Goal: Information Seeking & Learning: Check status

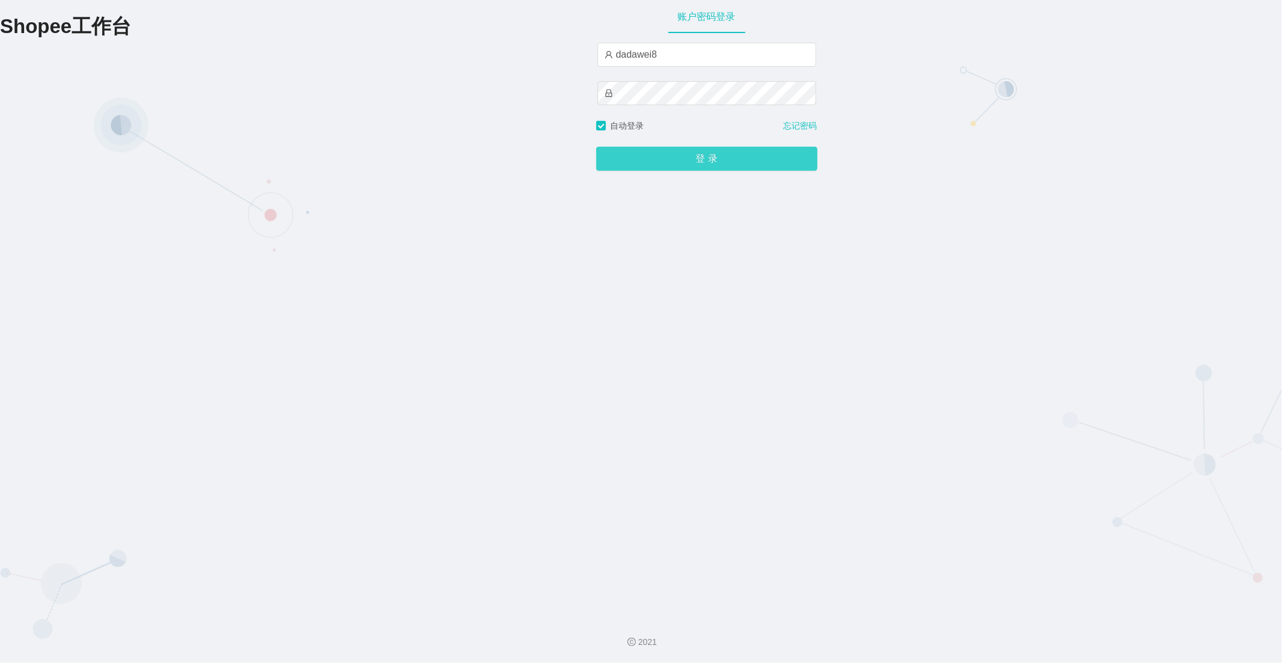
drag, startPoint x: 736, startPoint y: 159, endPoint x: 732, endPoint y: 163, distance: 6.4
click at [736, 158] on button "登 录" at bounding box center [706, 159] width 221 height 24
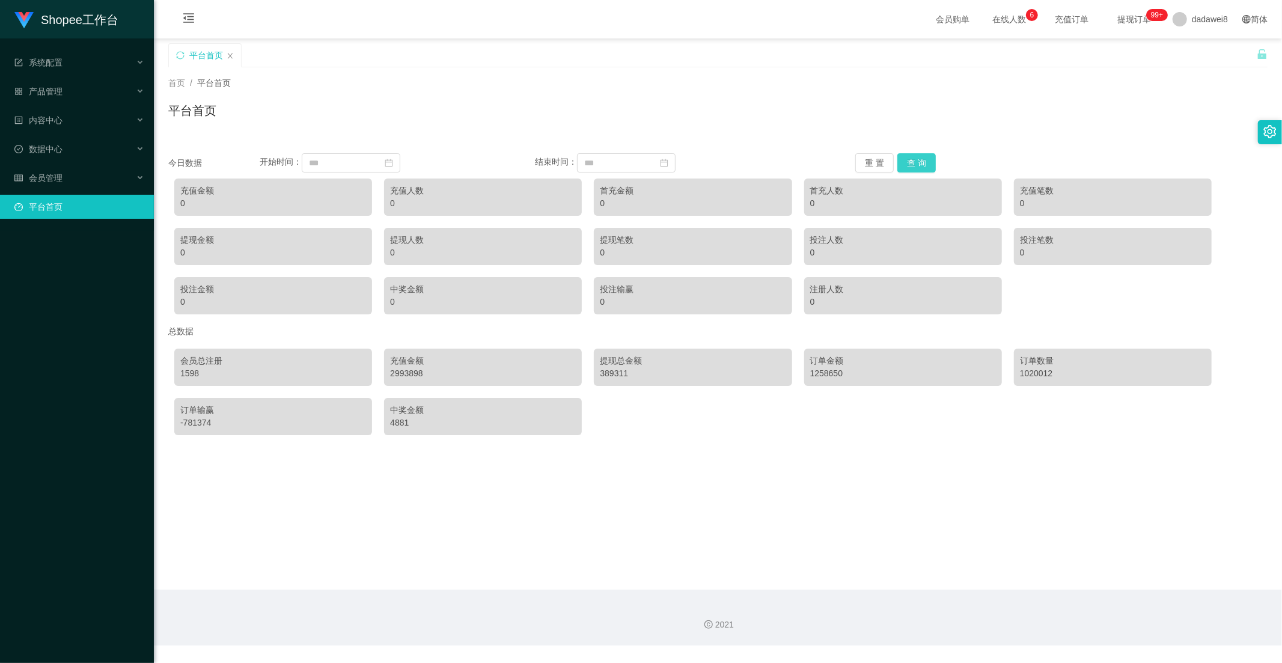
click at [907, 165] on button "查 询" at bounding box center [917, 162] width 38 height 19
click at [77, 176] on div "会员管理" at bounding box center [77, 178] width 154 height 24
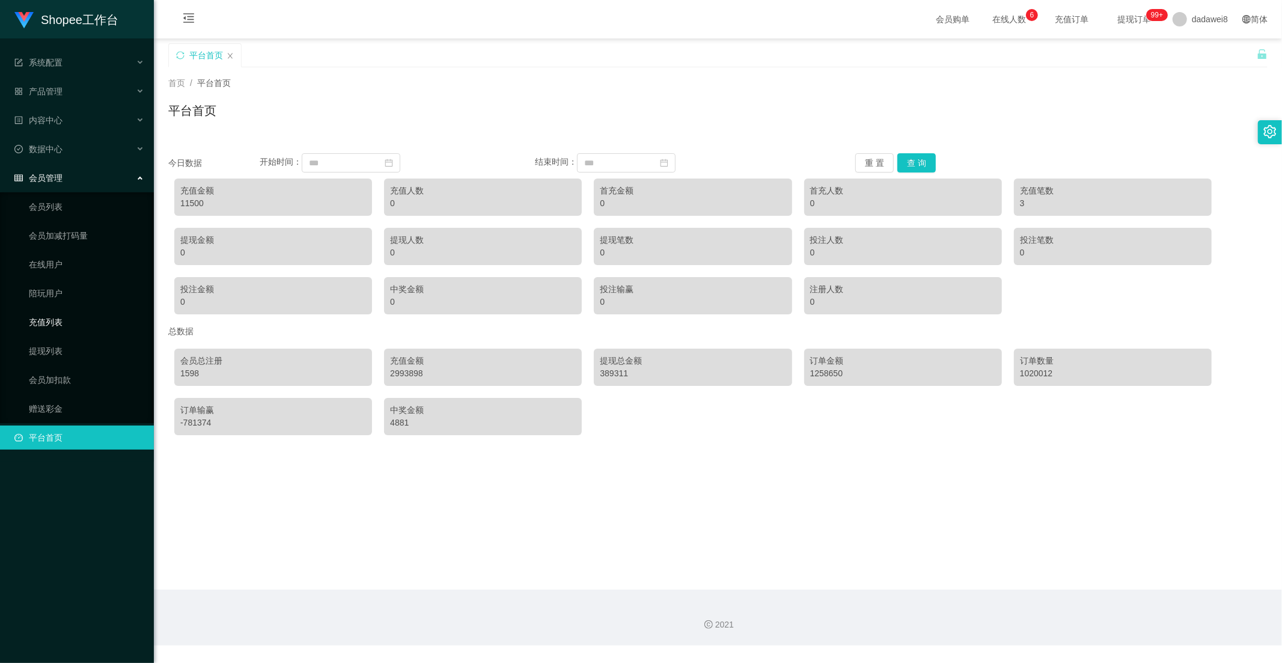
click at [53, 321] on link "充值列表" at bounding box center [86, 322] width 115 height 24
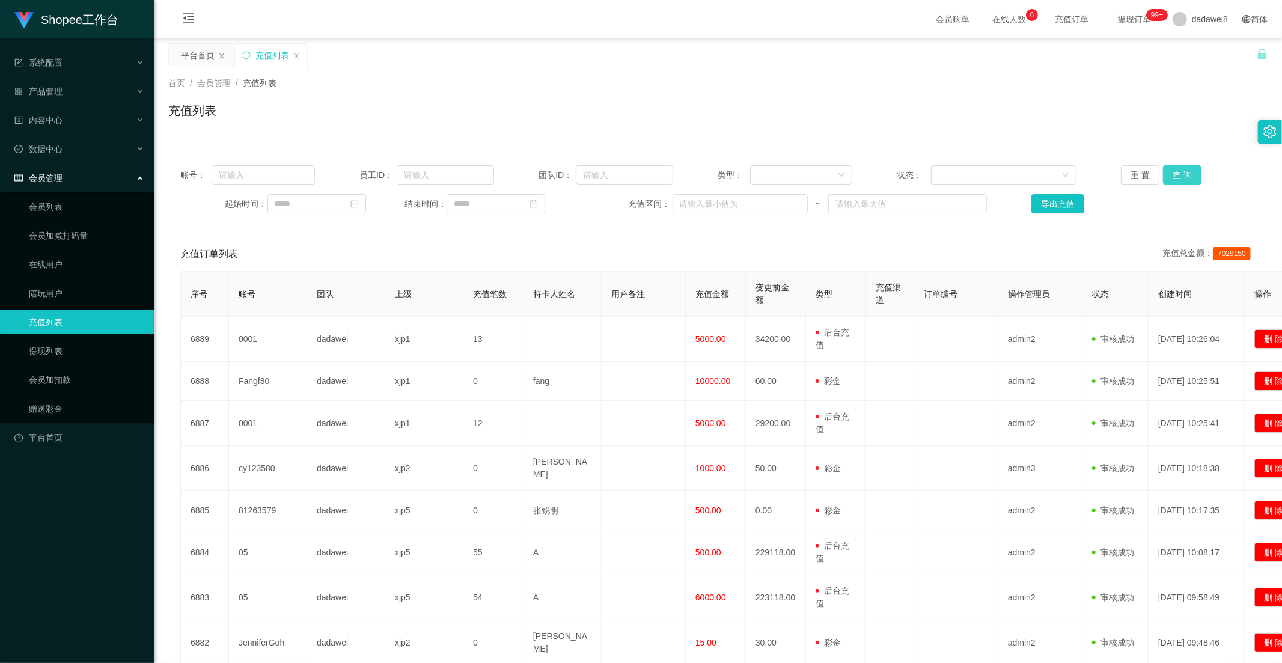
click at [1178, 169] on button "查 询" at bounding box center [1182, 174] width 38 height 19
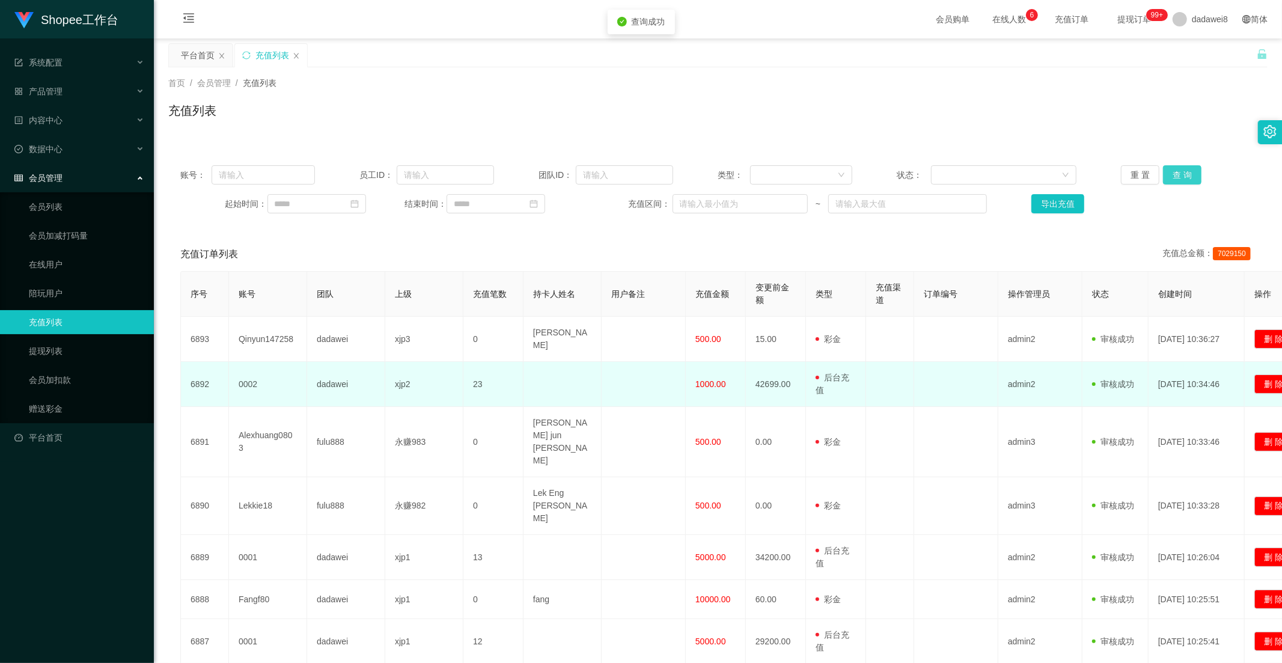
scroll to position [175, 0]
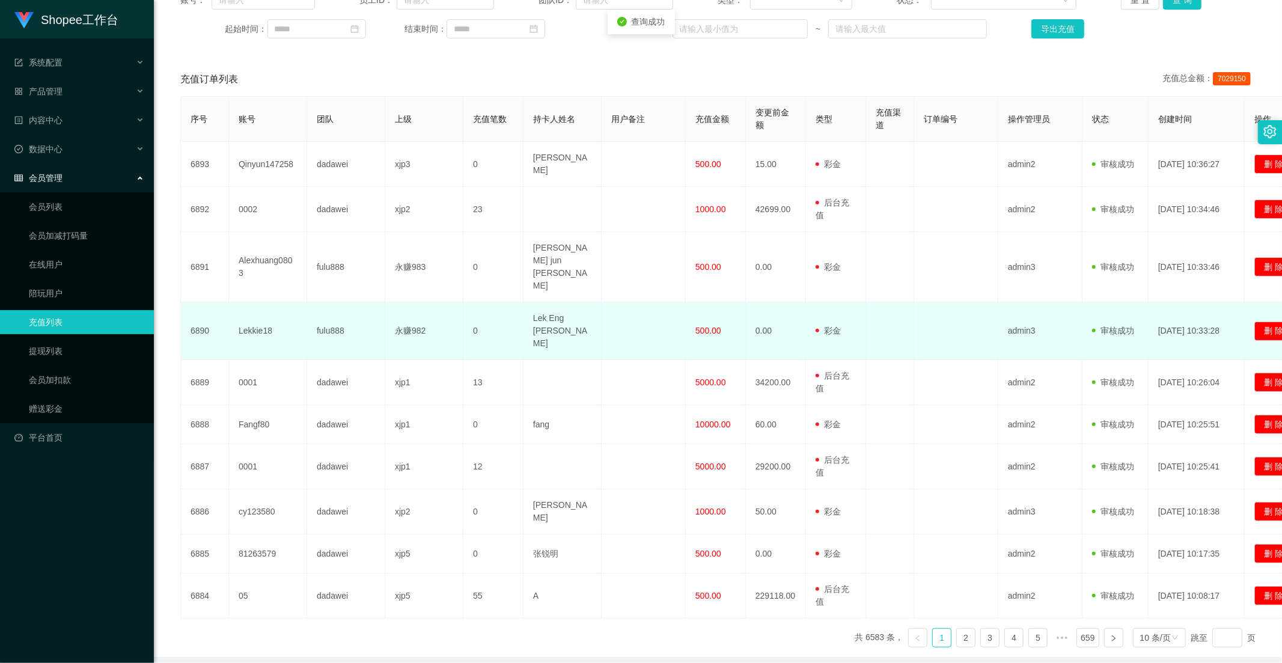
click at [708, 326] on span "500.00" at bounding box center [709, 331] width 26 height 10
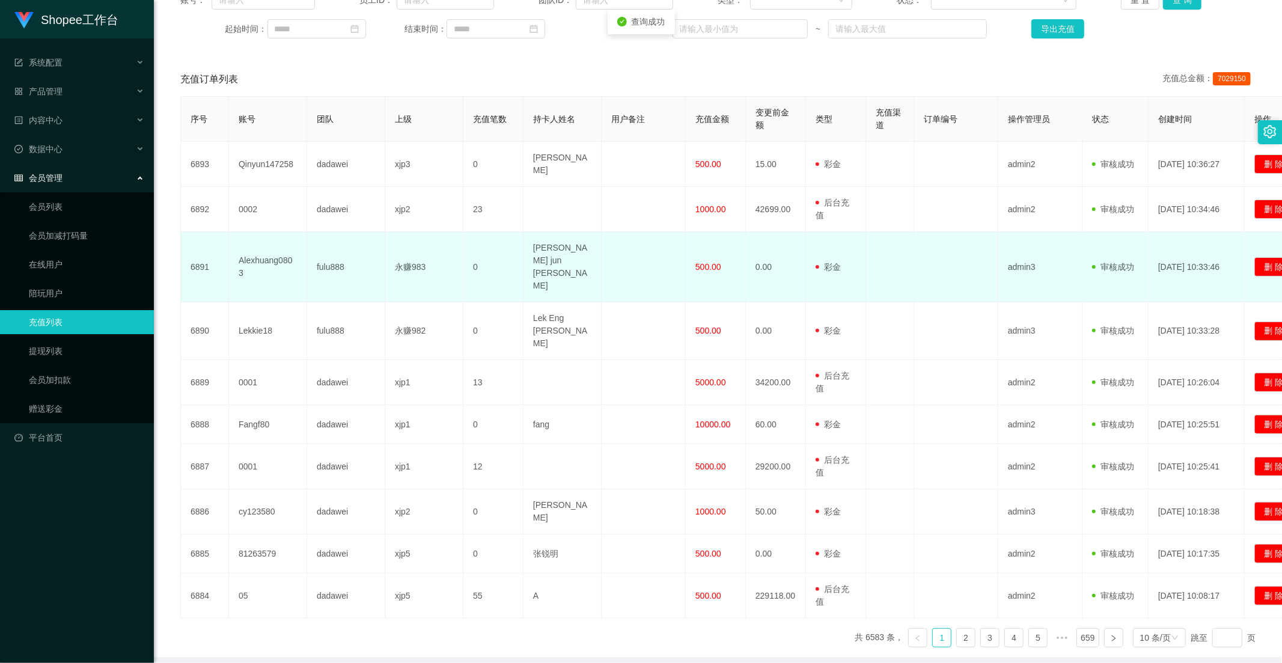
click at [708, 262] on span "500.00" at bounding box center [709, 267] width 26 height 10
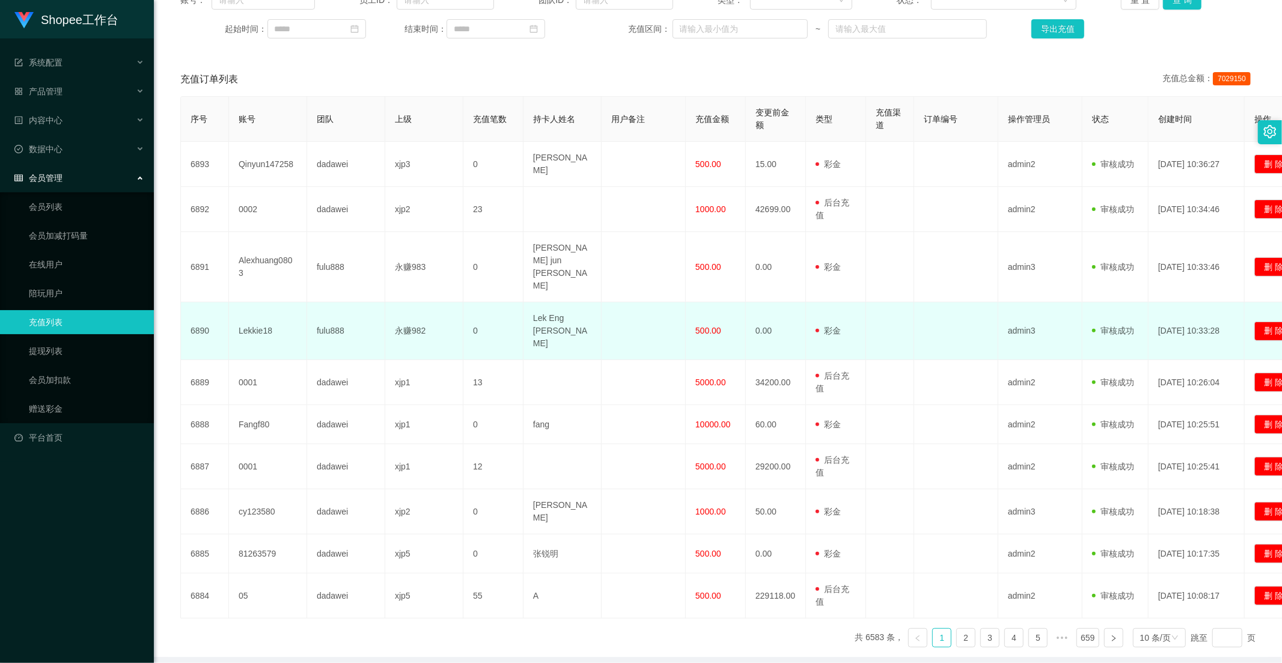
click at [704, 326] on span "500.00" at bounding box center [709, 331] width 26 height 10
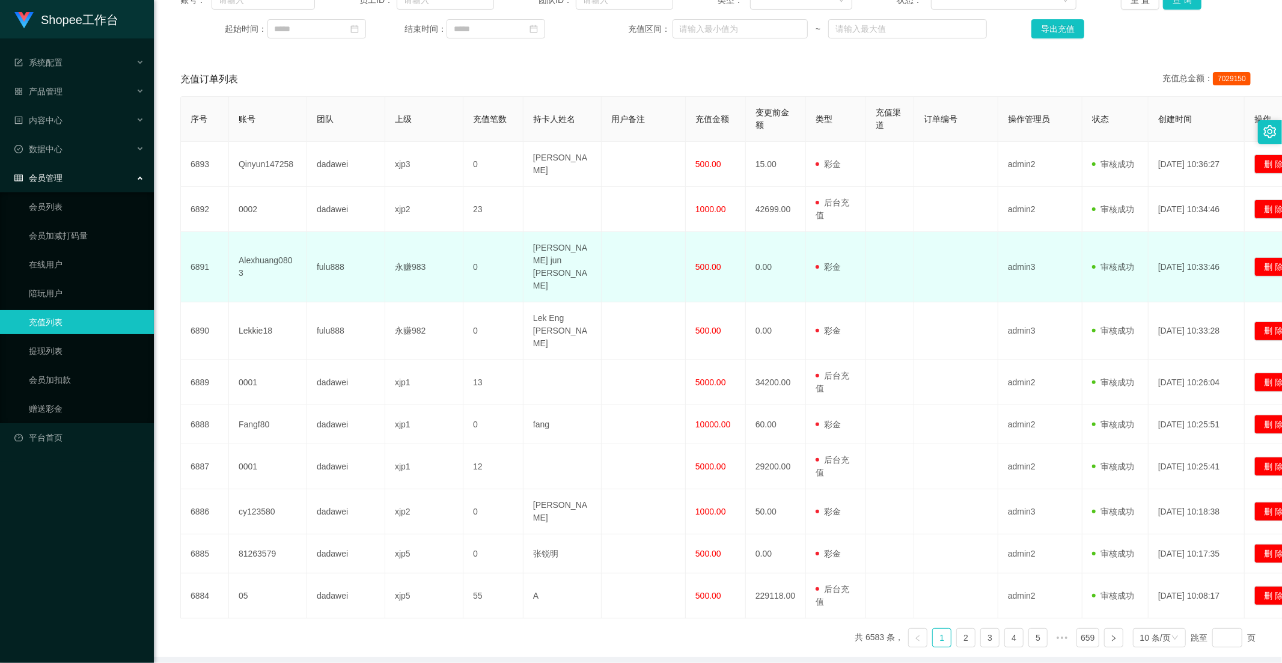
click at [711, 255] on td "500.00" at bounding box center [716, 267] width 60 height 70
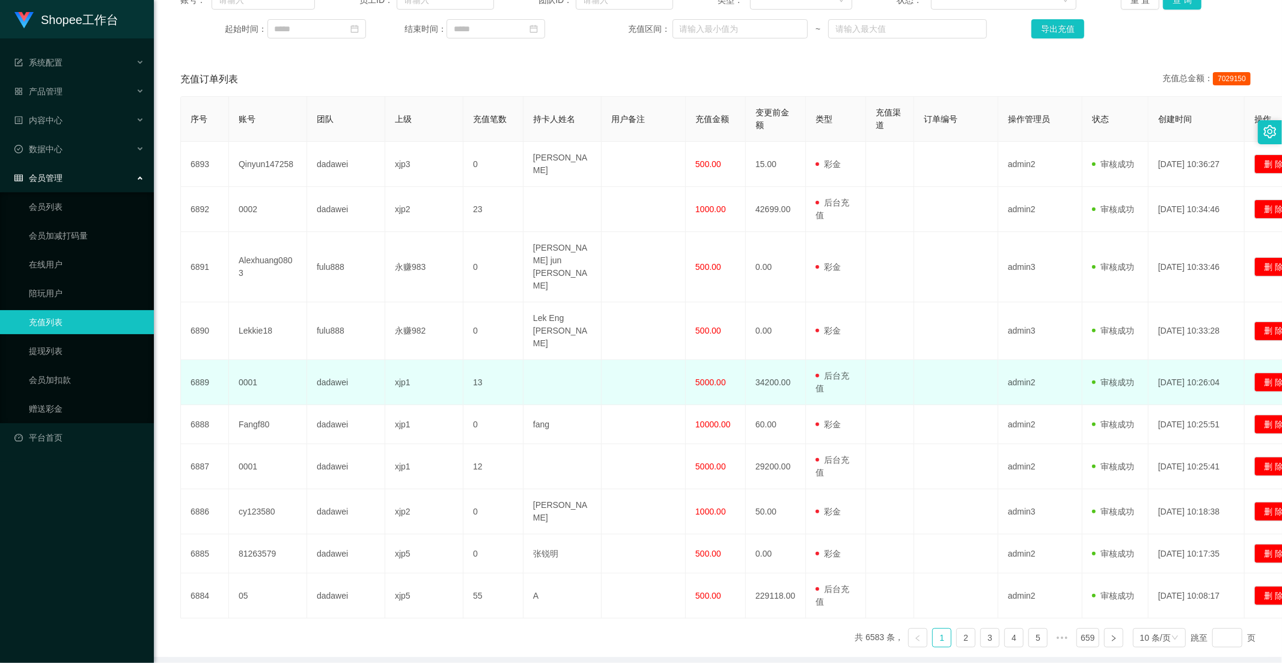
click at [704, 360] on td "5000.00" at bounding box center [716, 382] width 60 height 45
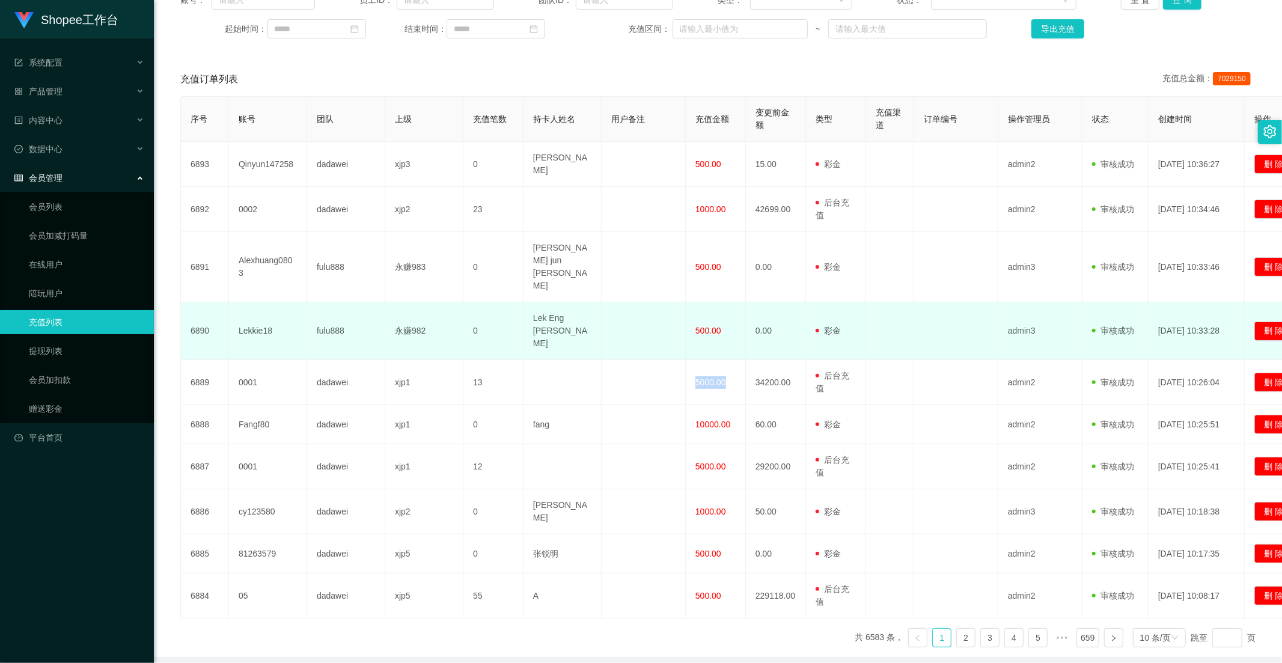
drag, startPoint x: 704, startPoint y: 316, endPoint x: 704, endPoint y: 309, distance: 6.6
click at [704, 360] on td "5000.00" at bounding box center [716, 382] width 60 height 45
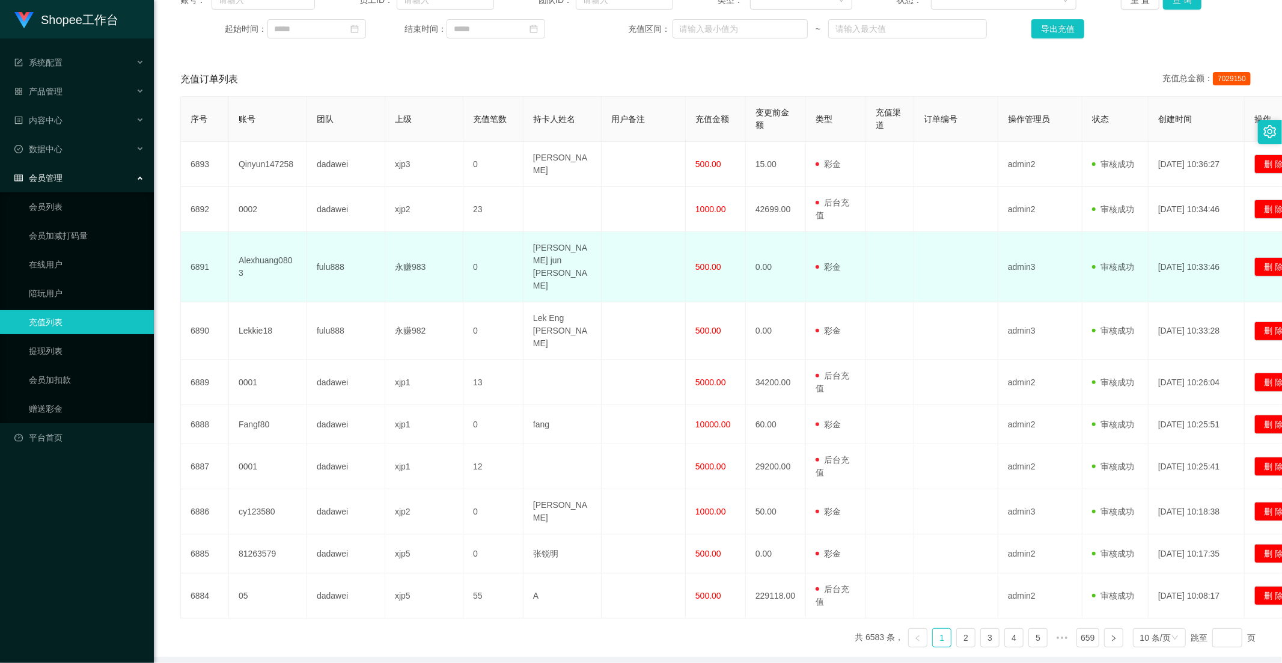
click at [704, 257] on td "500.00" at bounding box center [716, 267] width 60 height 70
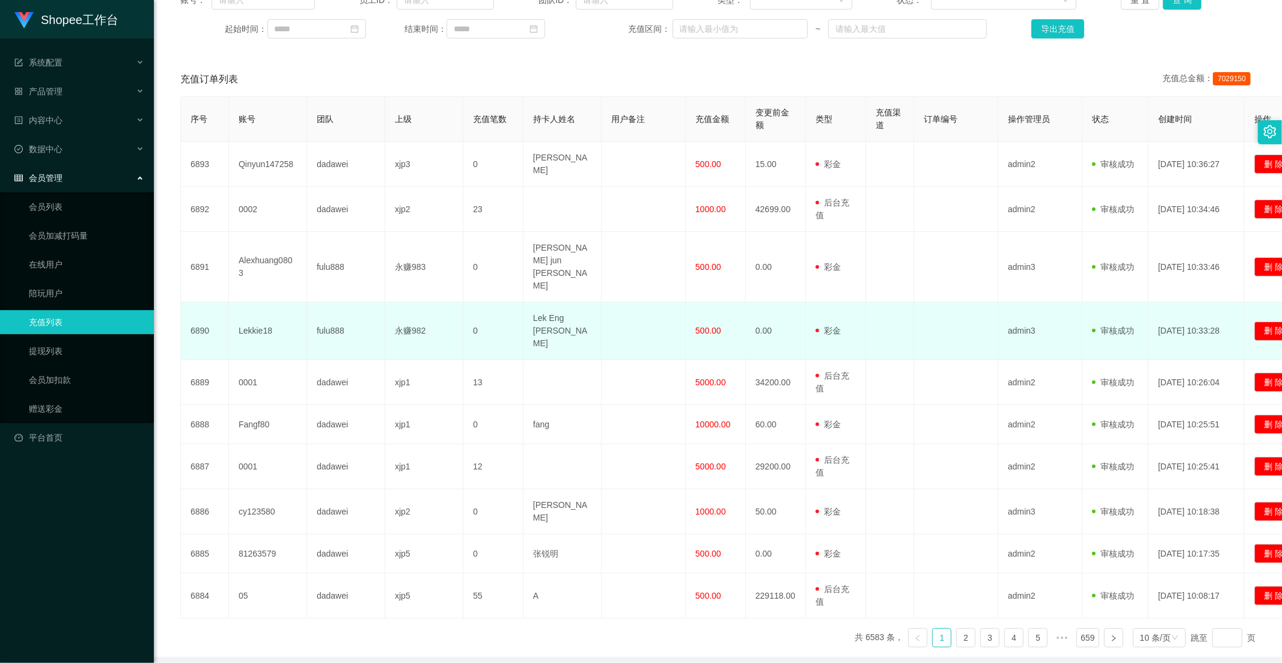
click at [705, 326] on span "500.00" at bounding box center [709, 331] width 26 height 10
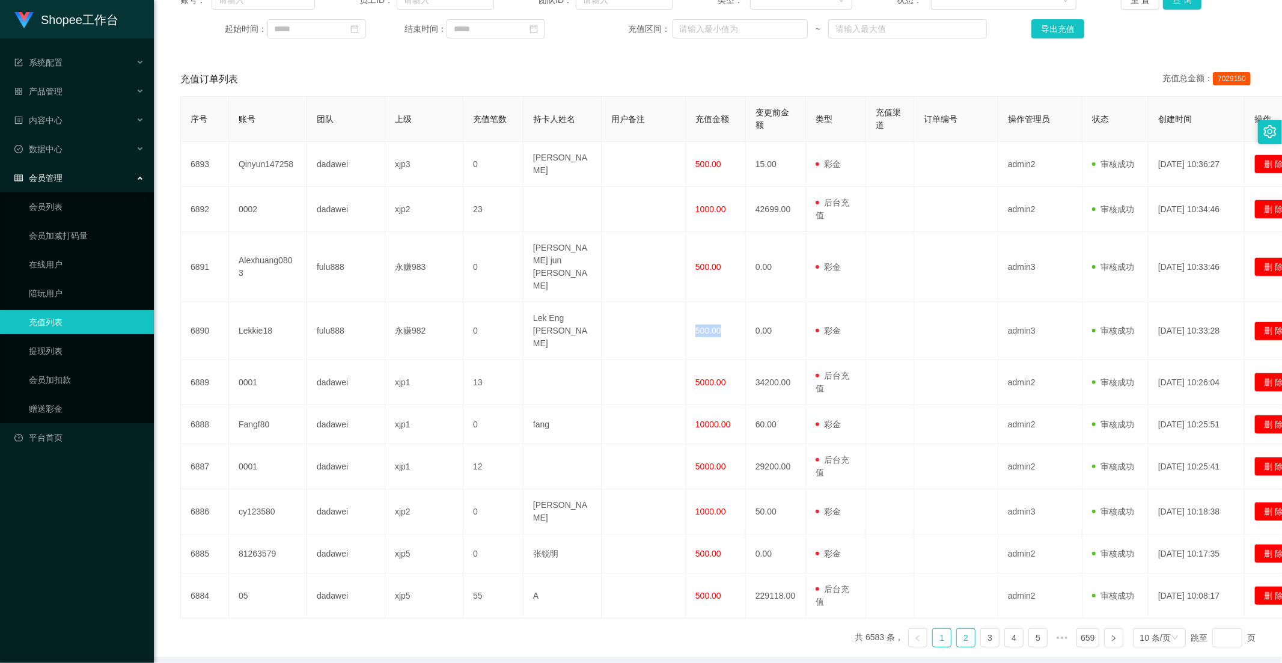
click at [959, 629] on link "2" at bounding box center [966, 638] width 18 height 18
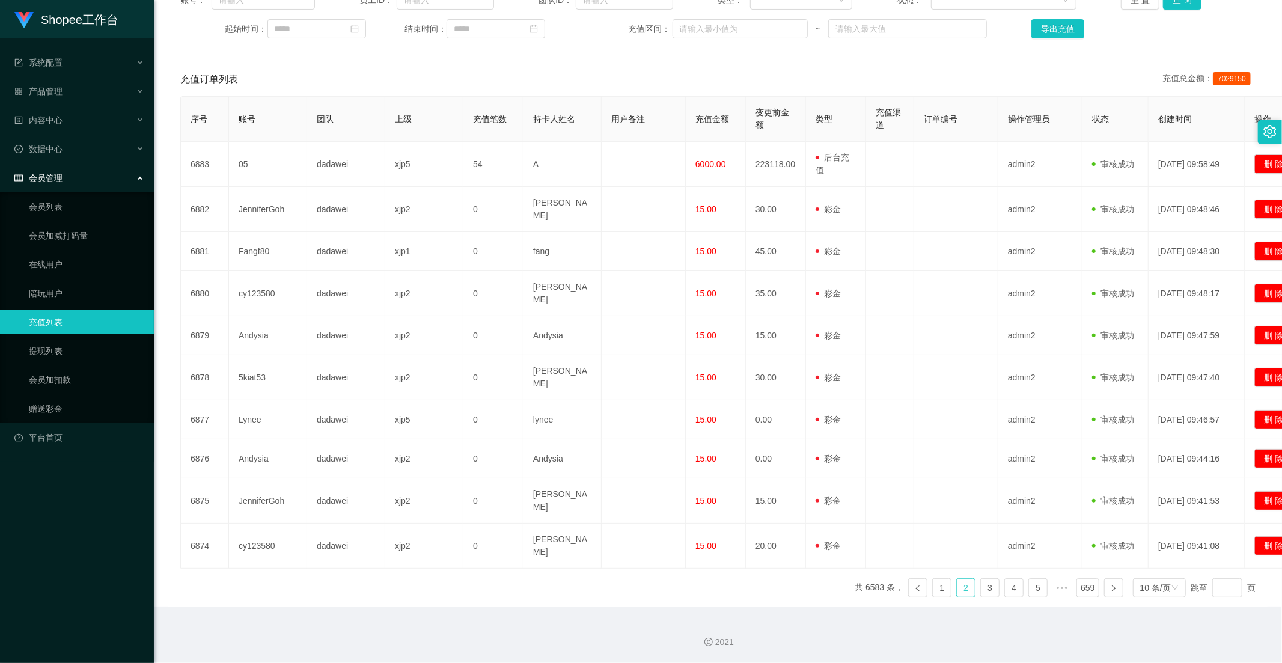
scroll to position [163, 0]
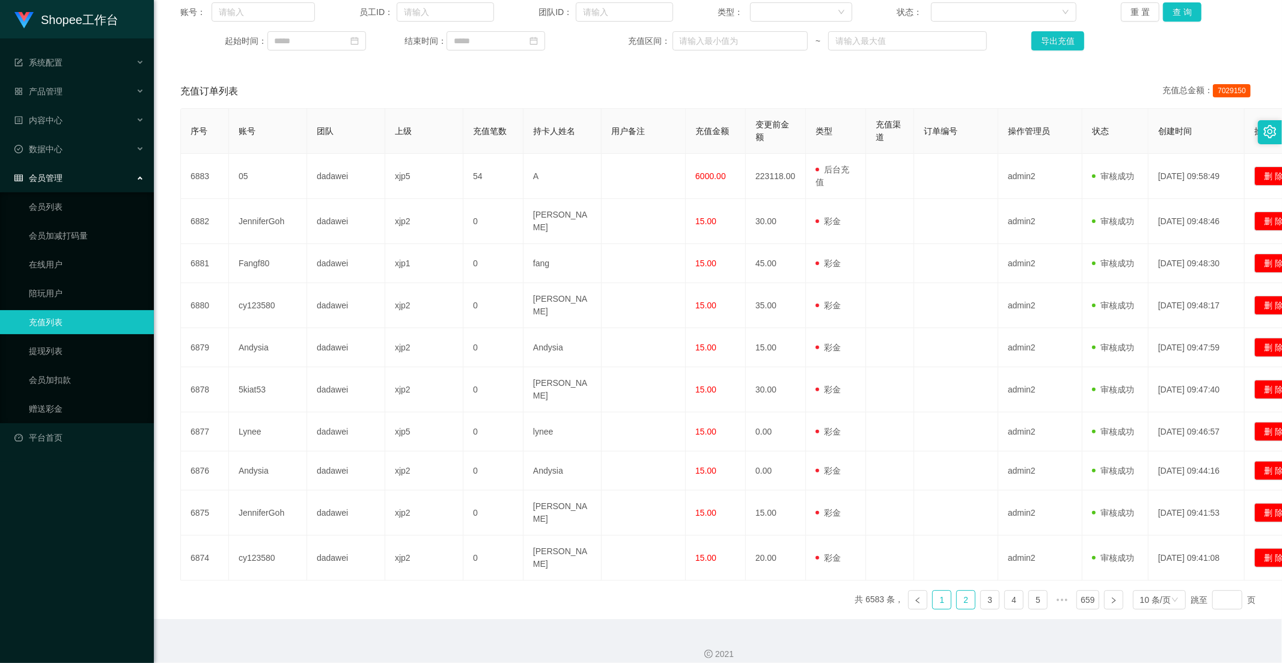
click at [943, 591] on link "1" at bounding box center [942, 600] width 18 height 18
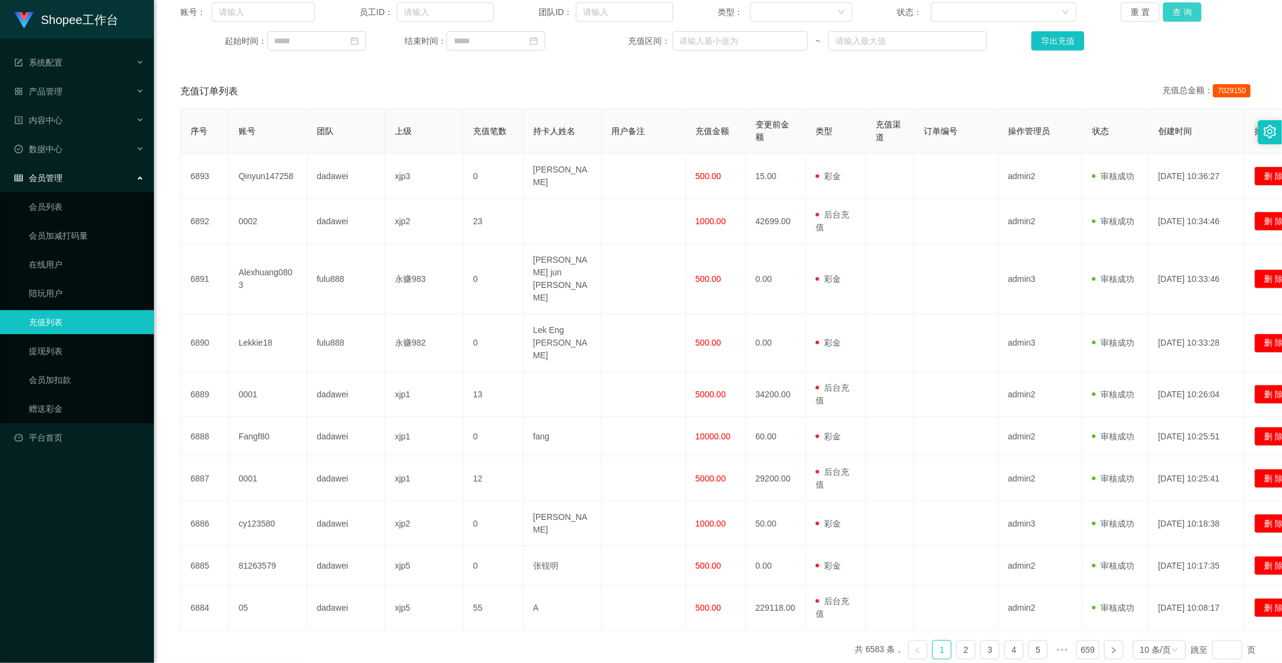
scroll to position [96, 0]
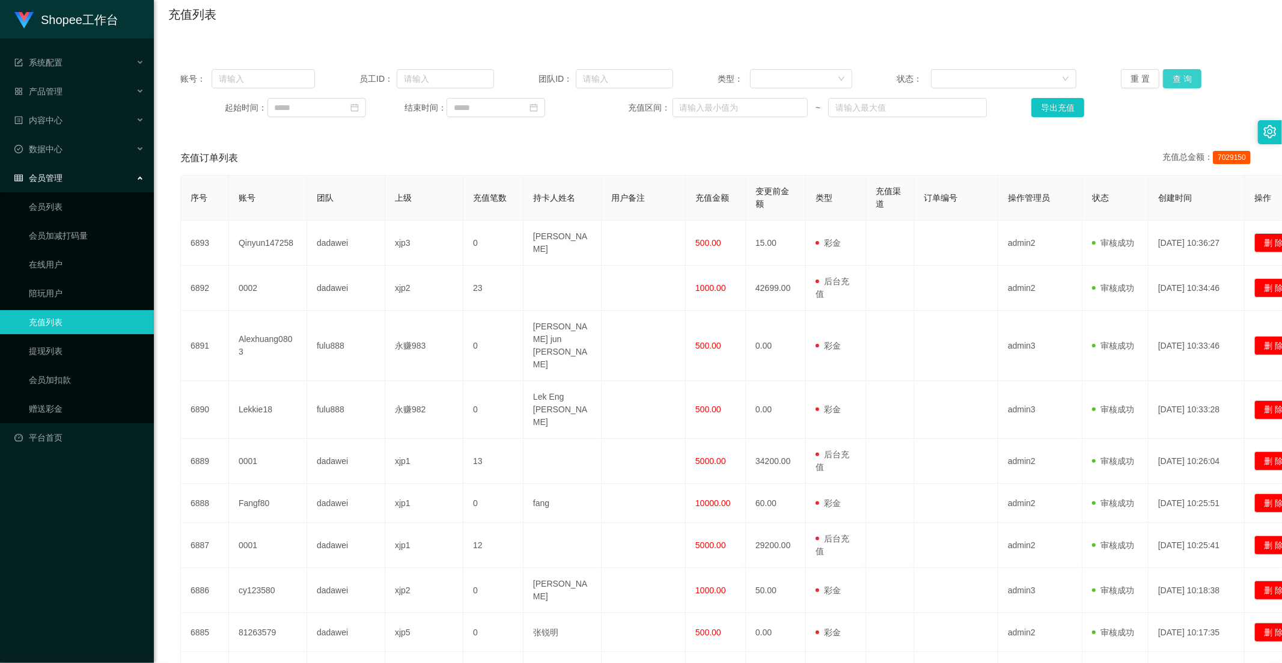
click at [1172, 73] on button "查 询" at bounding box center [1182, 78] width 38 height 19
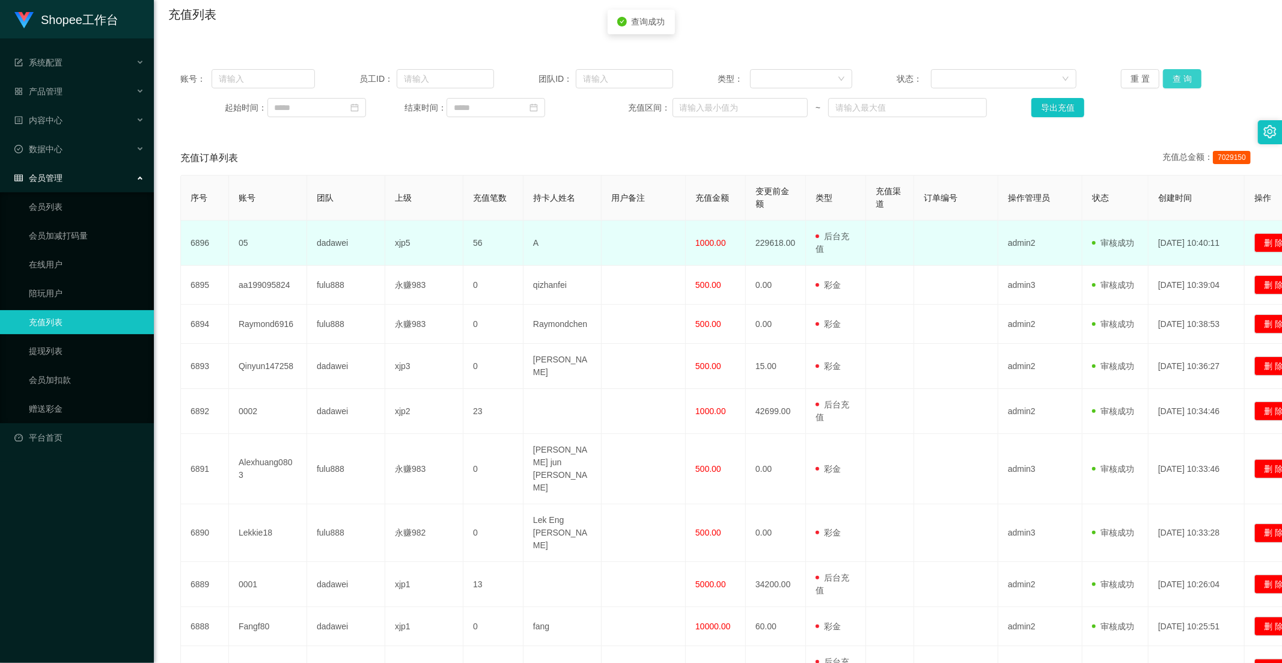
scroll to position [163, 0]
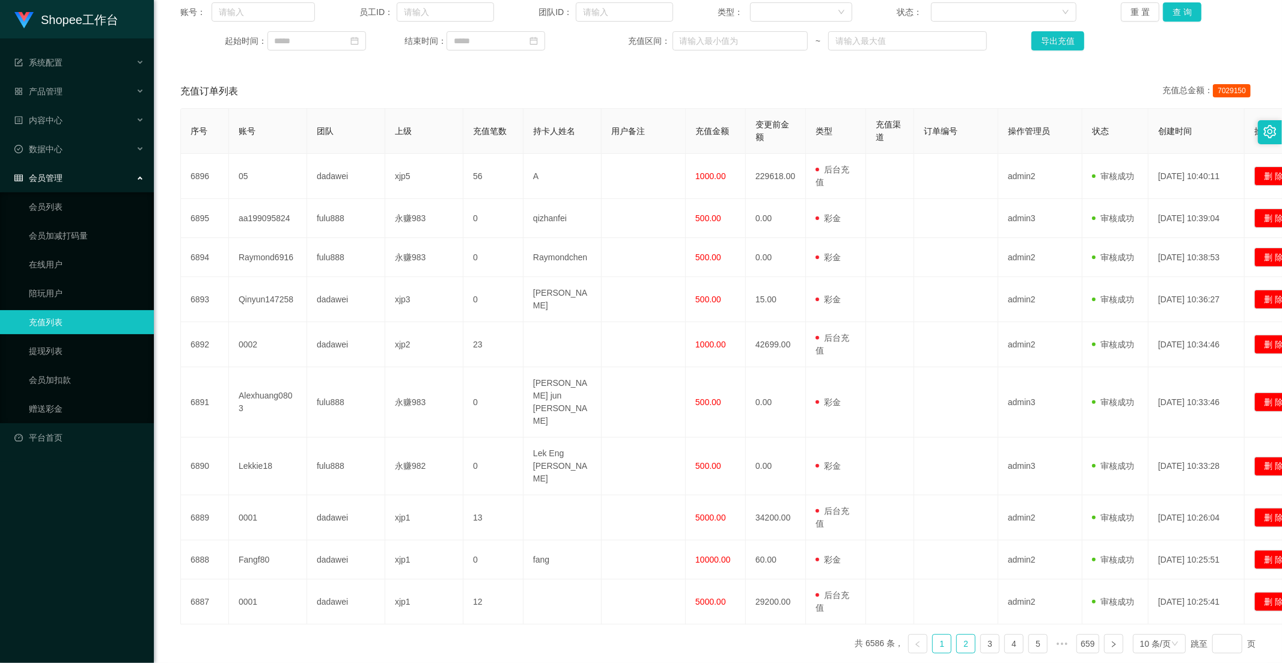
click at [957, 635] on link "2" at bounding box center [966, 644] width 18 height 18
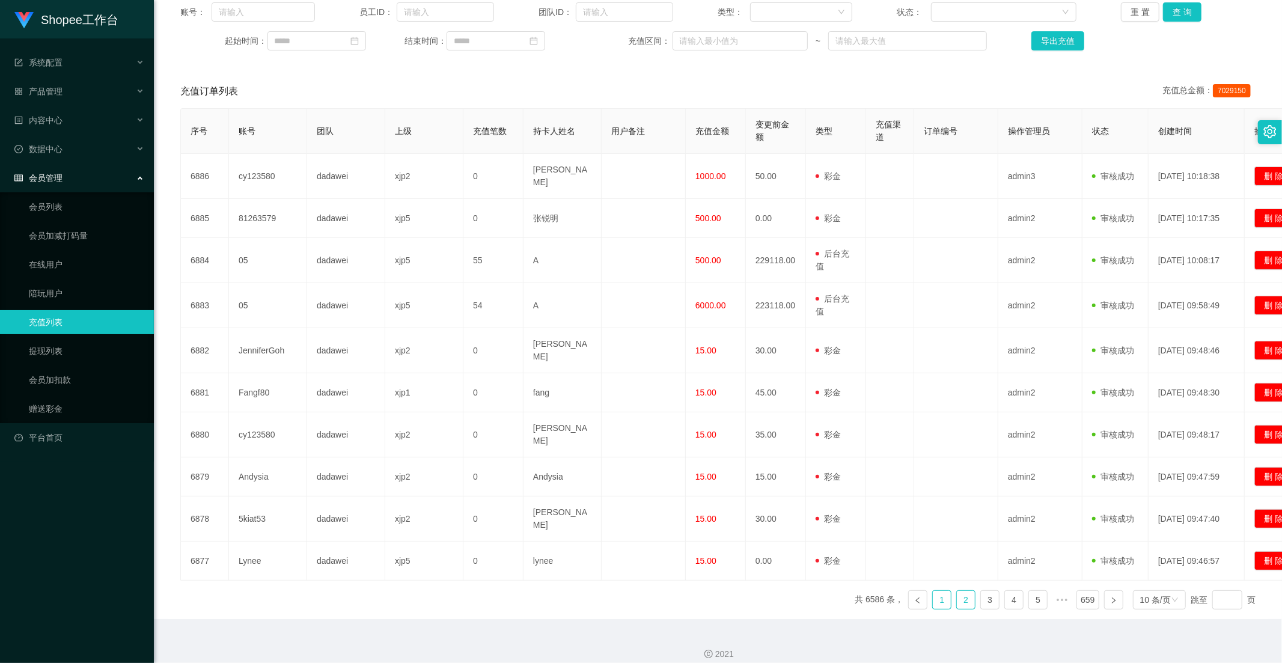
click at [935, 596] on link "1" at bounding box center [942, 600] width 18 height 18
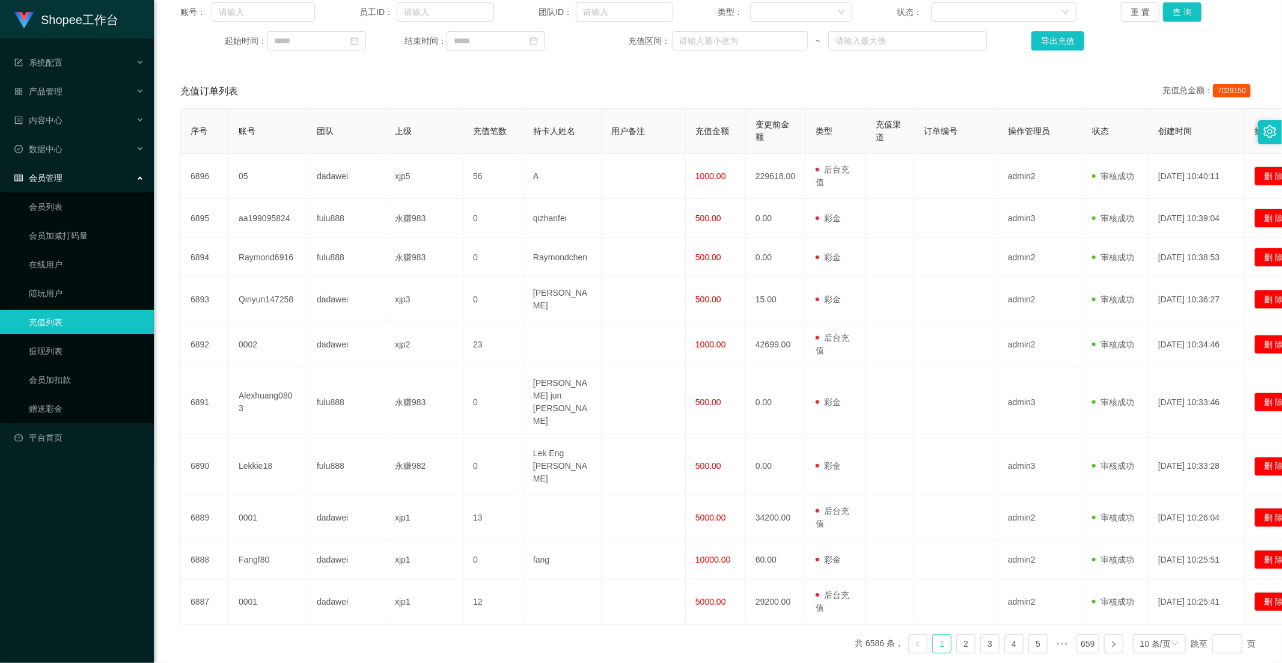
click at [935, 635] on link "1" at bounding box center [942, 644] width 18 height 18
drag, startPoint x: 1168, startPoint y: 23, endPoint x: 1171, endPoint y: 17, distance: 6.7
click at [1169, 22] on div "账号： 员工ID： 团队ID： 类型： 状态： 重 置 查 询 起始时间： 结束时间： 充值区间： ~ 导出充值" at bounding box center [718, 26] width 1100 height 72
click at [1174, 14] on button "查 询" at bounding box center [1182, 11] width 38 height 19
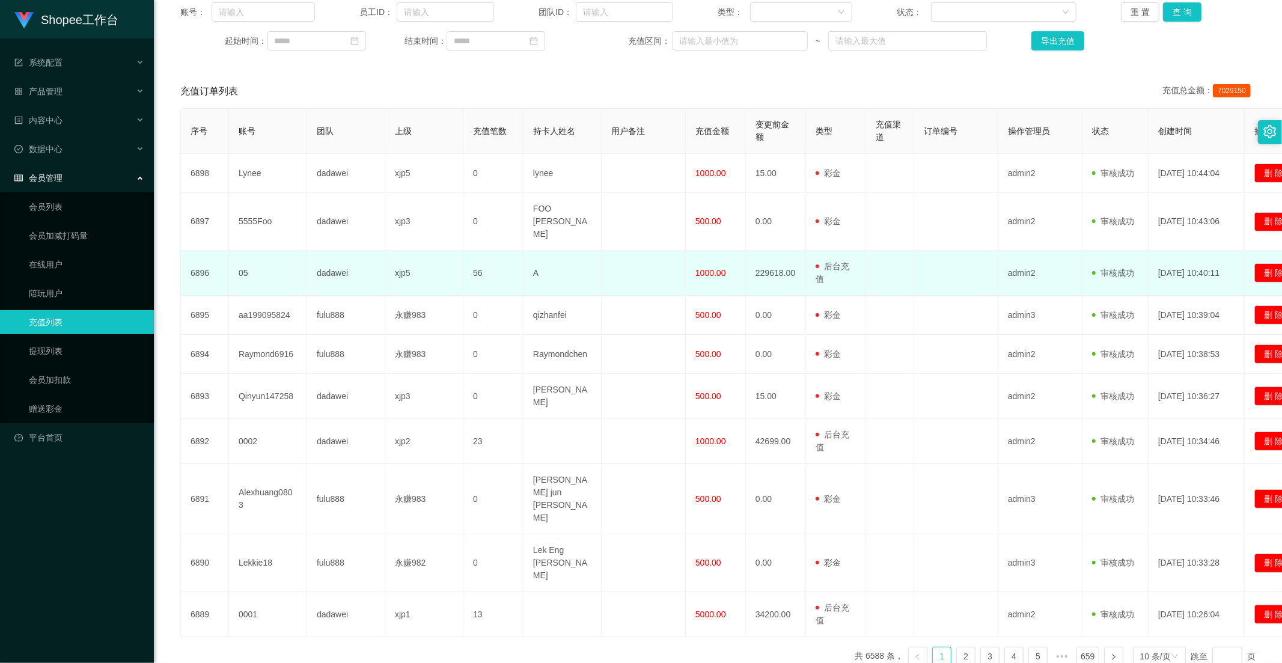
click at [706, 268] on span "1000.00" at bounding box center [711, 273] width 31 height 10
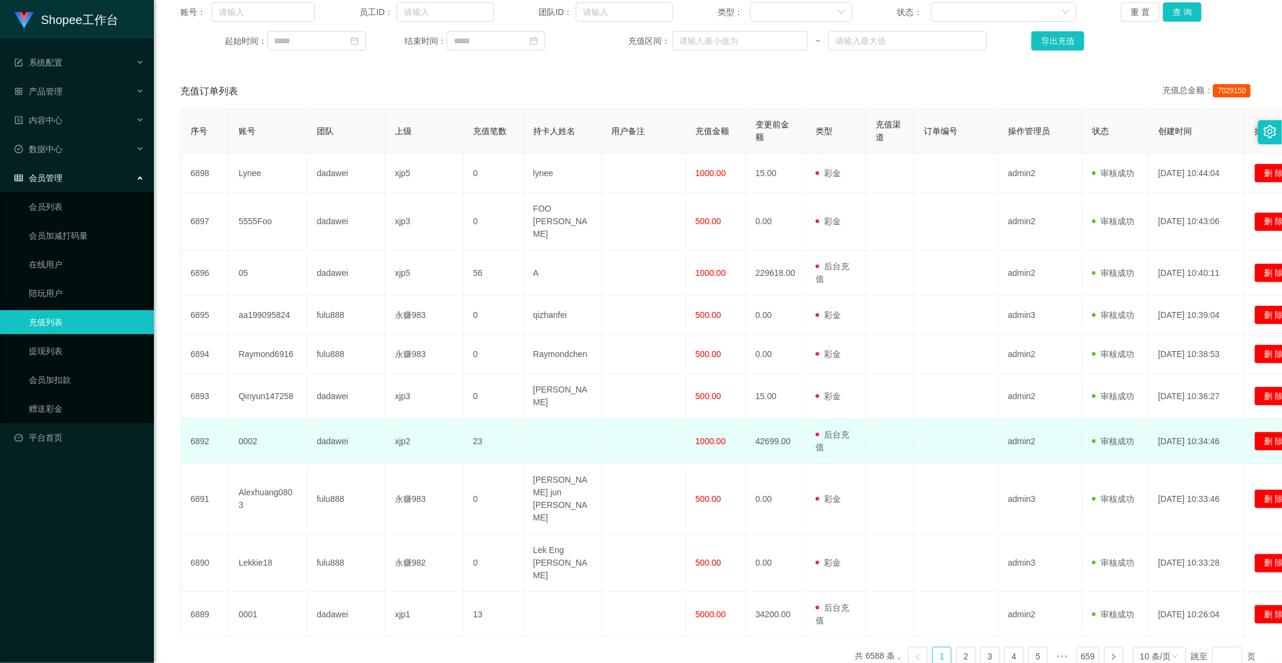
click at [705, 436] on span "1000.00" at bounding box center [711, 441] width 31 height 10
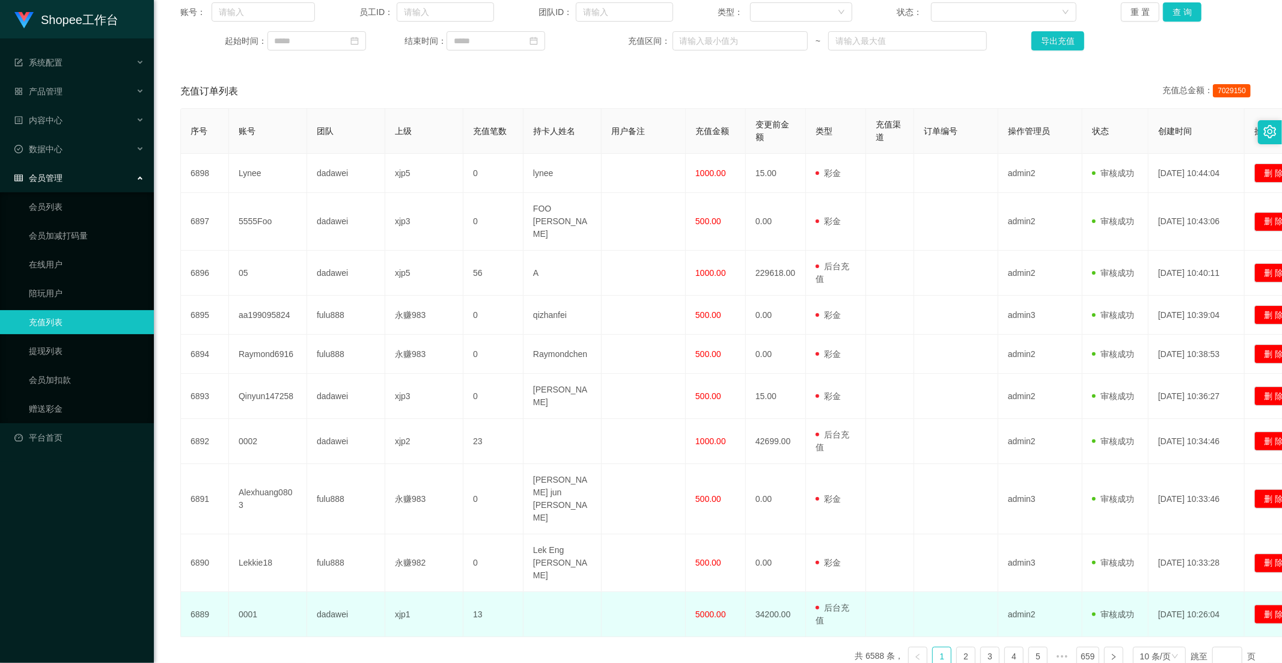
click at [710, 610] on span "5000.00" at bounding box center [711, 615] width 31 height 10
click at [885, 592] on td at bounding box center [890, 614] width 48 height 45
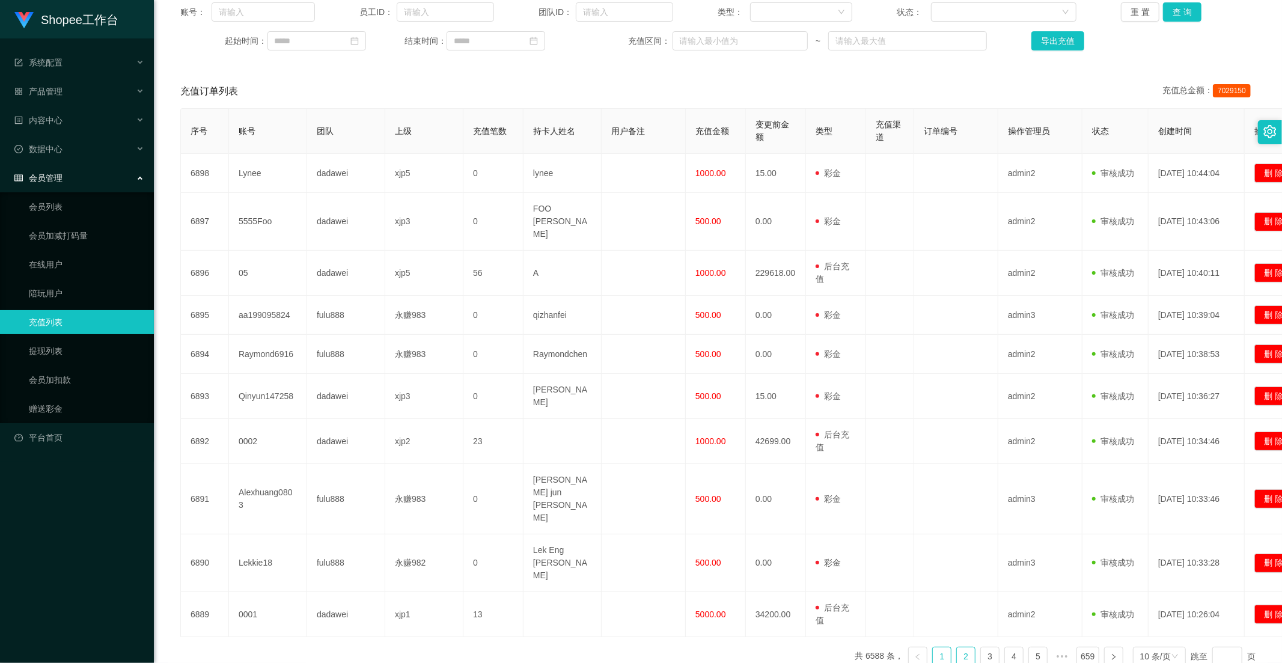
click at [958, 647] on link "2" at bounding box center [966, 656] width 18 height 18
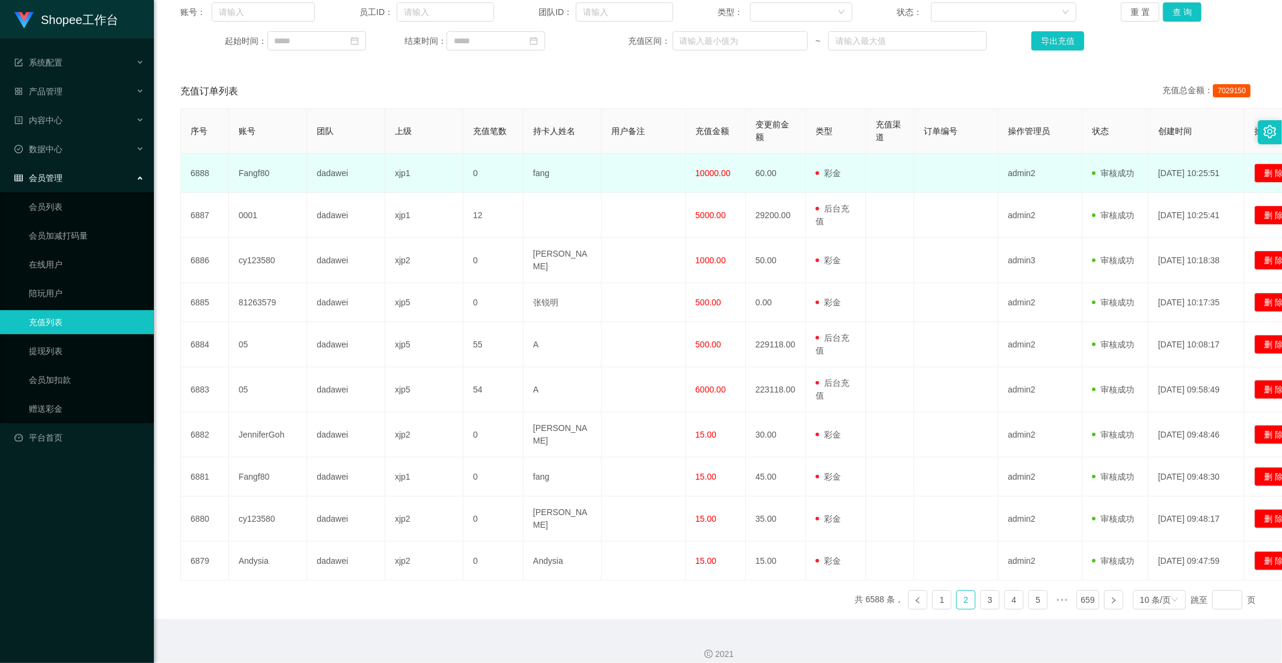
click at [717, 168] on span "10000.00" at bounding box center [713, 173] width 35 height 10
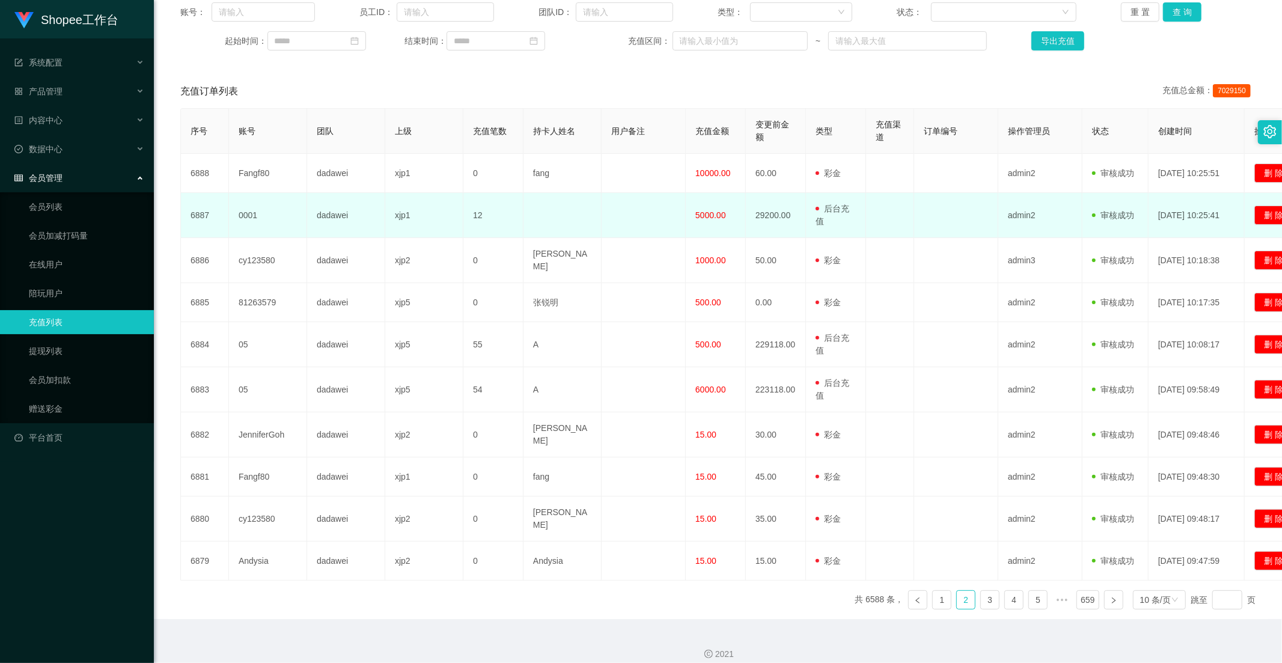
click at [711, 203] on td "5000.00" at bounding box center [716, 215] width 60 height 45
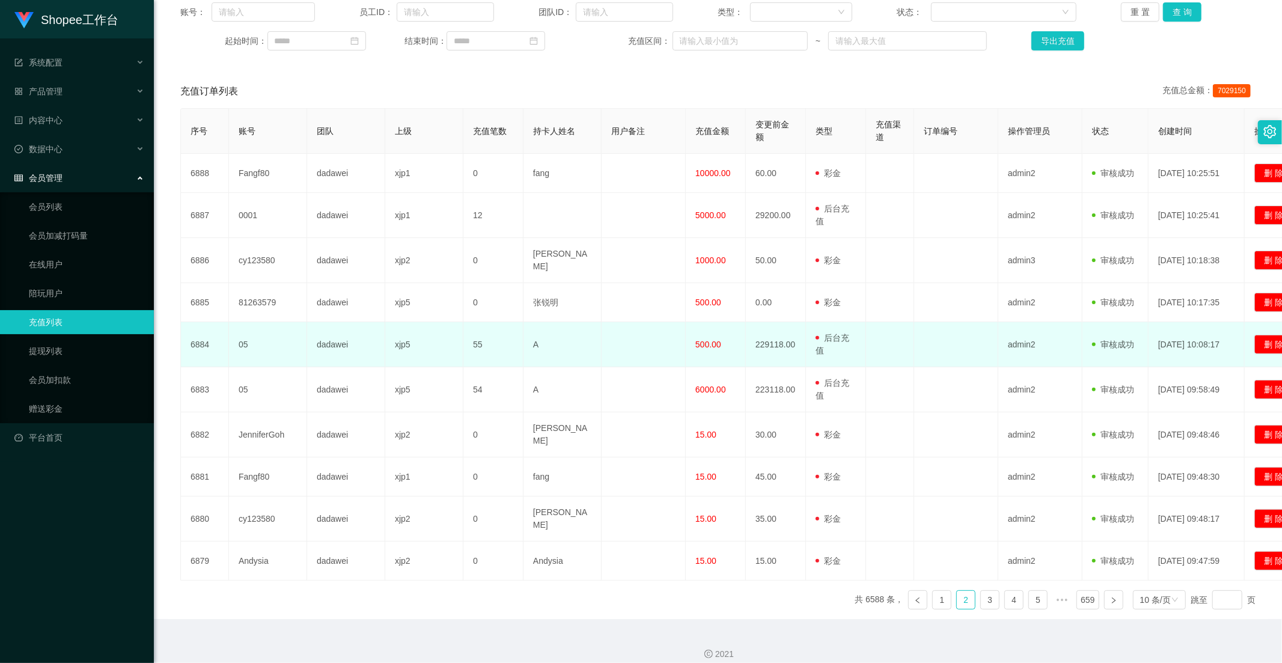
click at [705, 341] on span "500.00" at bounding box center [709, 345] width 26 height 10
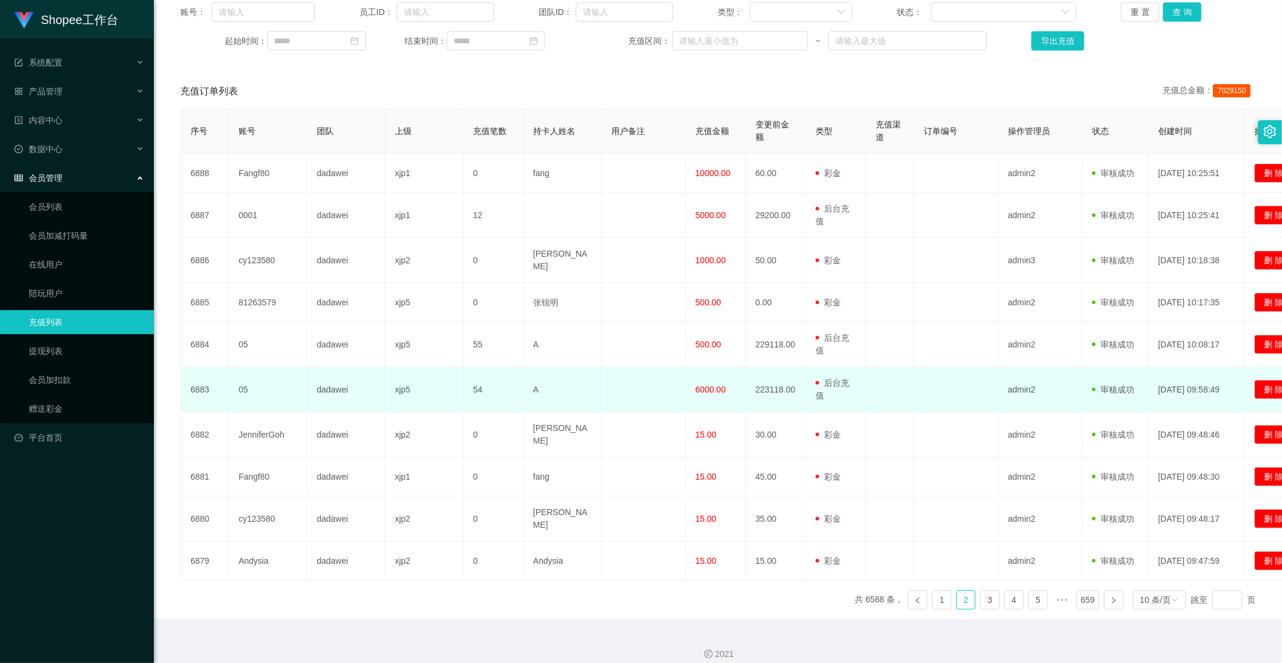
click at [738, 367] on td "6000.00" at bounding box center [716, 389] width 60 height 45
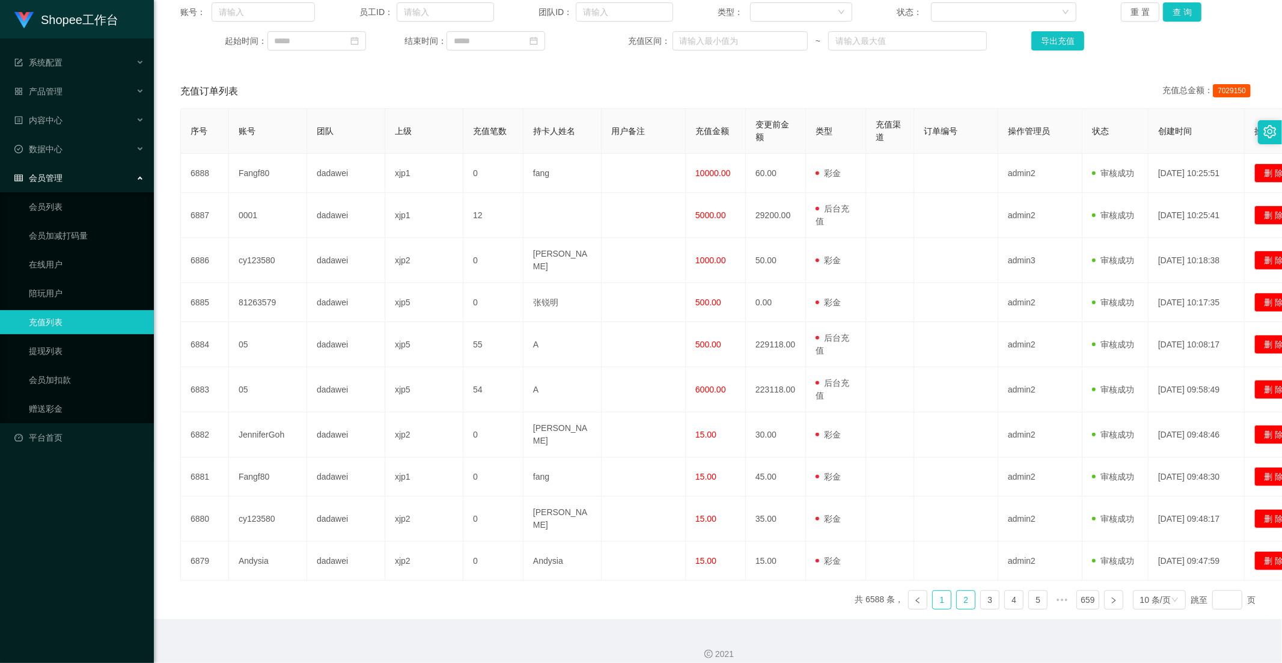
click at [941, 592] on link "1" at bounding box center [942, 600] width 18 height 18
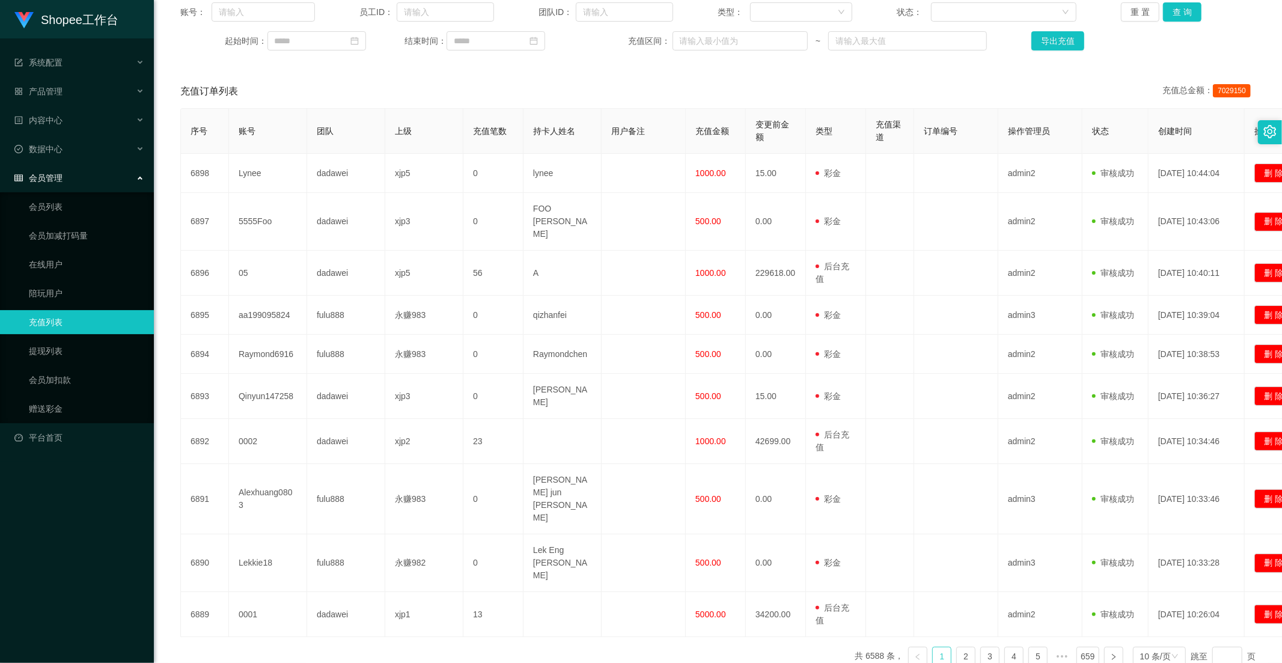
scroll to position [0, 0]
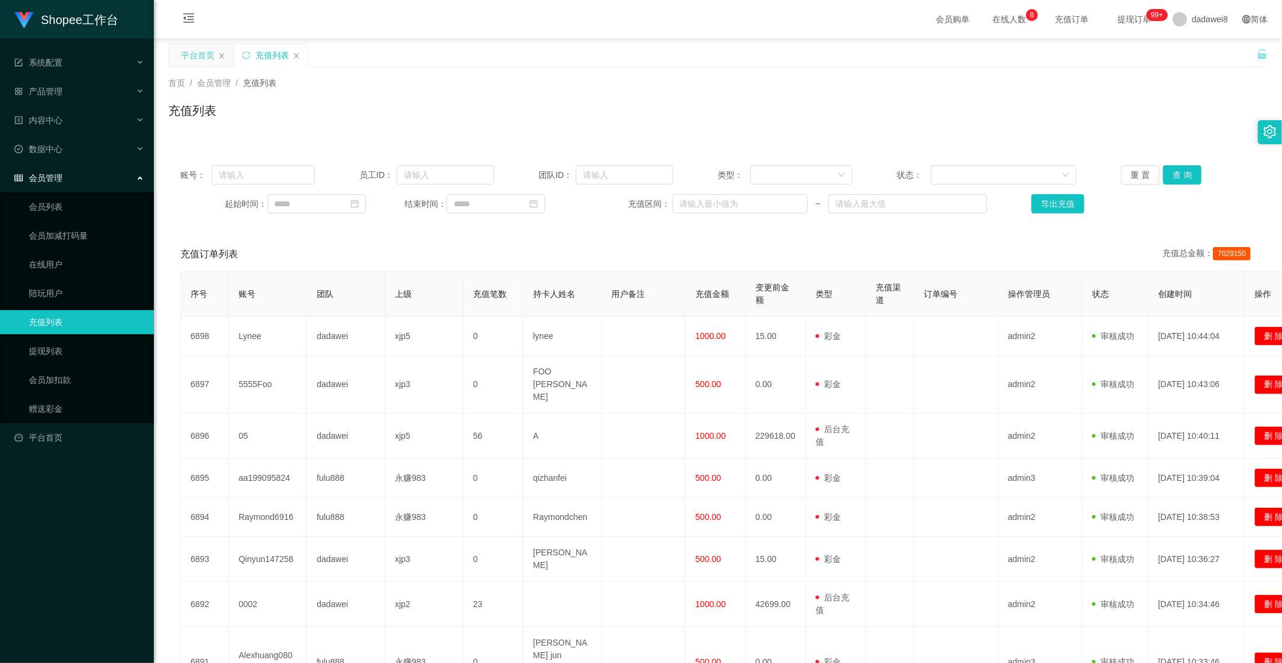
click at [201, 57] on div "平台首页" at bounding box center [198, 55] width 34 height 23
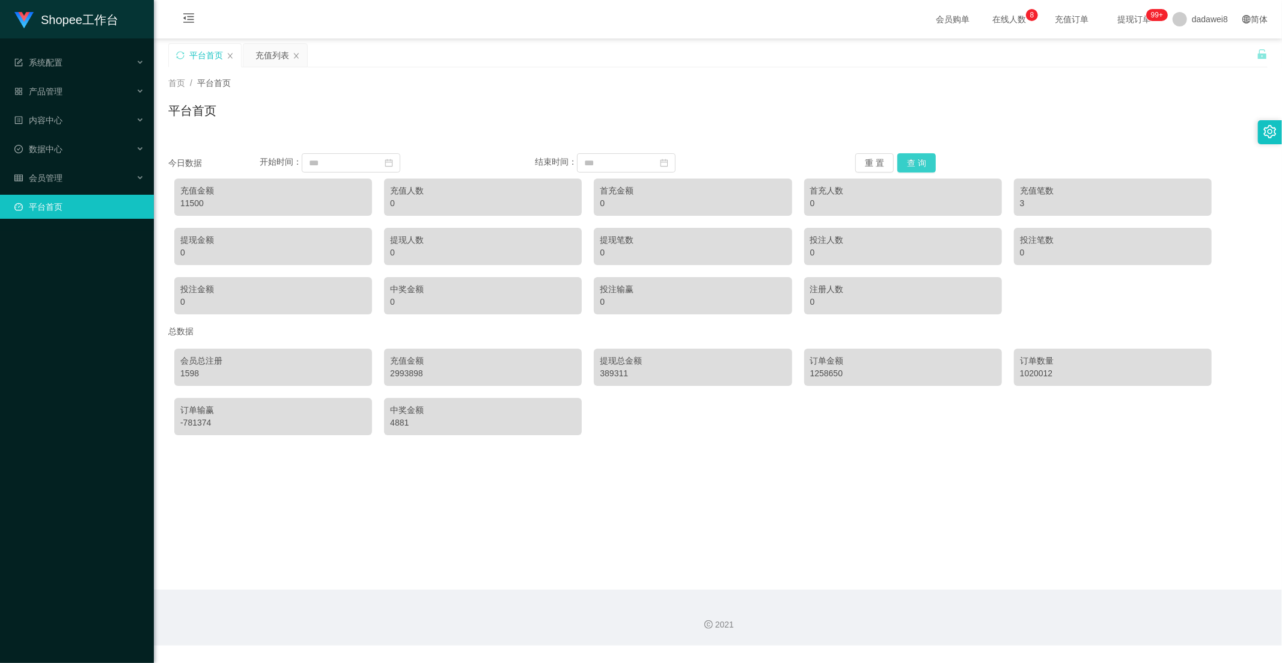
click at [914, 162] on button "查 询" at bounding box center [917, 162] width 38 height 19
click at [259, 44] on div "充值列表" at bounding box center [272, 55] width 34 height 23
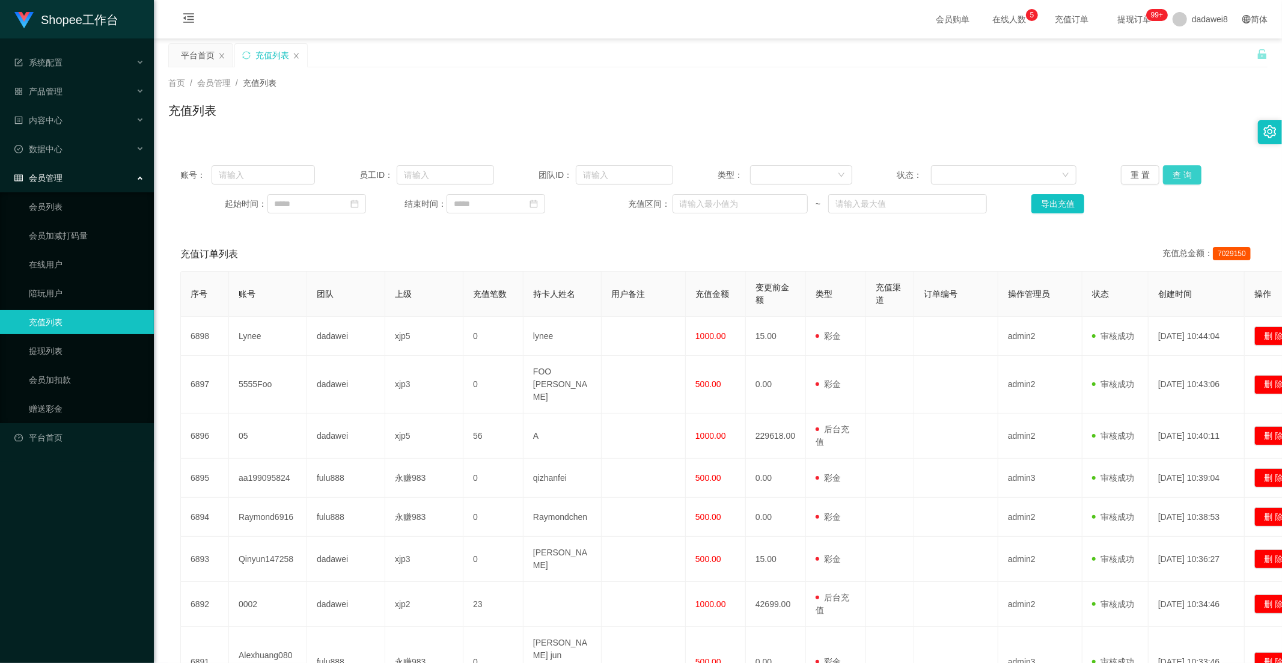
click at [1191, 173] on button "查 询" at bounding box center [1182, 174] width 38 height 19
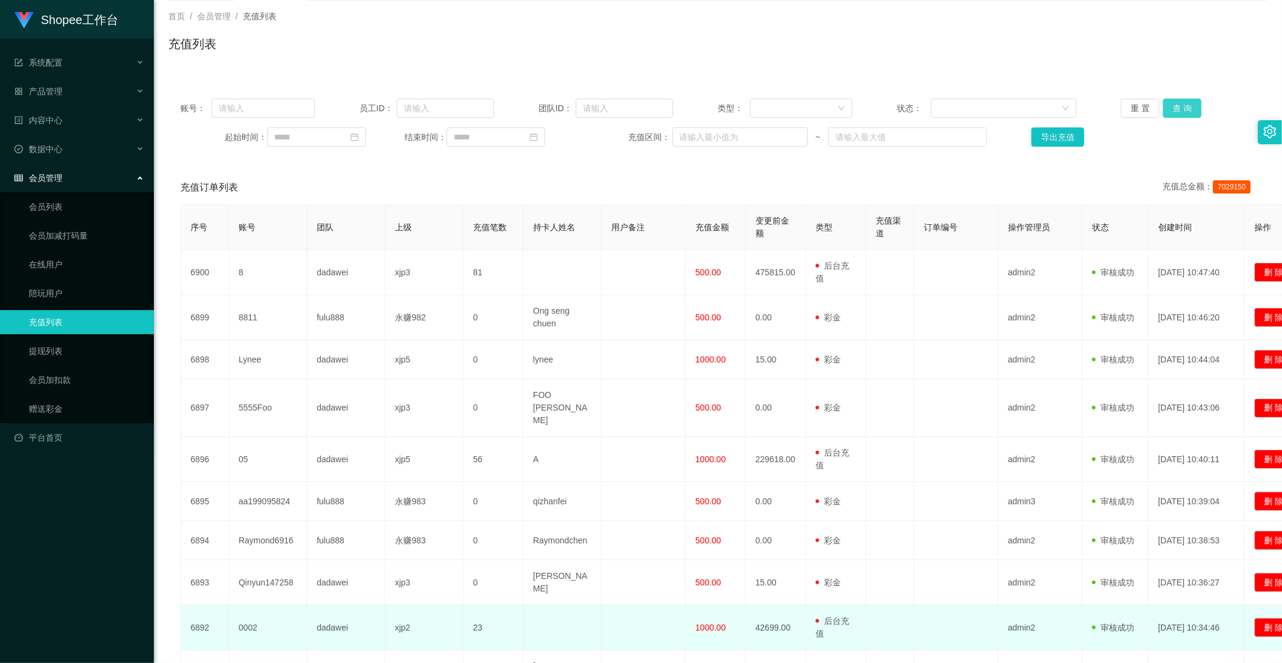
scroll to position [175, 0]
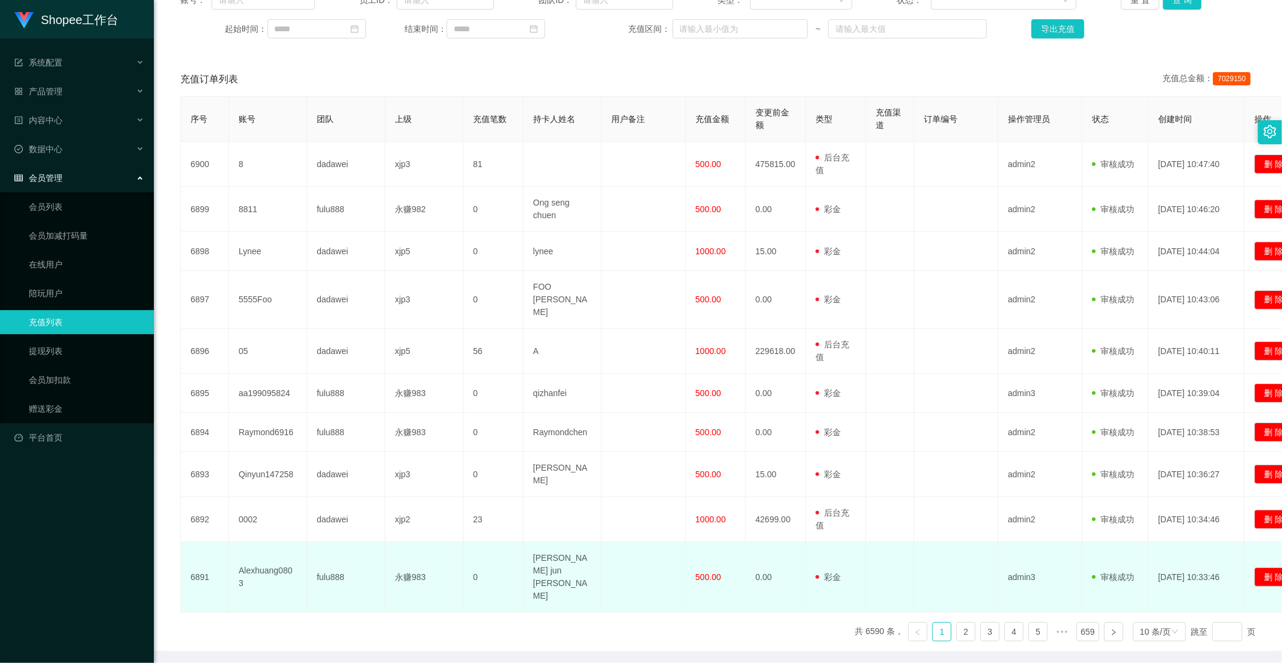
click at [698, 572] on span "500.00" at bounding box center [709, 577] width 26 height 10
click at [762, 548] on td "0.00" at bounding box center [776, 577] width 60 height 70
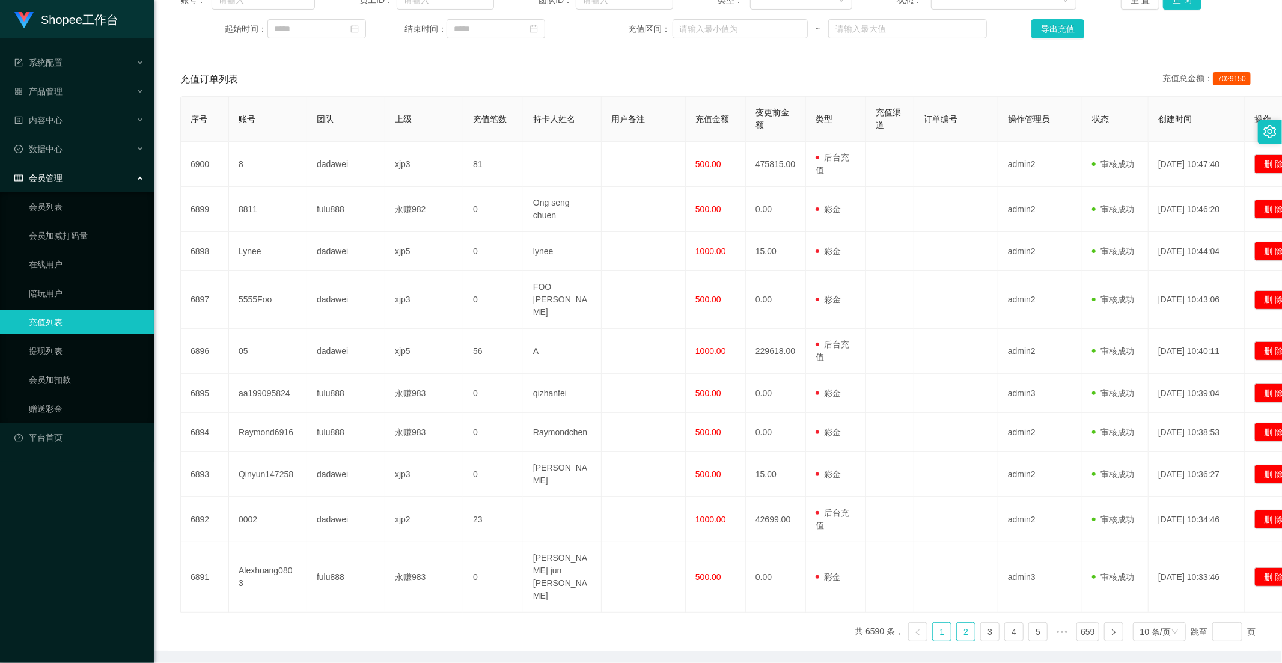
click at [957, 623] on link "2" at bounding box center [966, 632] width 18 height 18
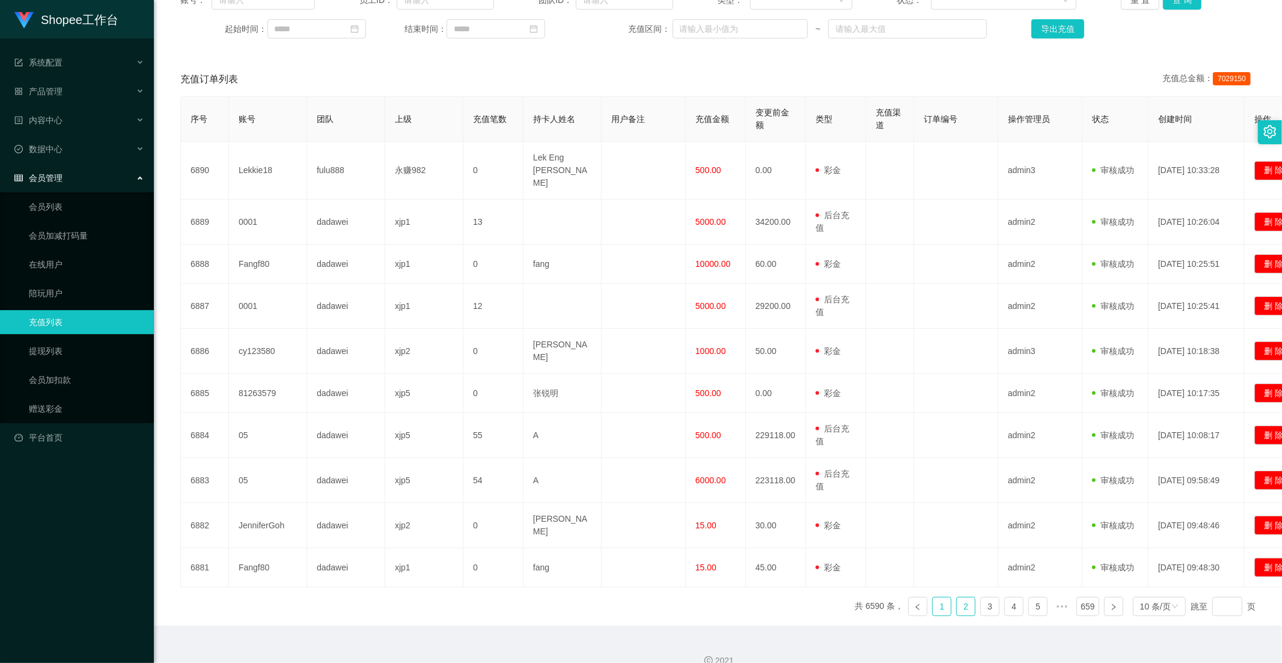
click at [941, 598] on link "1" at bounding box center [942, 607] width 18 height 18
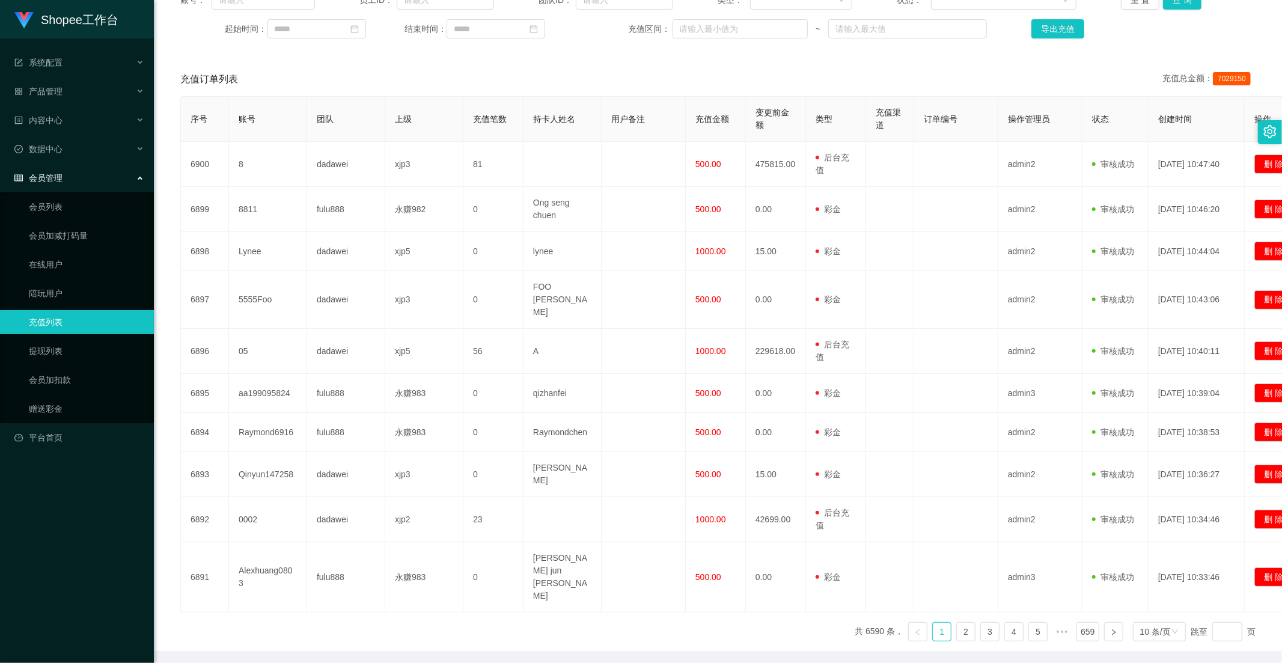
scroll to position [0, 0]
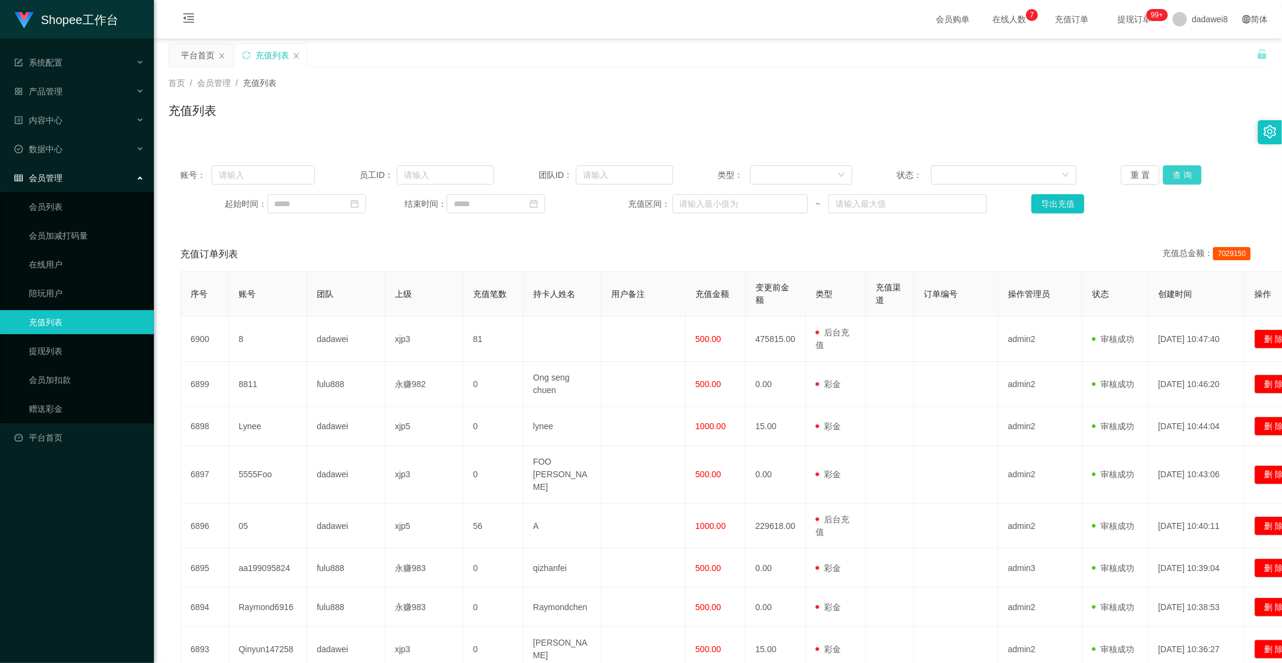
drag, startPoint x: 1169, startPoint y: 177, endPoint x: 1073, endPoint y: 269, distance: 133.1
click at [1169, 177] on button "查 询" at bounding box center [1182, 174] width 38 height 19
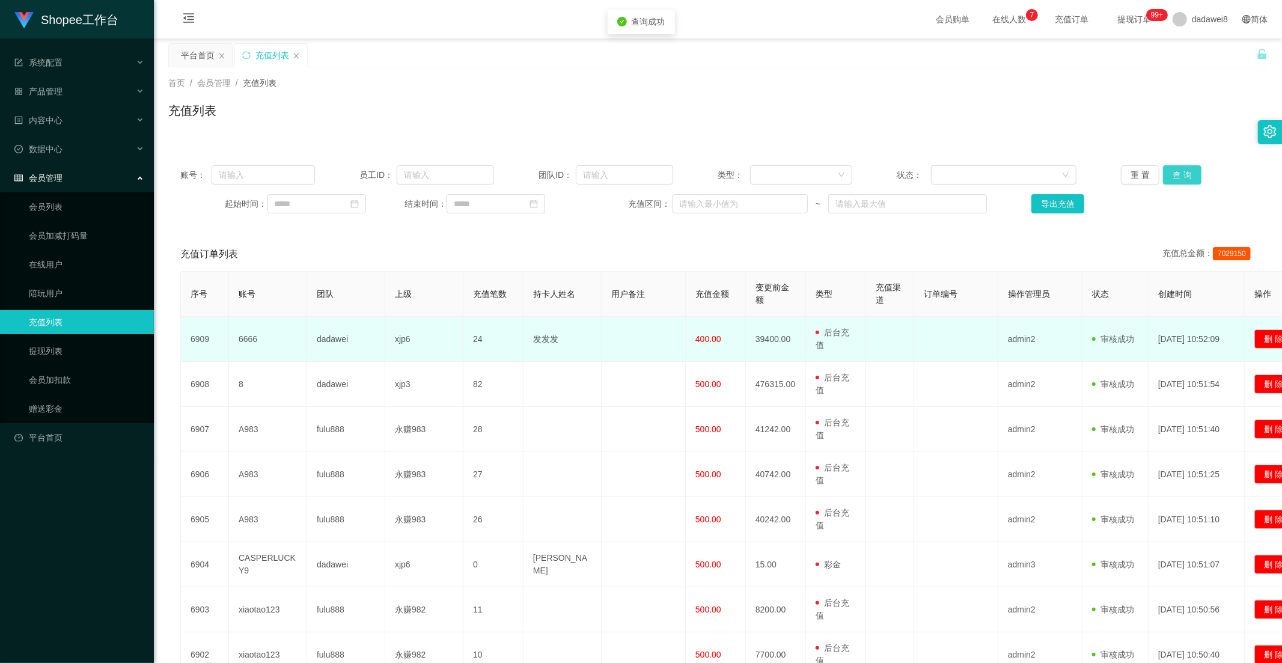
scroll to position [133, 0]
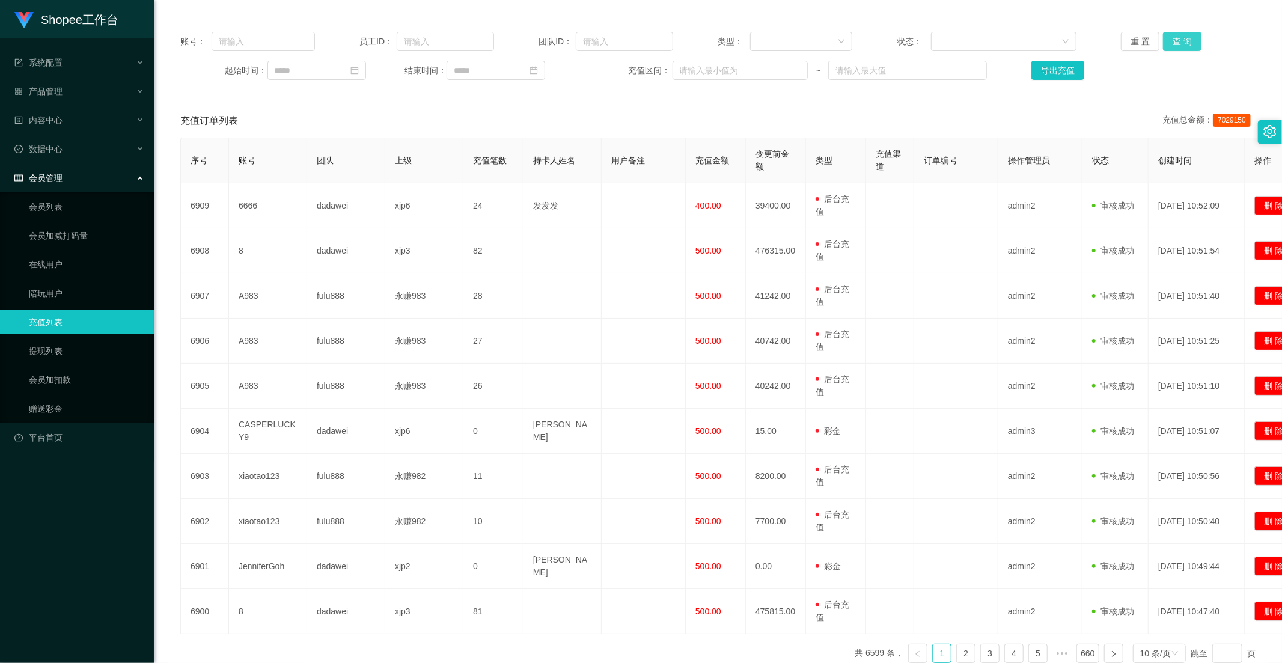
click at [1176, 44] on button "查 询" at bounding box center [1182, 41] width 38 height 19
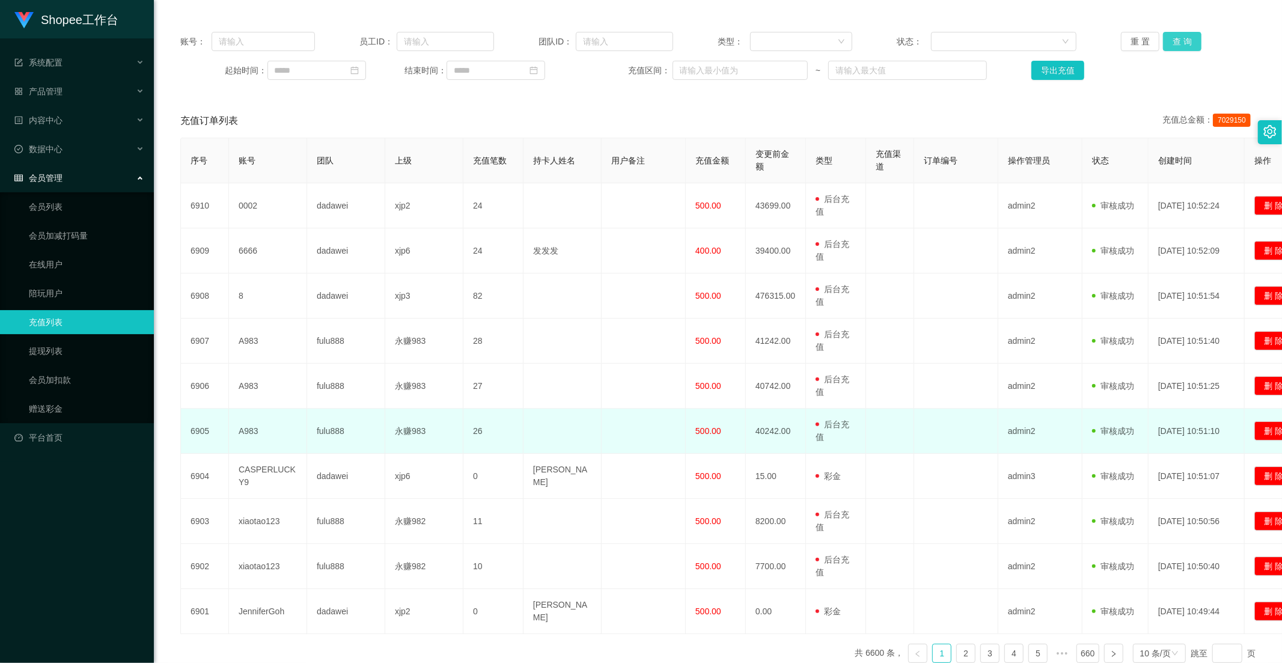
scroll to position [199, 0]
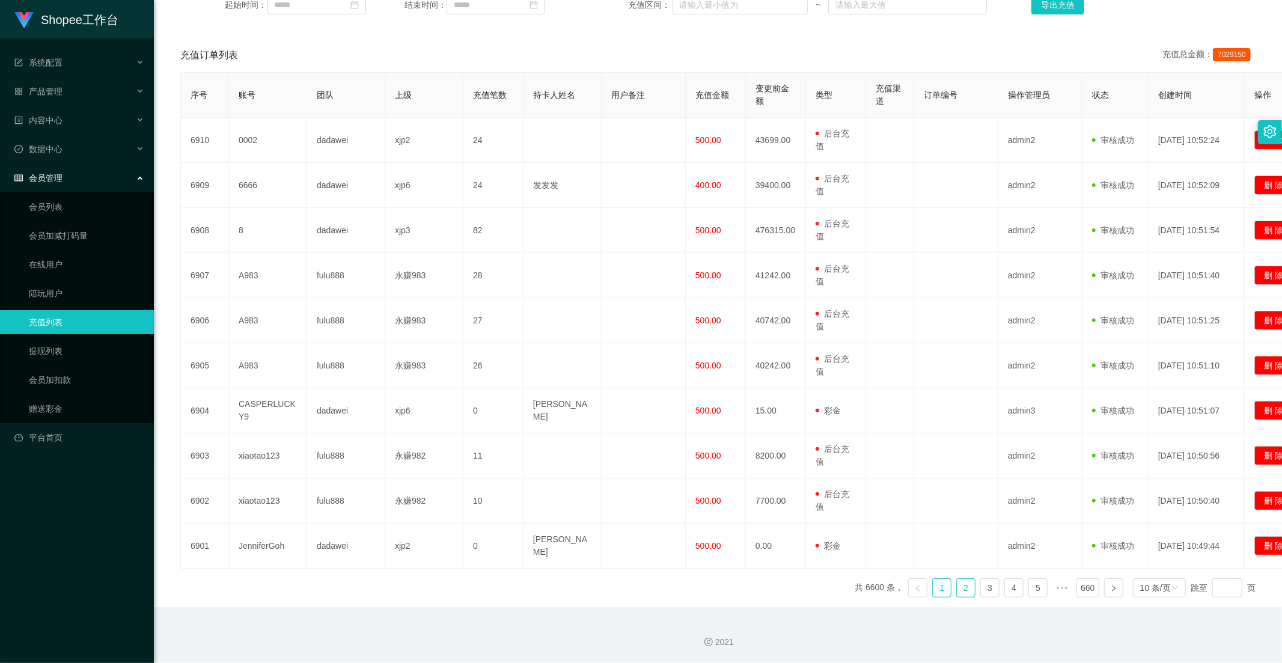
click at [957, 588] on link "2" at bounding box center [966, 588] width 18 height 18
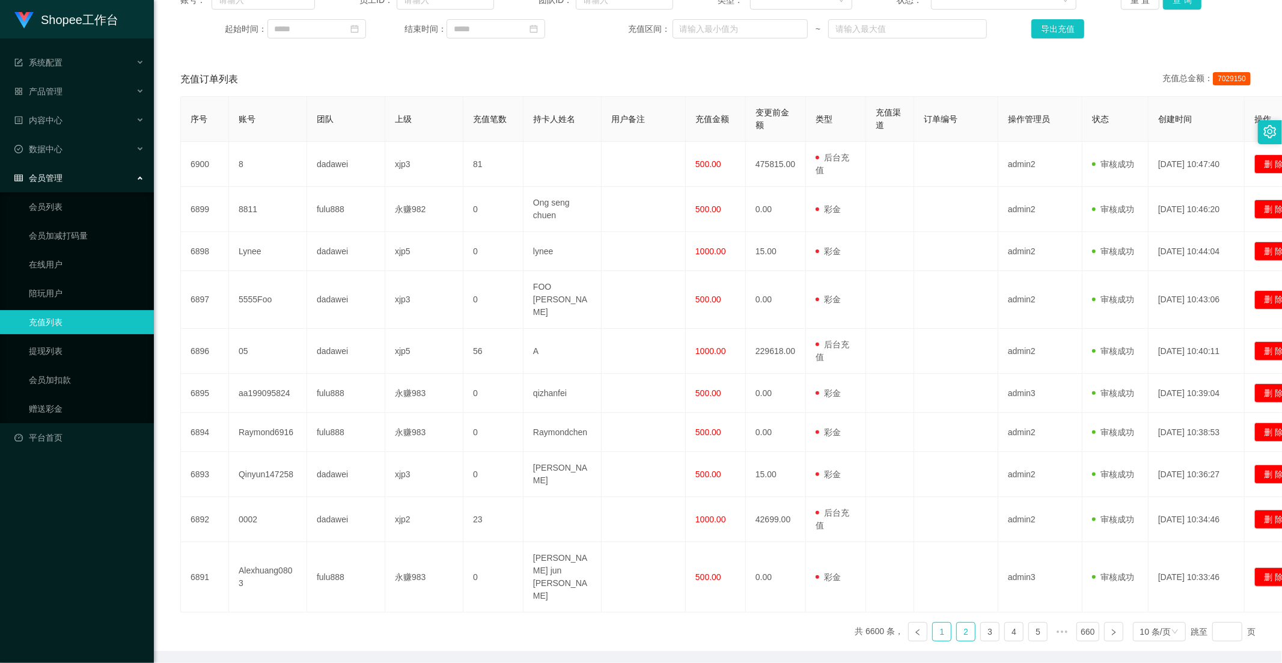
click at [937, 623] on link "1" at bounding box center [942, 632] width 18 height 18
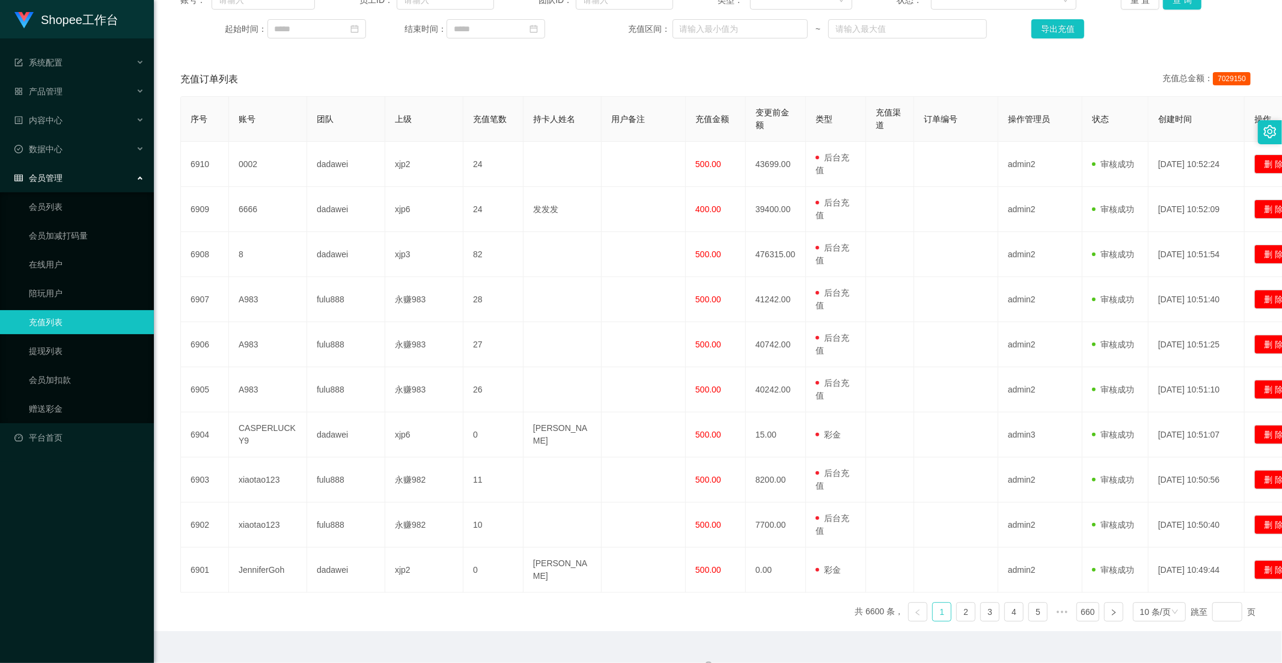
scroll to position [41, 0]
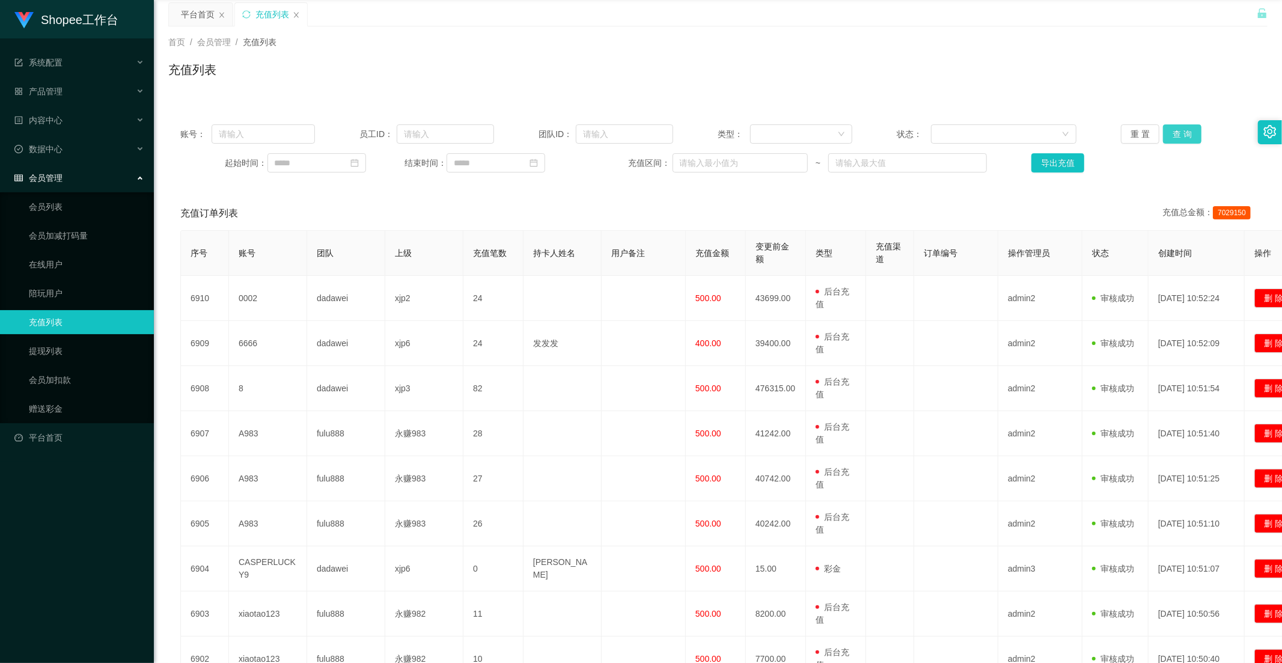
click at [1178, 131] on button "查 询" at bounding box center [1182, 133] width 38 height 19
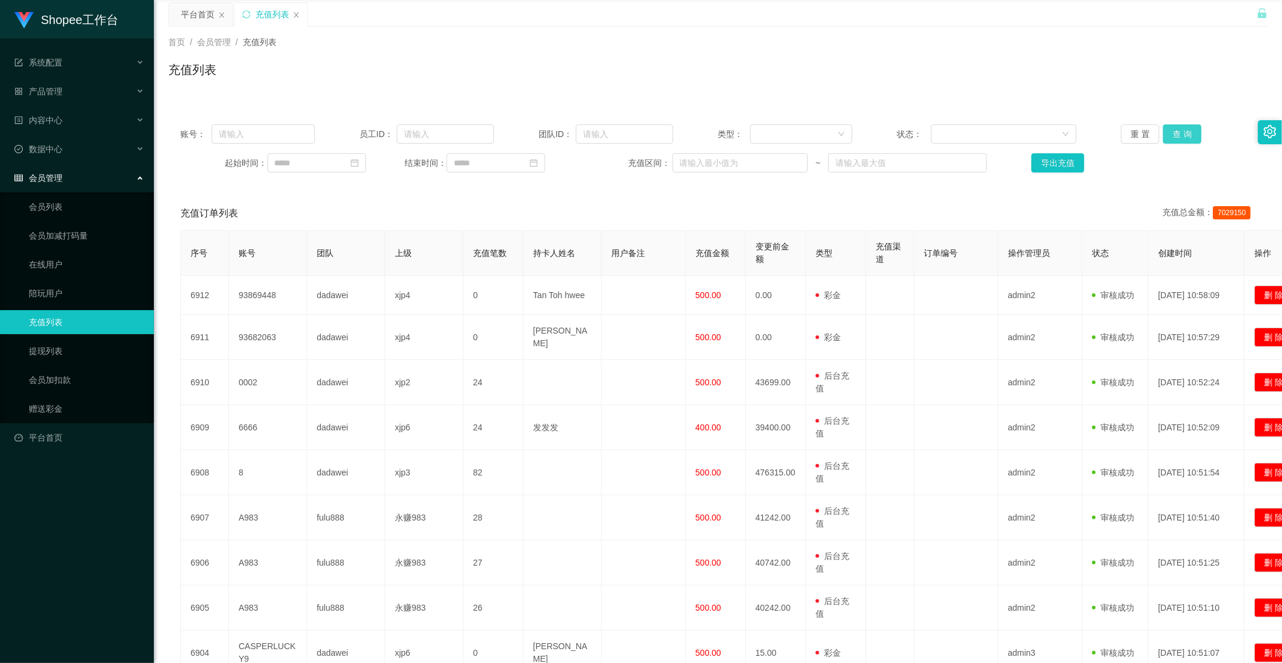
click at [1173, 139] on button "查 询" at bounding box center [1182, 133] width 38 height 19
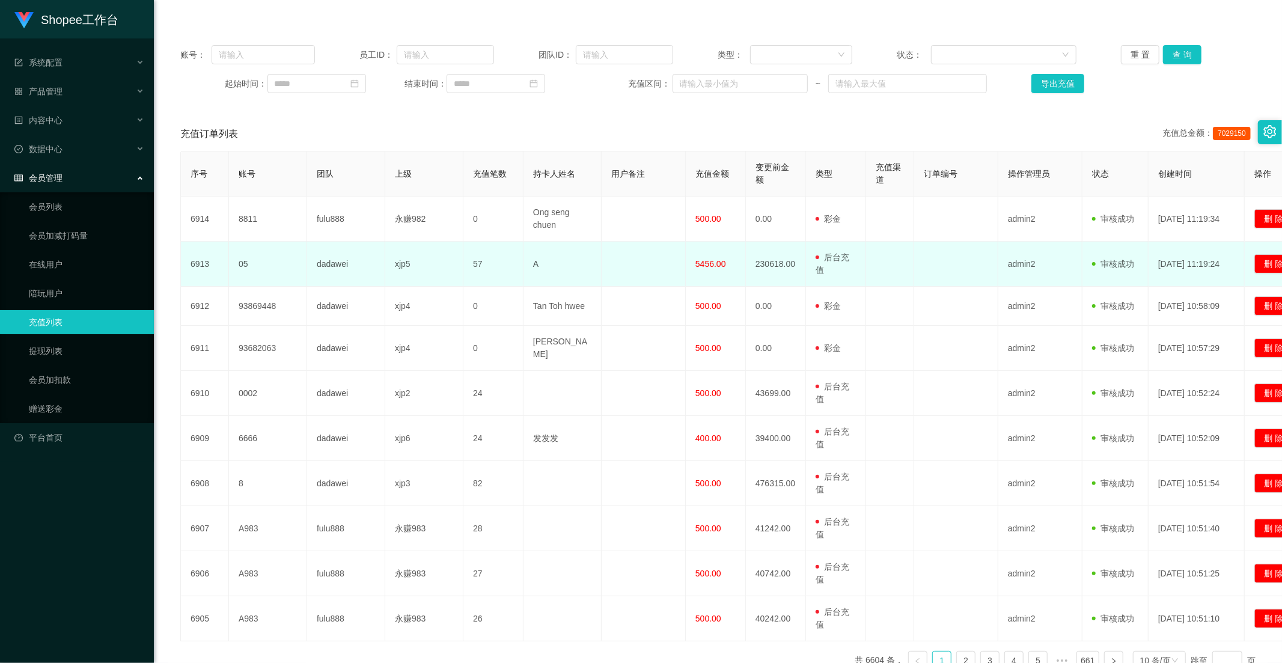
scroll to position [0, 0]
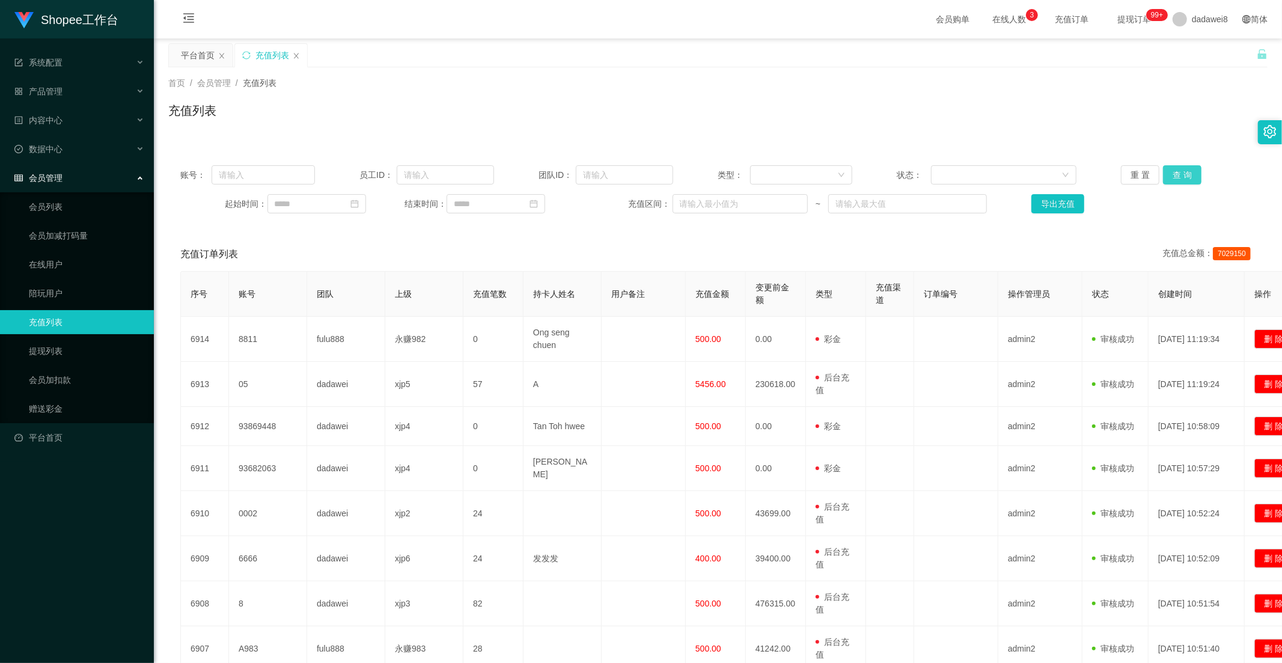
click at [1180, 179] on button "查 询" at bounding box center [1182, 174] width 38 height 19
click at [201, 52] on div "平台首页" at bounding box center [198, 55] width 34 height 23
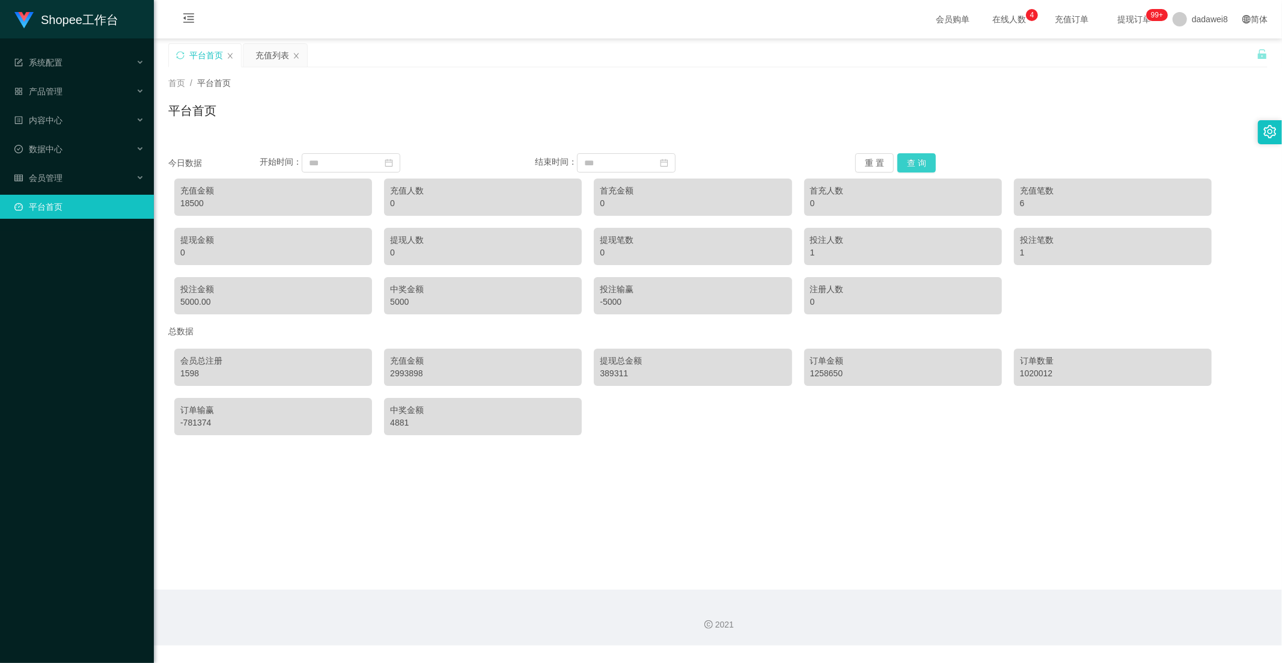
click at [918, 164] on button "查 询" at bounding box center [917, 162] width 38 height 19
click at [932, 158] on button "查 询" at bounding box center [917, 162] width 38 height 19
click at [266, 55] on div "充值列表" at bounding box center [272, 55] width 34 height 23
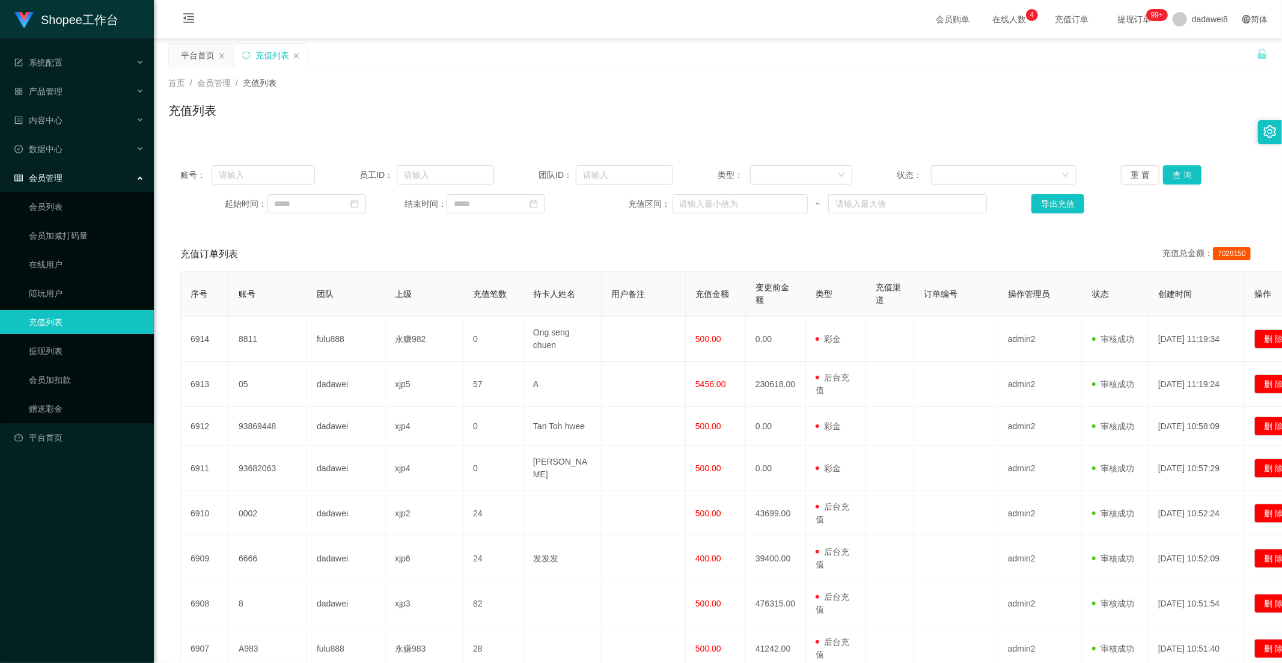
click at [54, 180] on span "会员管理" at bounding box center [38, 178] width 48 height 10
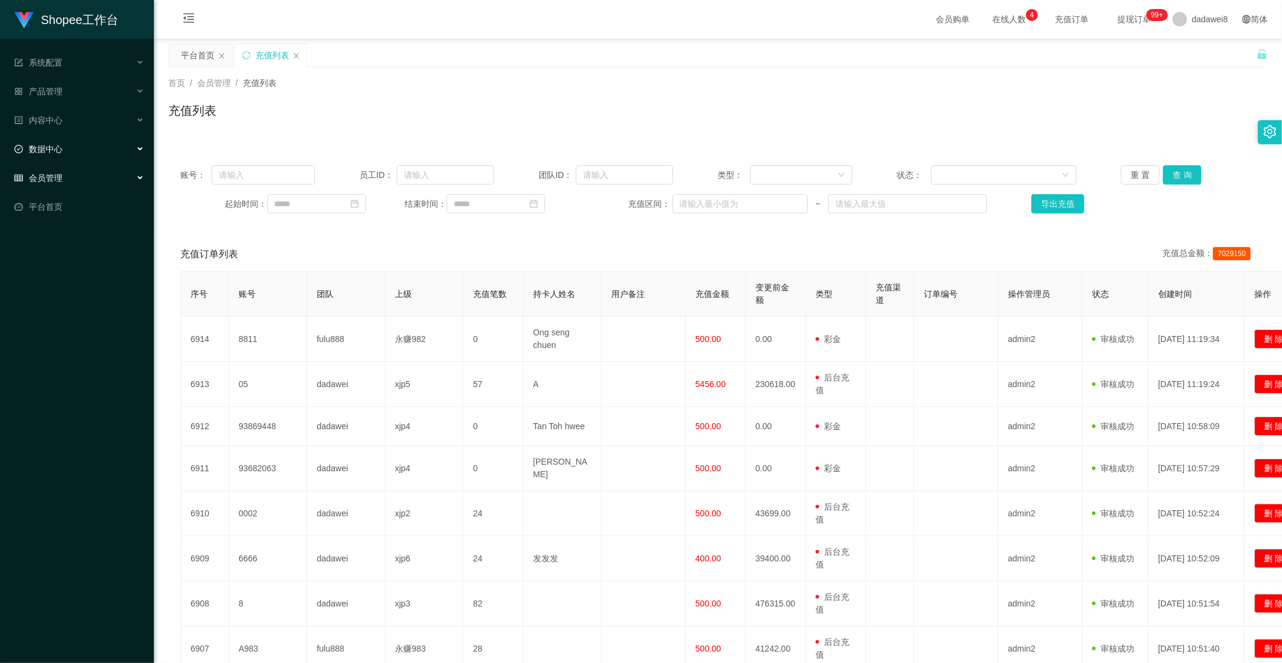
click at [58, 148] on span "数据中心" at bounding box center [38, 149] width 48 height 10
click at [63, 189] on link "员工统计" at bounding box center [86, 178] width 115 height 24
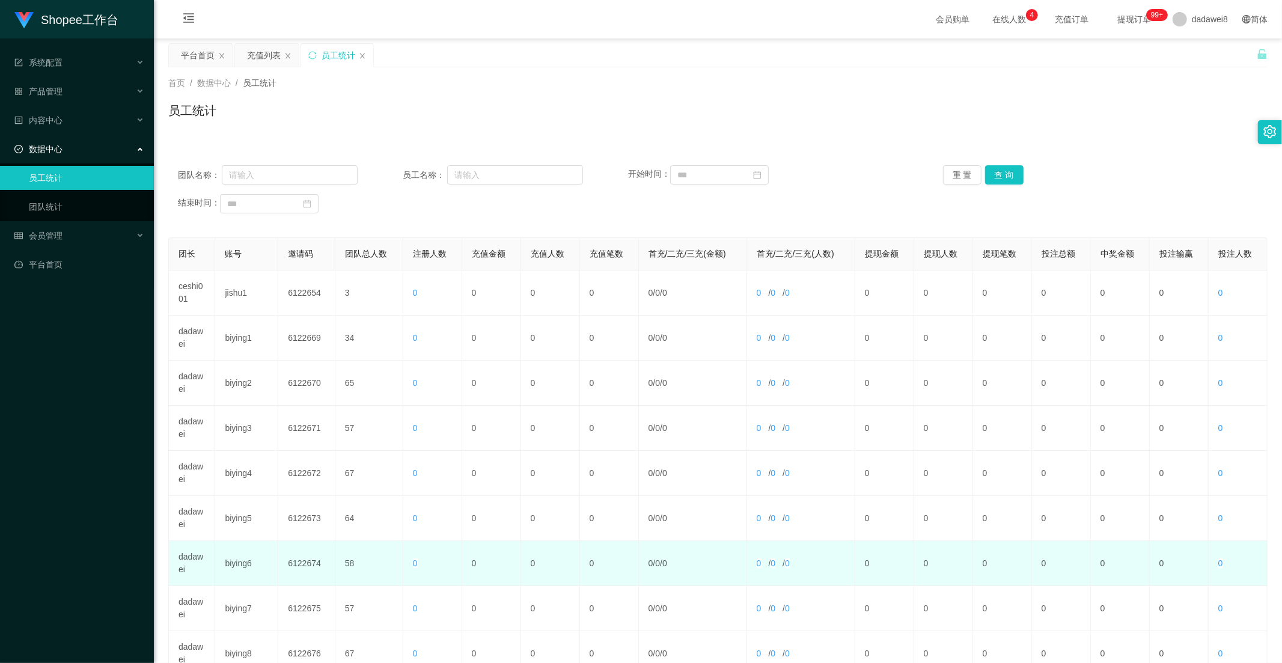
scroll to position [168, 0]
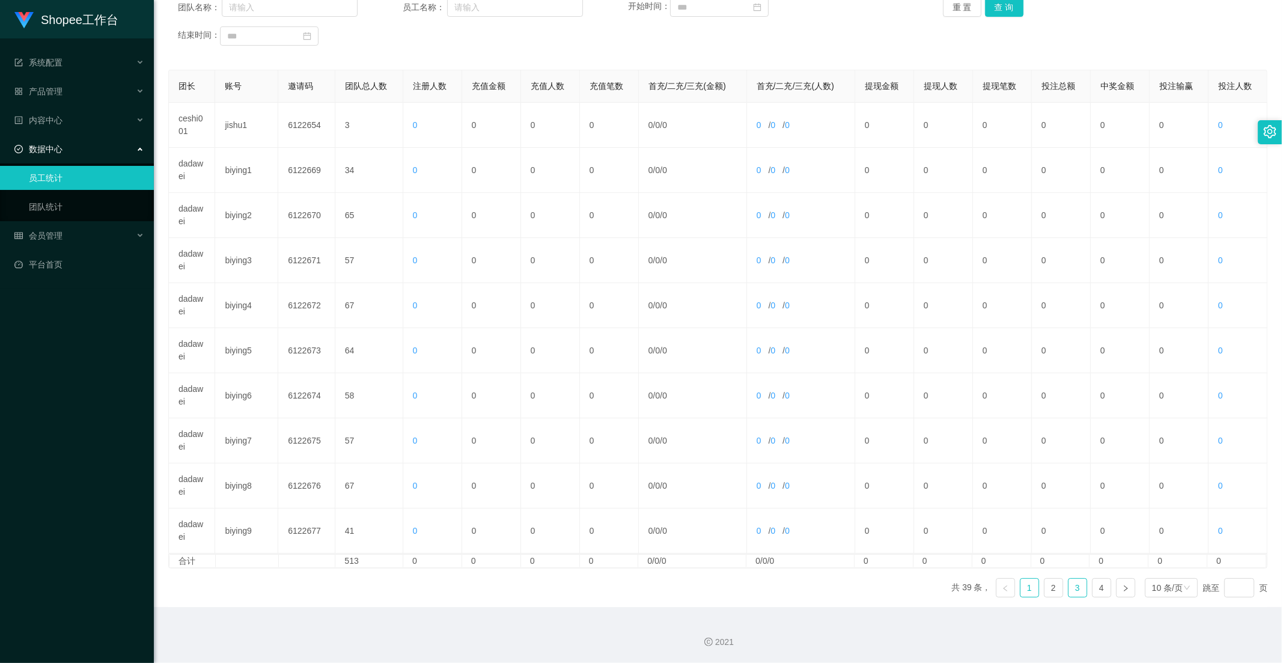
click at [1069, 591] on link "3" at bounding box center [1078, 588] width 18 height 18
click at [1093, 583] on link "4" at bounding box center [1102, 588] width 18 height 18
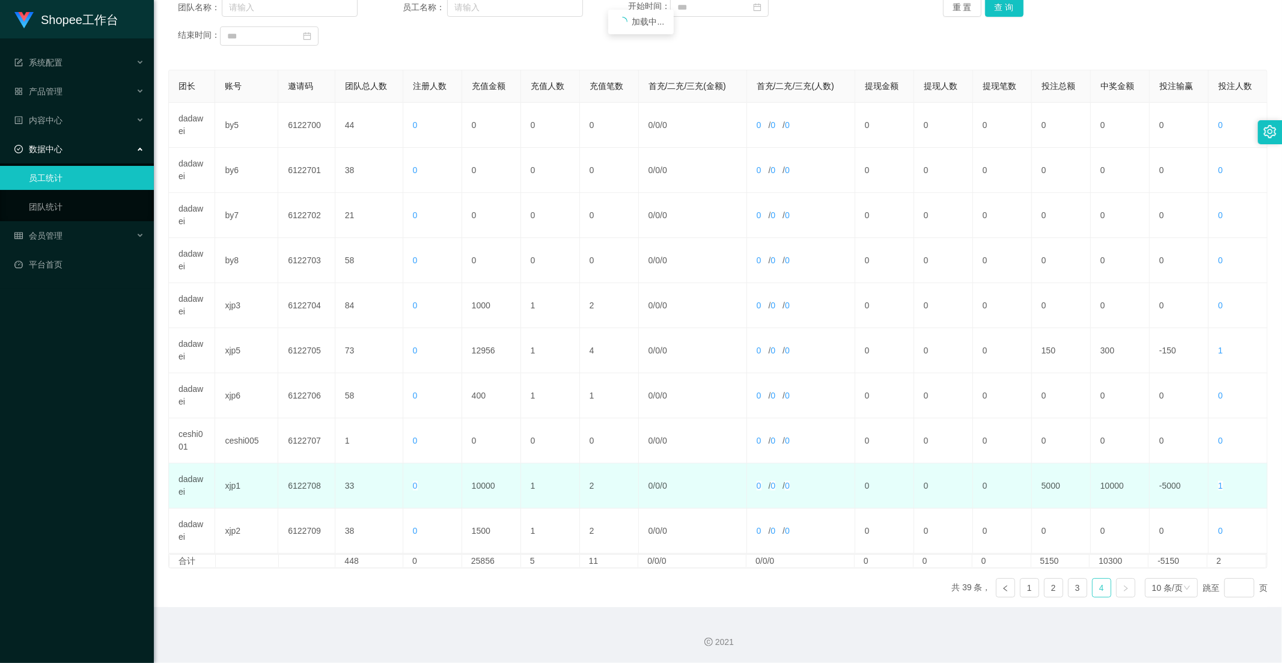
scroll to position [123, 0]
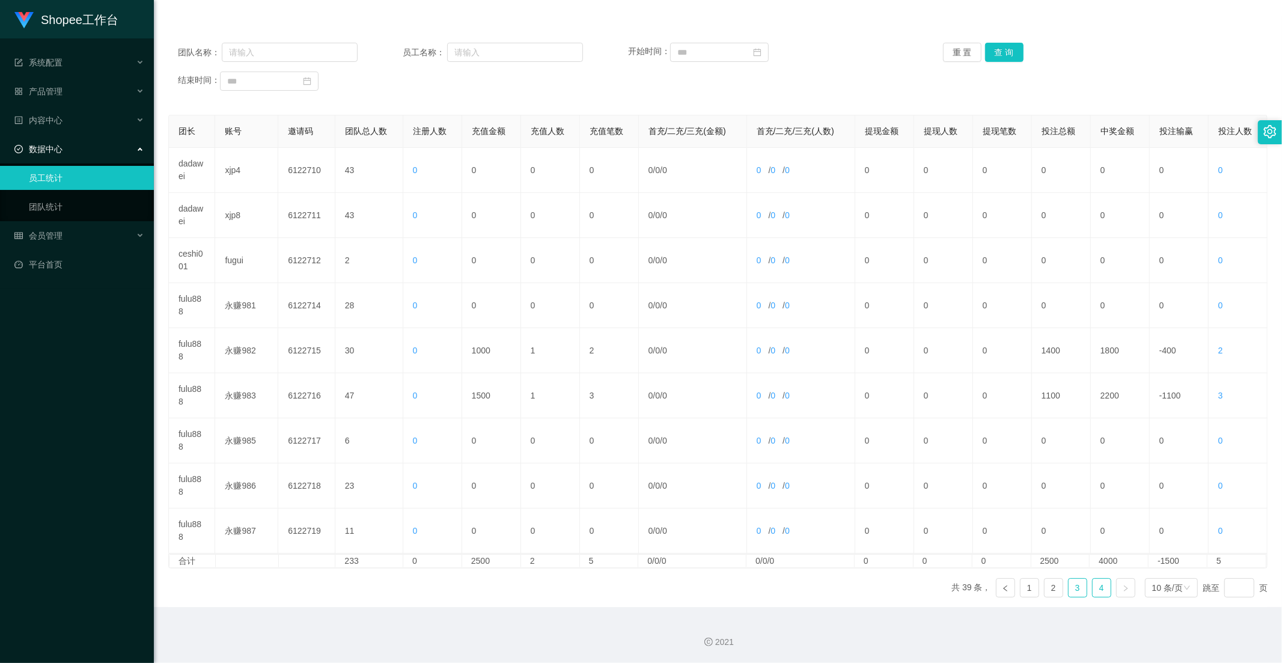
click at [1076, 584] on link "3" at bounding box center [1078, 588] width 18 height 18
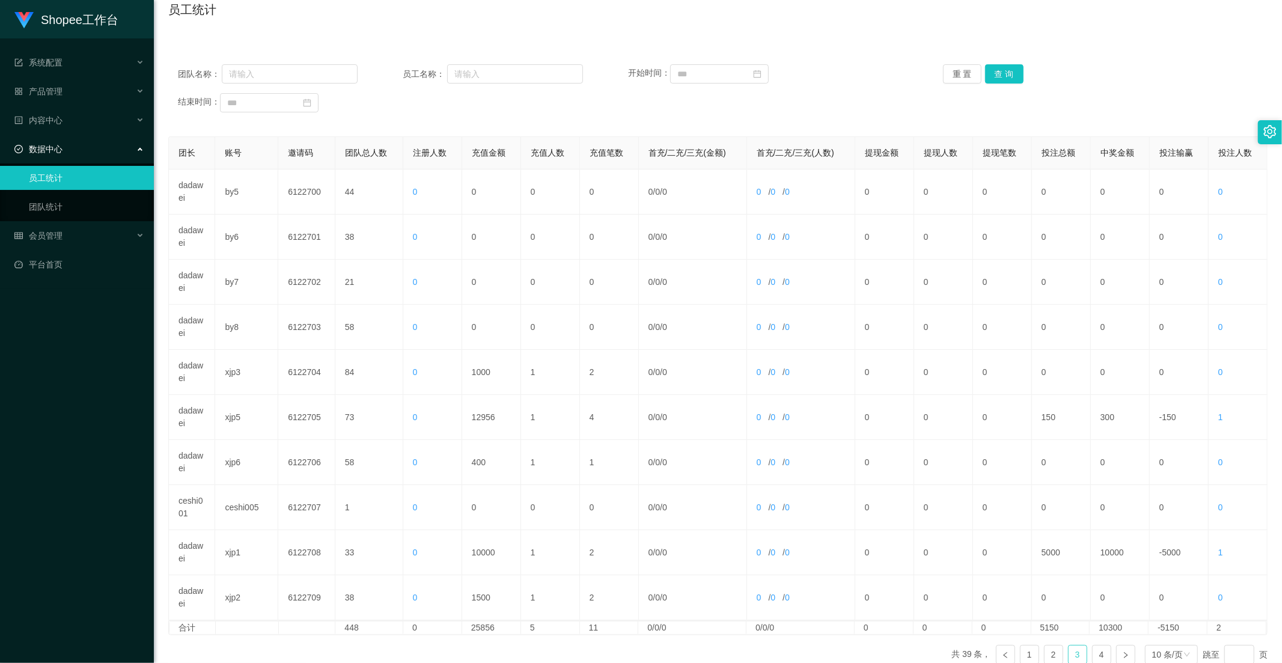
scroll to position [0, 0]
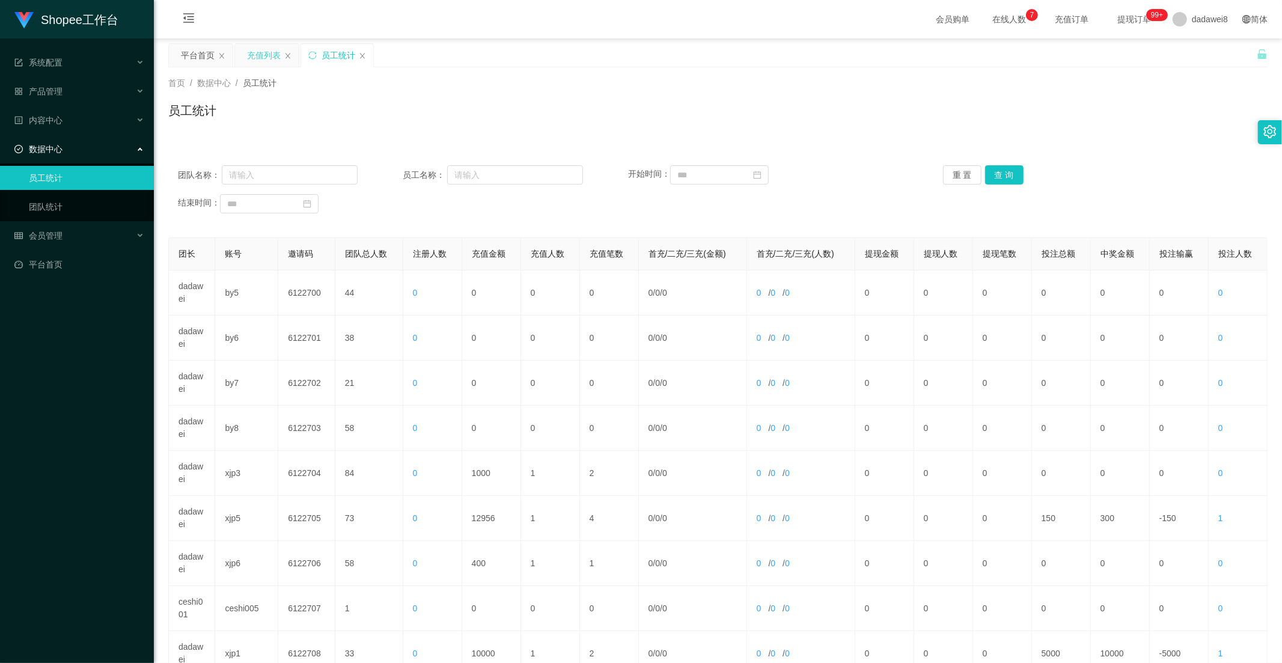
click at [261, 55] on div "充值列表" at bounding box center [264, 55] width 34 height 23
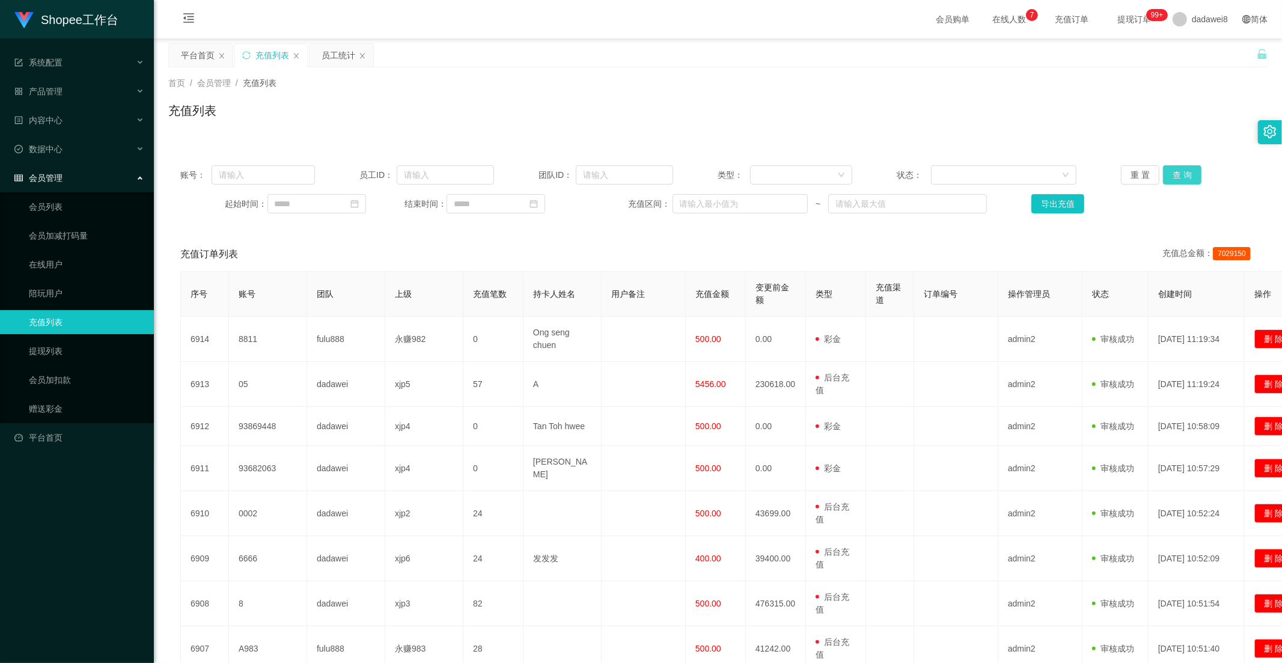
click at [1181, 176] on button "查 询" at bounding box center [1182, 174] width 38 height 19
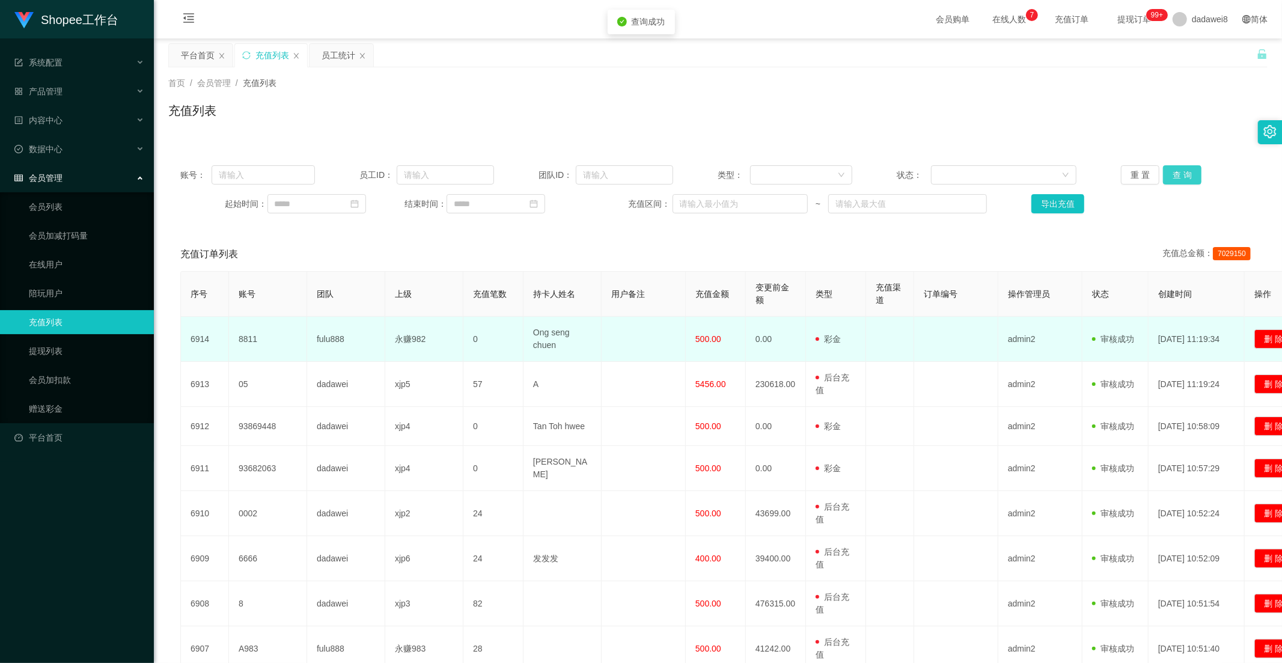
scroll to position [67, 0]
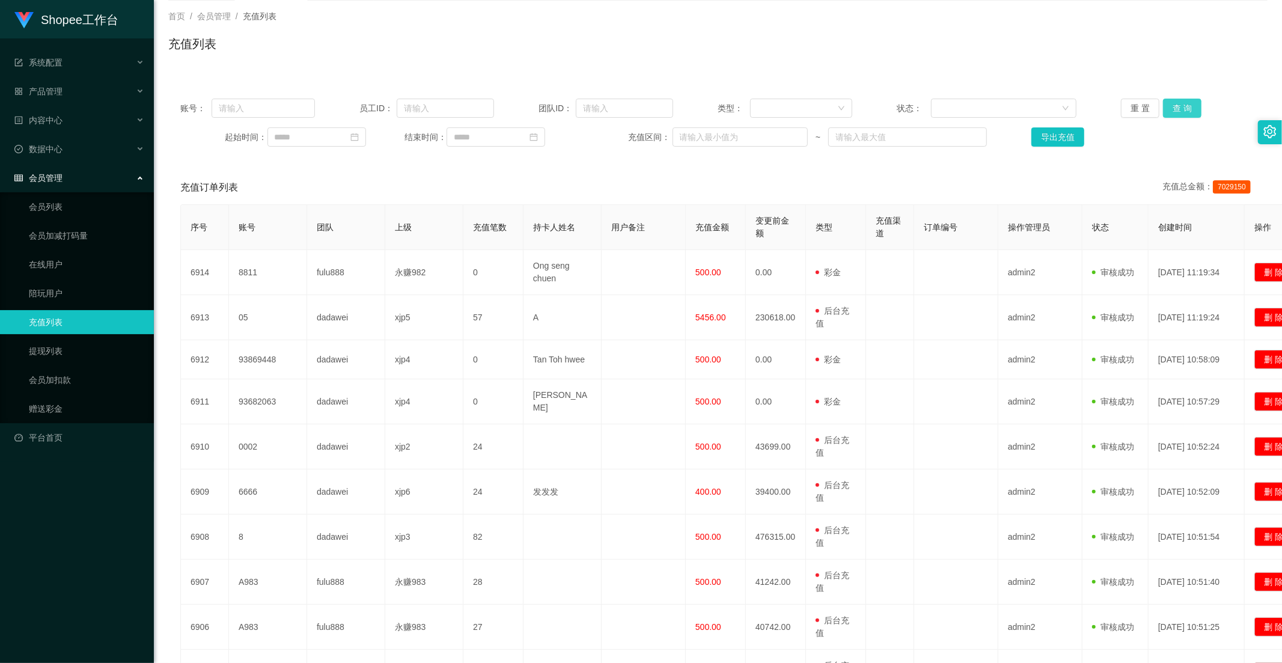
click at [1182, 105] on button "查 询" at bounding box center [1182, 108] width 38 height 19
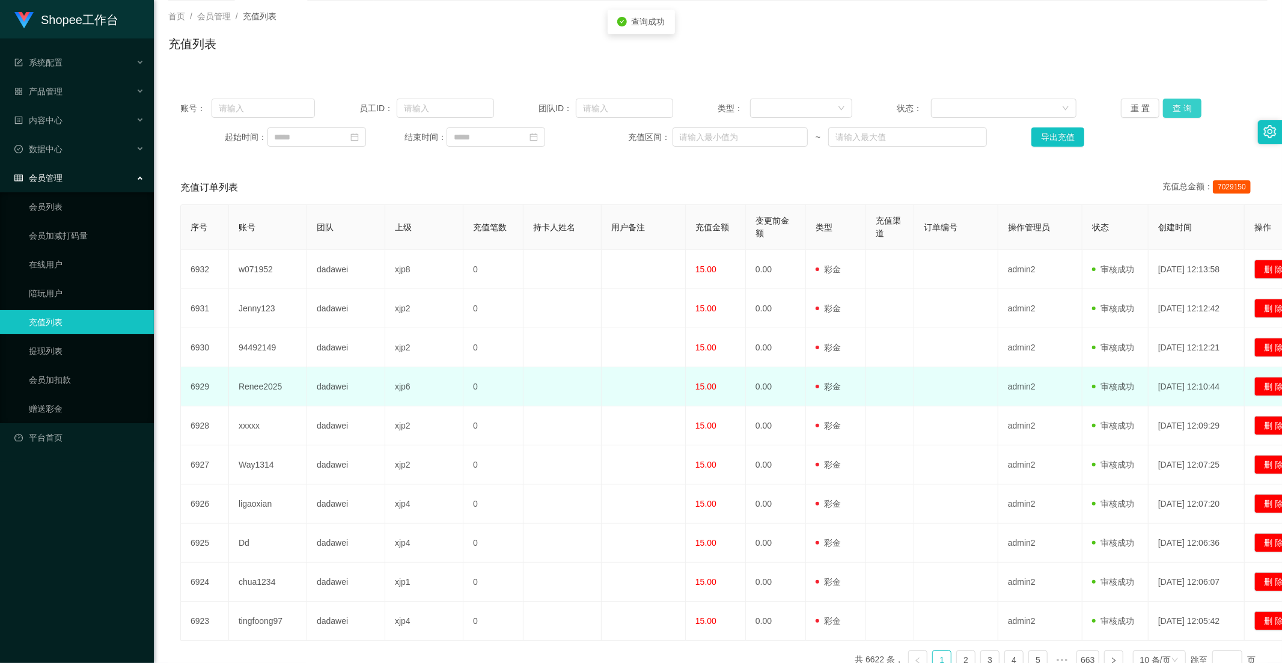
scroll to position [139, 0]
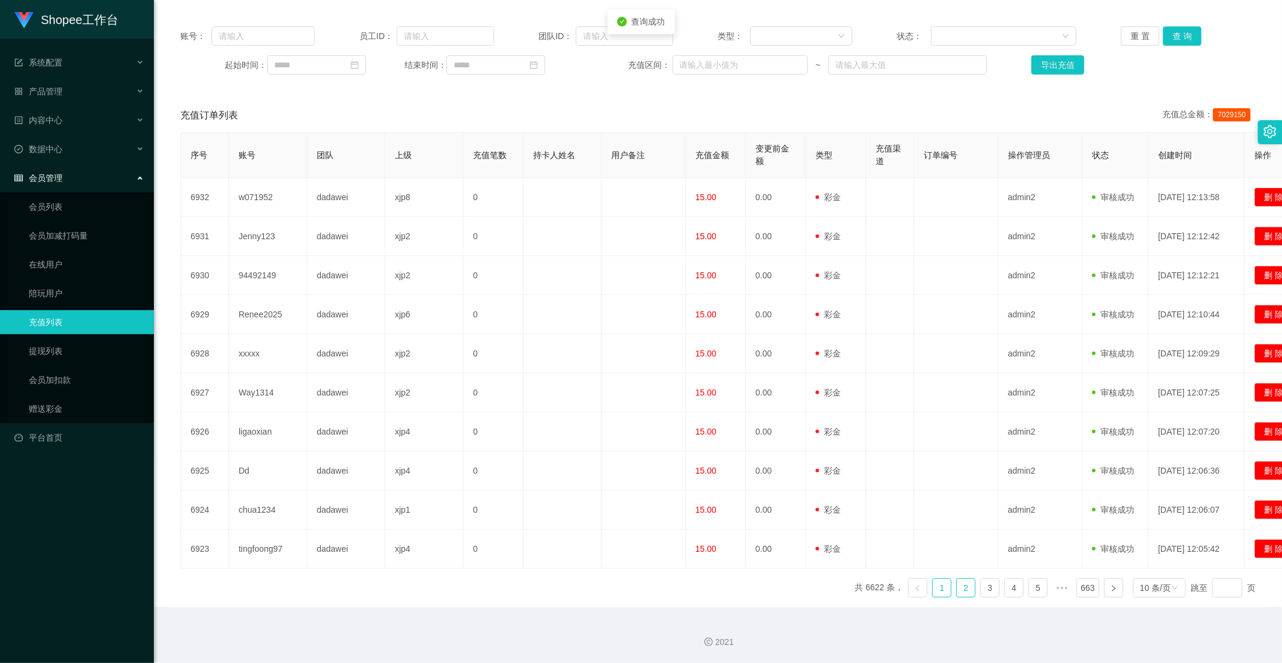
click at [957, 585] on link "2" at bounding box center [966, 588] width 18 height 18
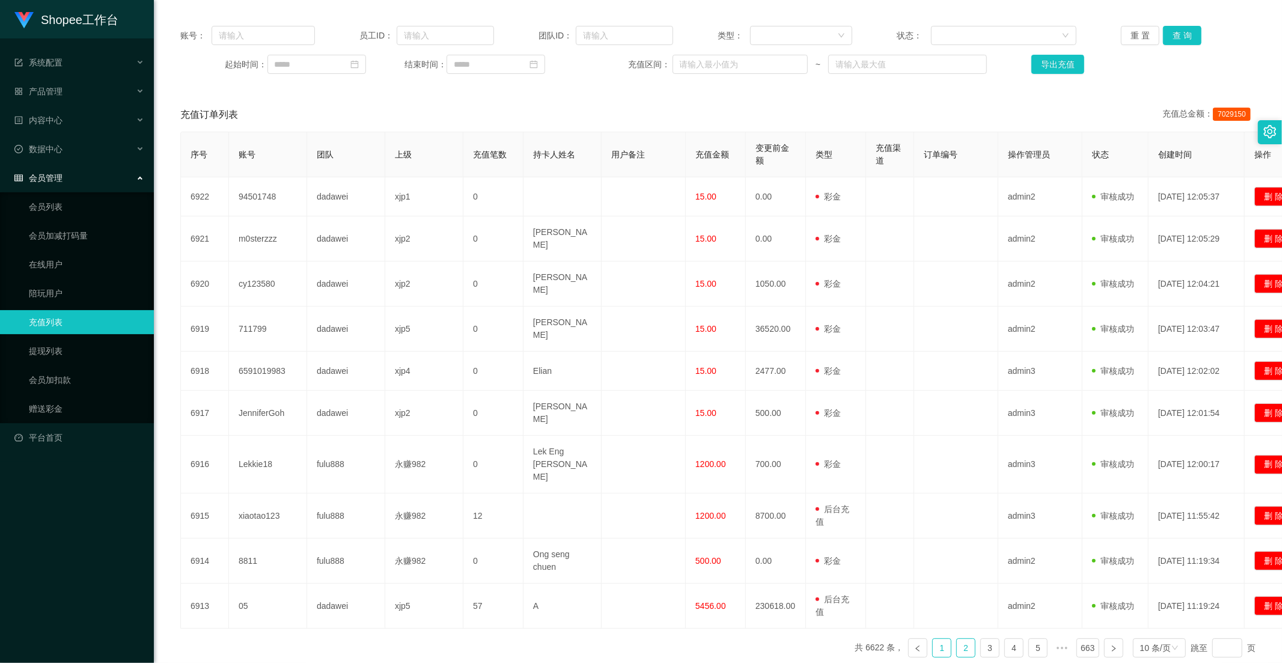
click at [933, 639] on link "1" at bounding box center [942, 648] width 18 height 18
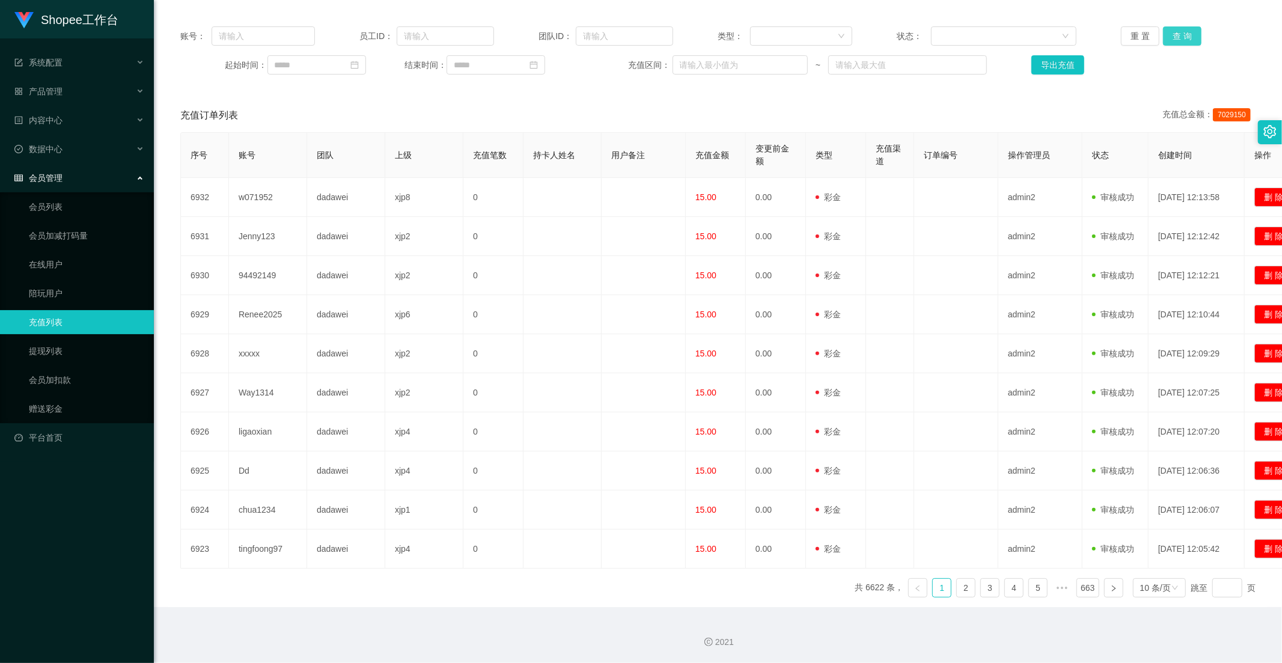
click at [1179, 39] on button "查 询" at bounding box center [1182, 35] width 38 height 19
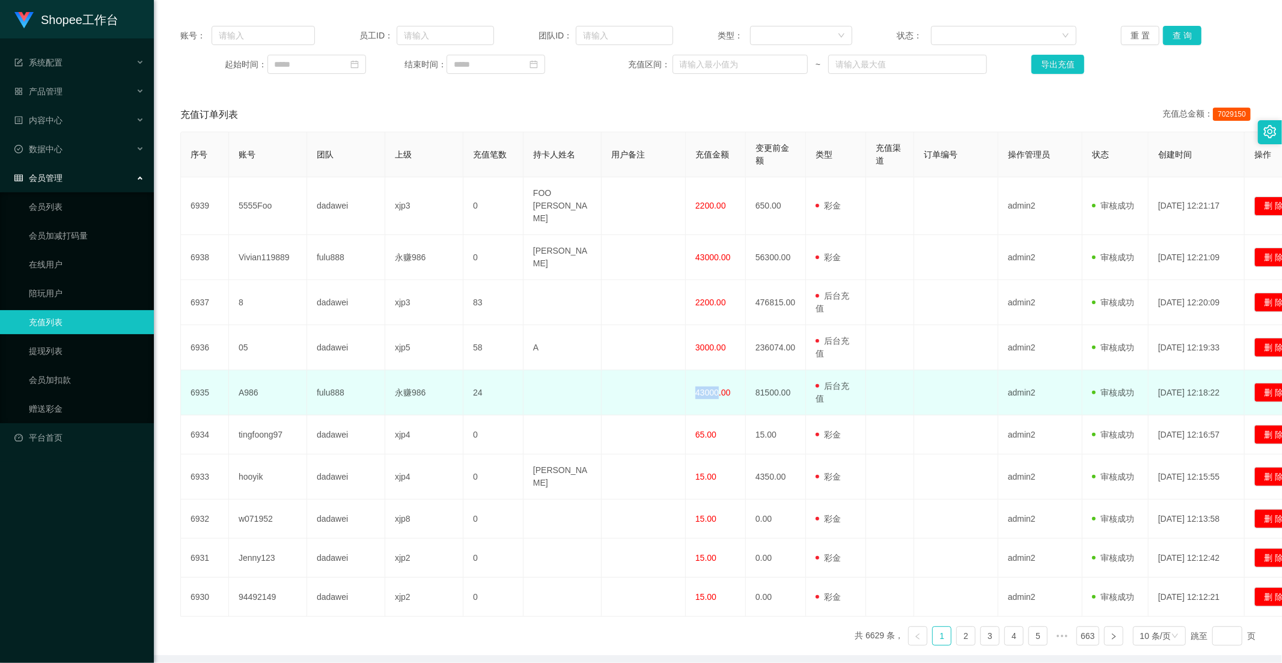
drag, startPoint x: 717, startPoint y: 375, endPoint x: 693, endPoint y: 377, distance: 24.1
click at [693, 377] on td "43000.00" at bounding box center [716, 392] width 60 height 45
click at [692, 384] on td "43000.00" at bounding box center [716, 392] width 60 height 45
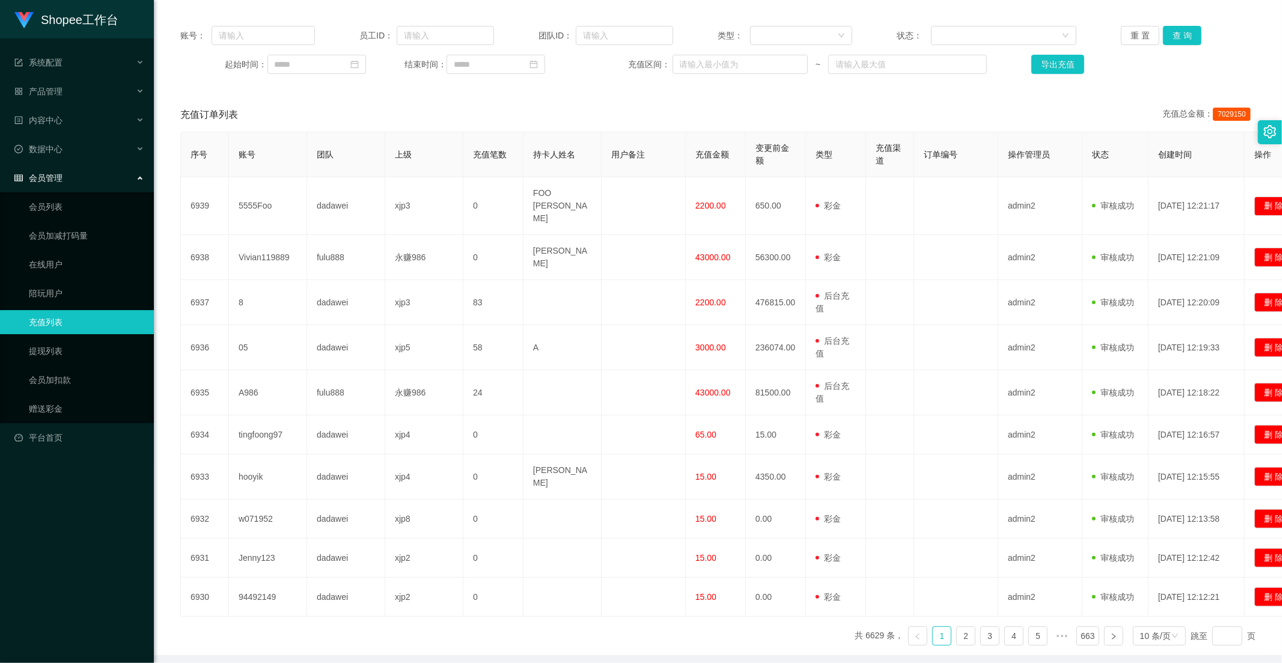
scroll to position [6, 0]
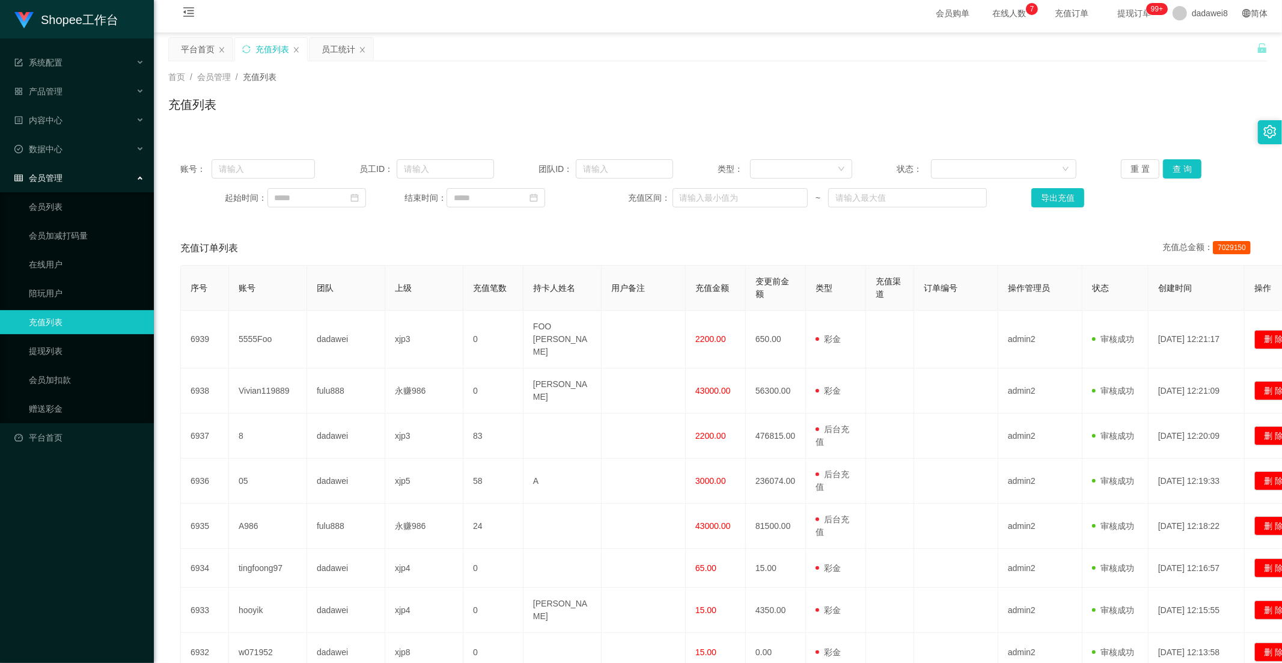
drag, startPoint x: 331, startPoint y: 47, endPoint x: 364, endPoint y: 96, distance: 59.4
click at [331, 46] on div "员工统计" at bounding box center [339, 49] width 34 height 23
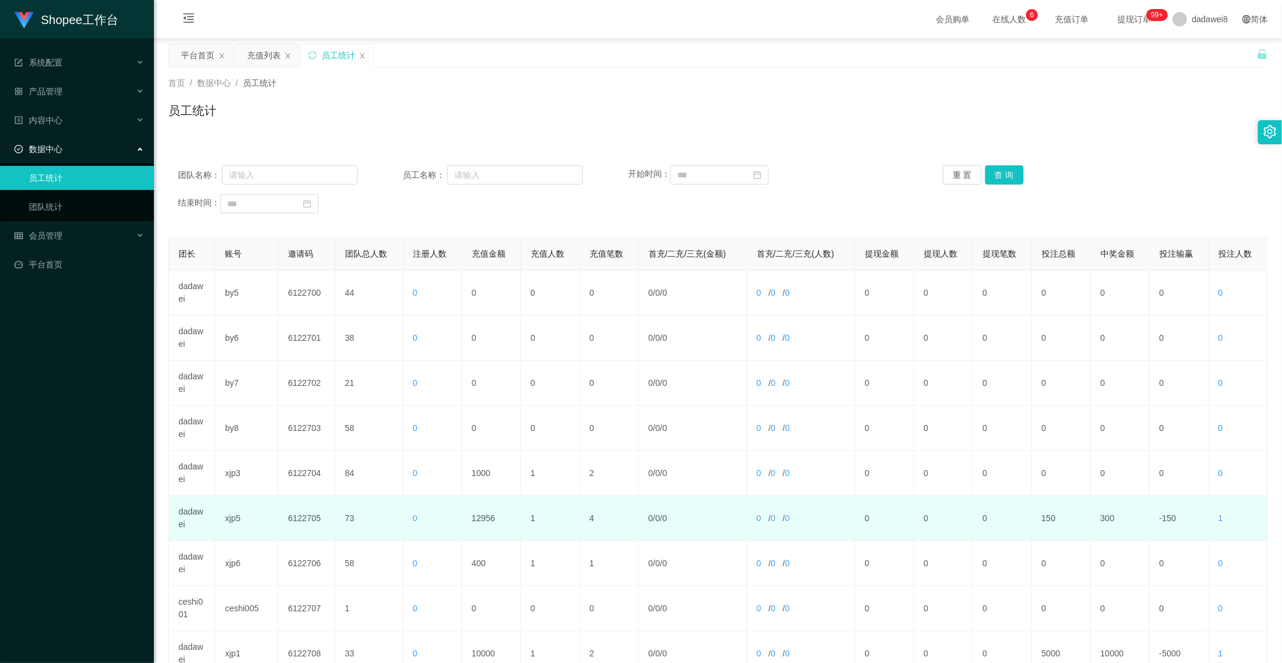
scroll to position [168, 0]
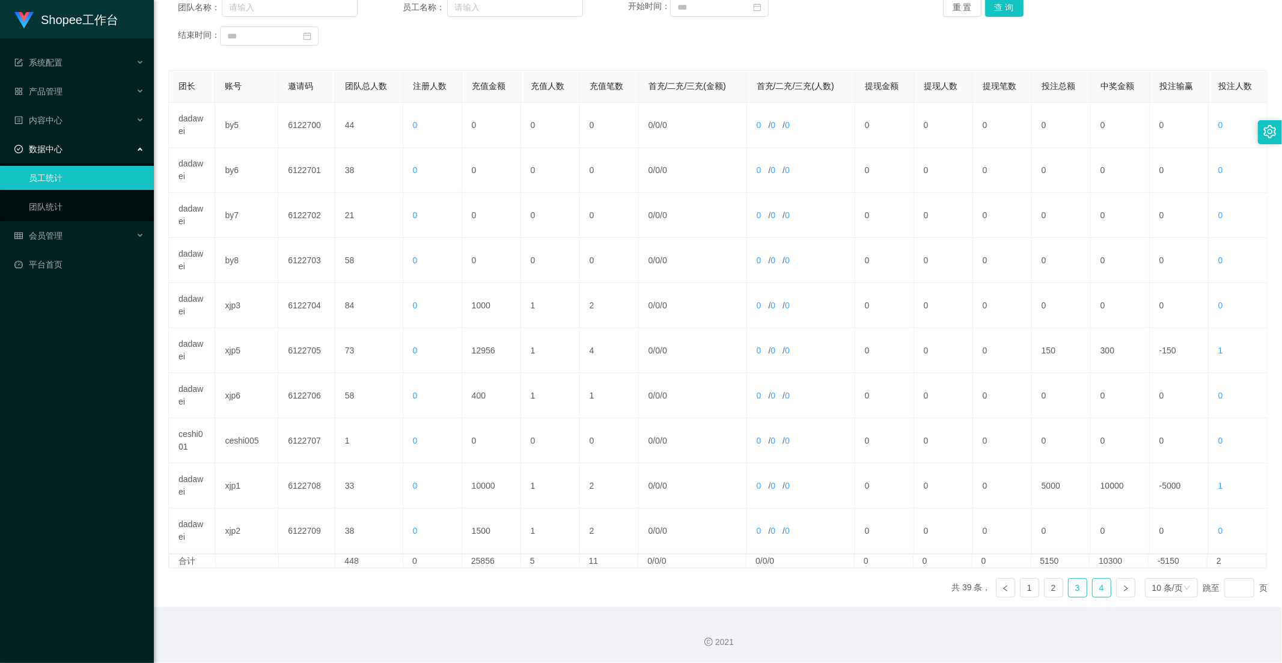
click at [1097, 591] on link "4" at bounding box center [1102, 588] width 18 height 18
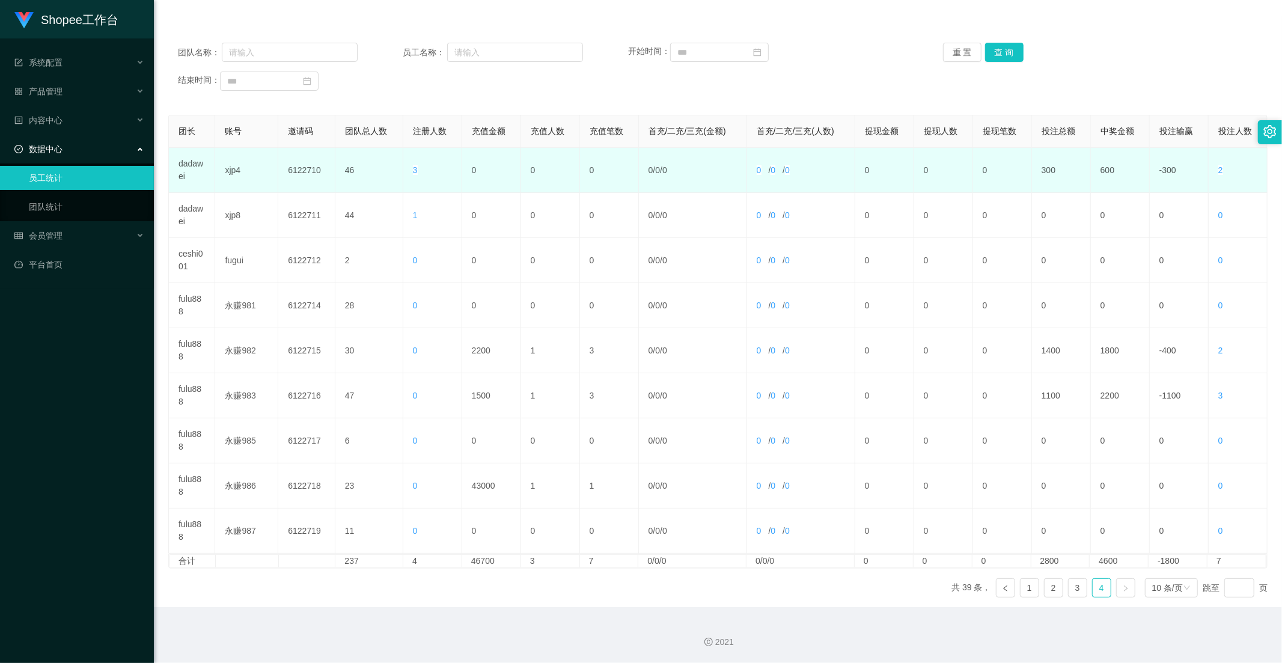
scroll to position [0, 0]
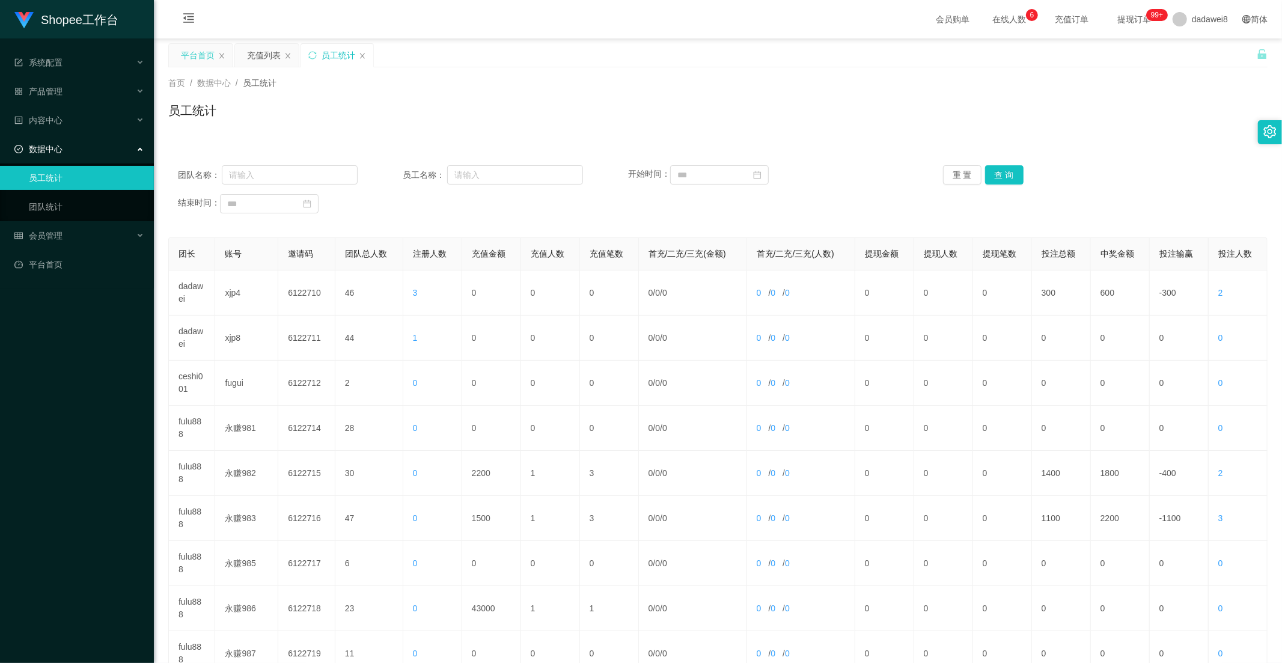
click at [209, 49] on div "平台首页" at bounding box center [198, 55] width 34 height 23
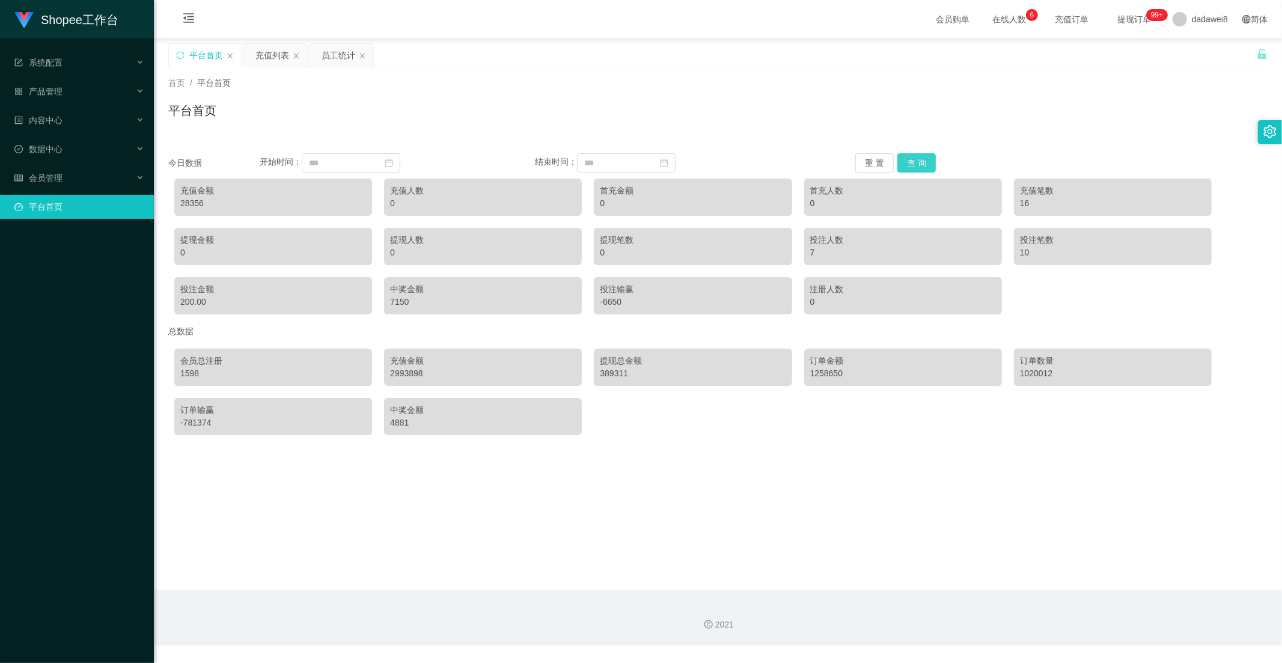
click at [911, 161] on button "查 询" at bounding box center [917, 162] width 38 height 19
click at [910, 163] on button "查 询" at bounding box center [917, 162] width 38 height 19
click at [332, 52] on div "员工统计" at bounding box center [339, 55] width 34 height 23
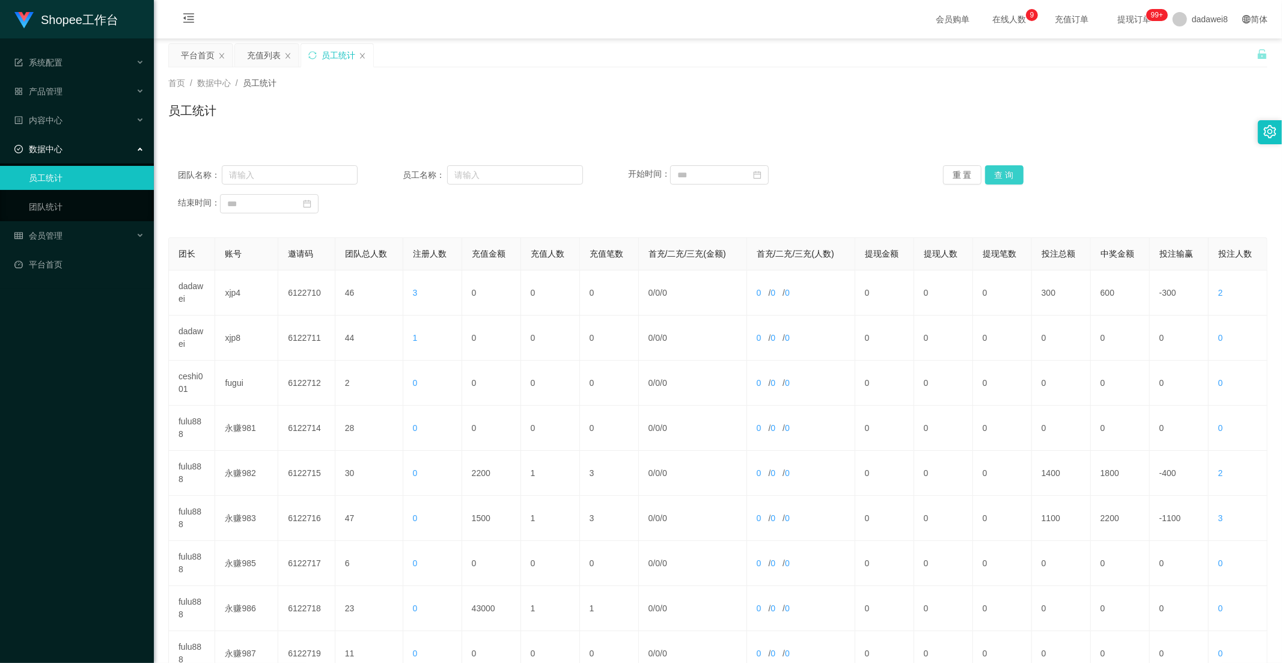
click at [1016, 183] on button "查 询" at bounding box center [1004, 174] width 38 height 19
click at [268, 58] on div "充值列表" at bounding box center [264, 55] width 34 height 23
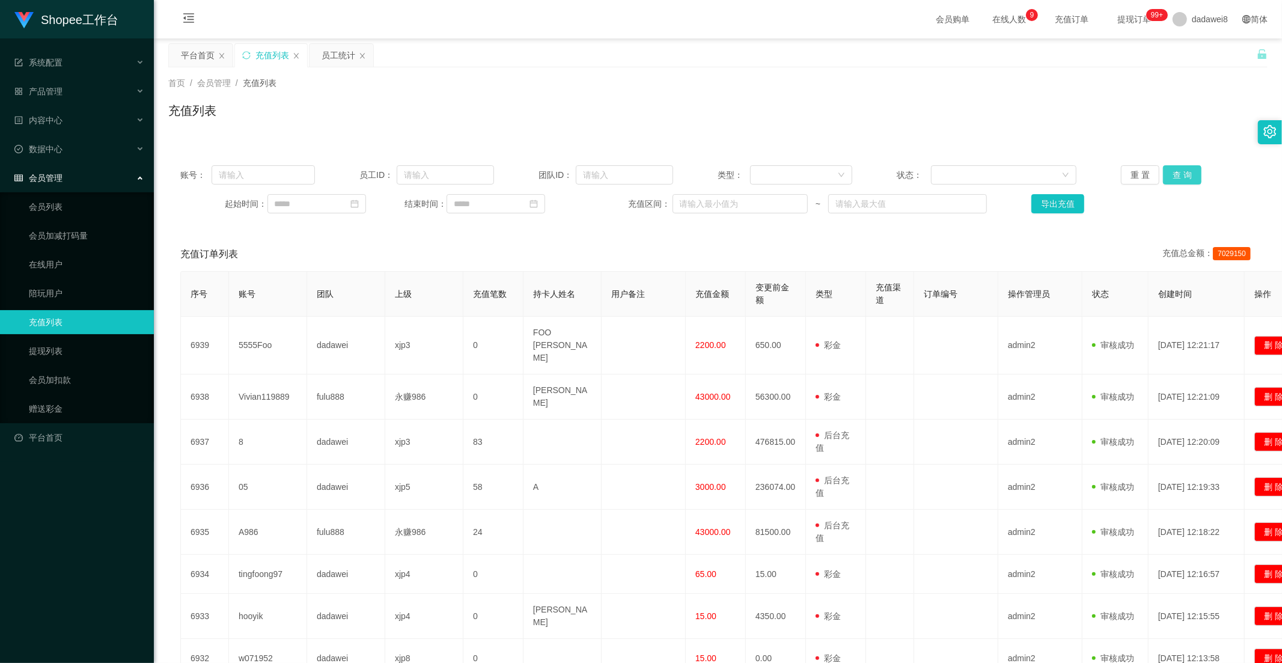
click at [1175, 174] on button "查 询" at bounding box center [1182, 174] width 38 height 19
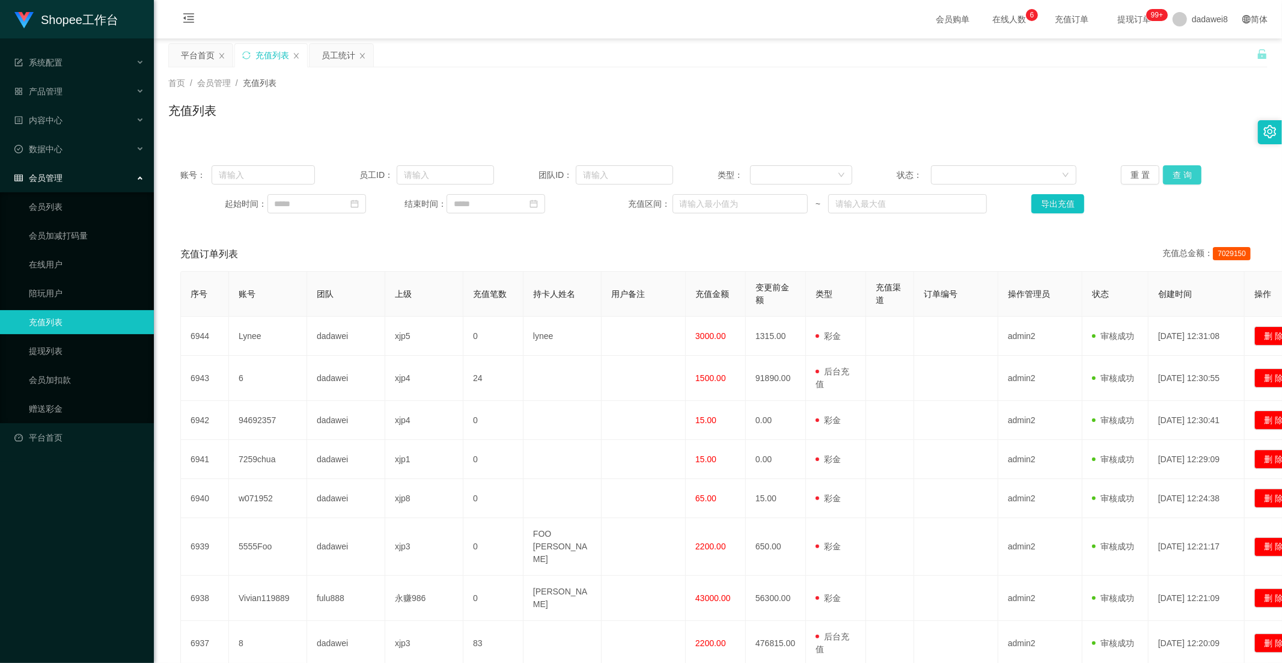
click at [1185, 177] on button "查 询" at bounding box center [1182, 174] width 38 height 19
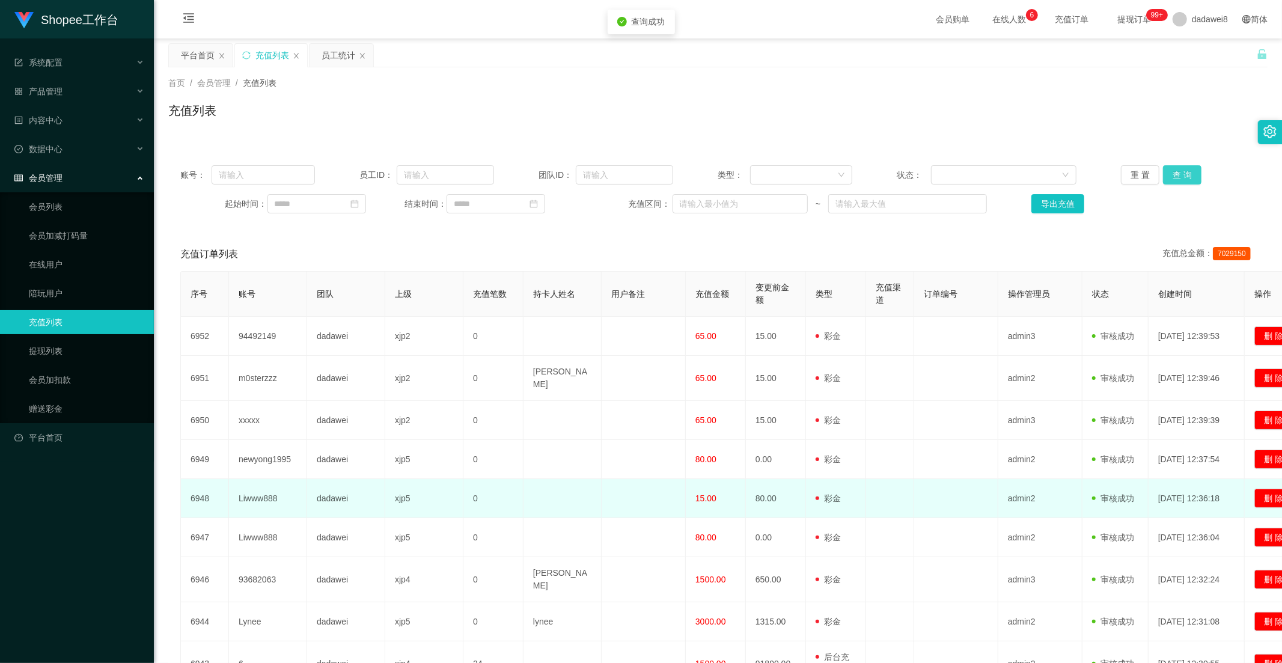
scroll to position [145, 0]
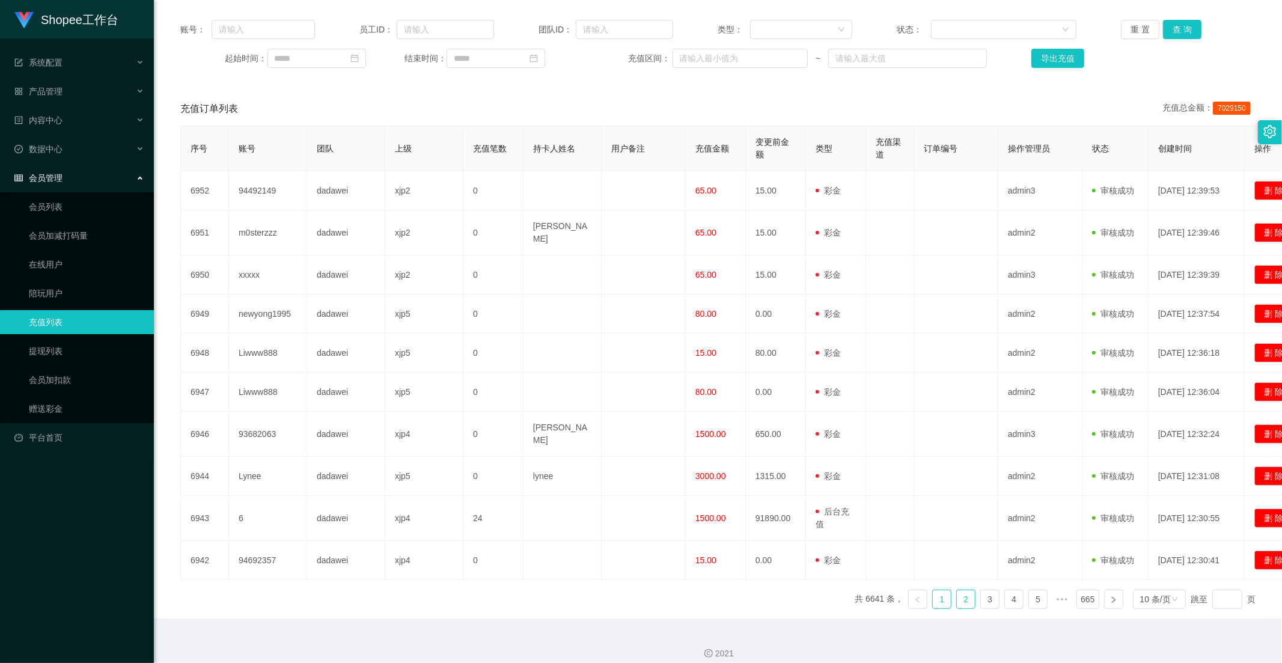
click at [965, 591] on link "2" at bounding box center [966, 599] width 18 height 18
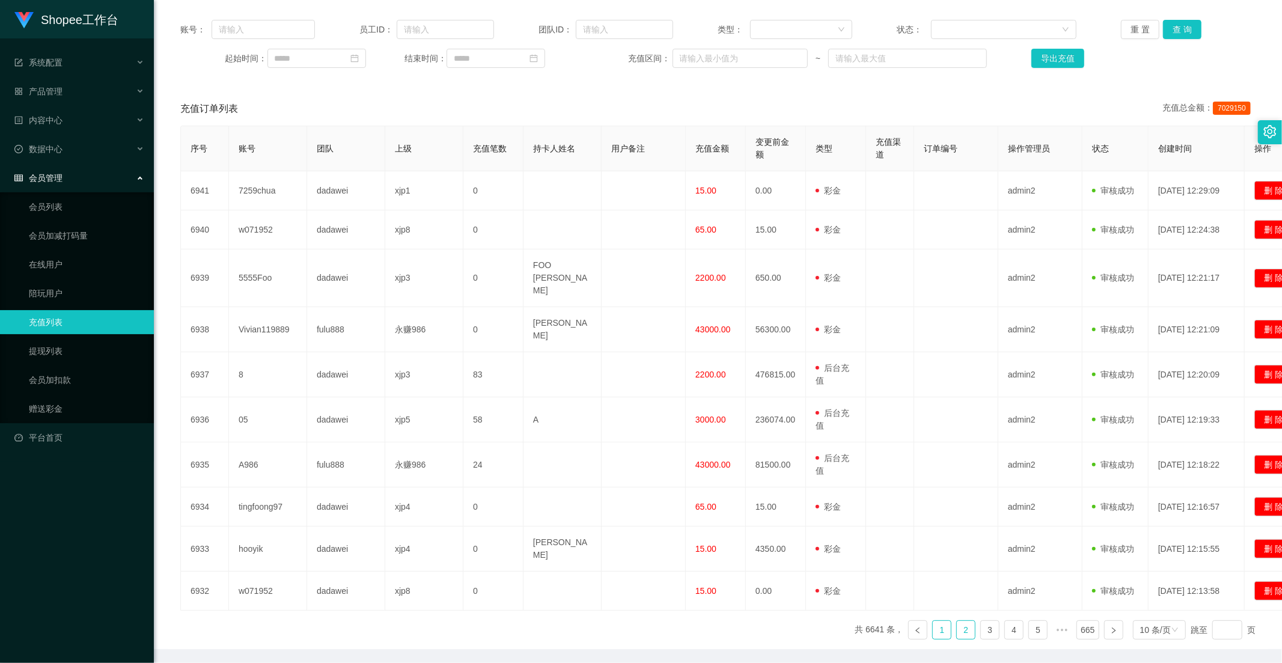
click at [940, 621] on link "1" at bounding box center [942, 630] width 18 height 18
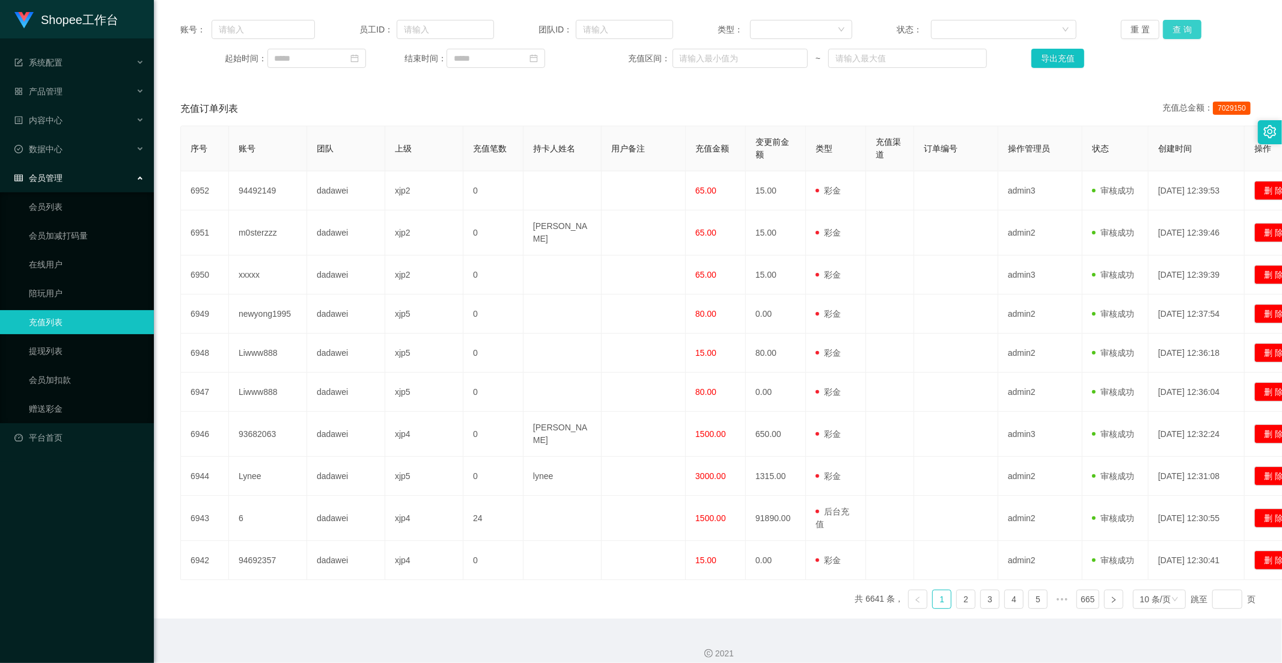
click at [1181, 37] on button "查 询" at bounding box center [1182, 29] width 38 height 19
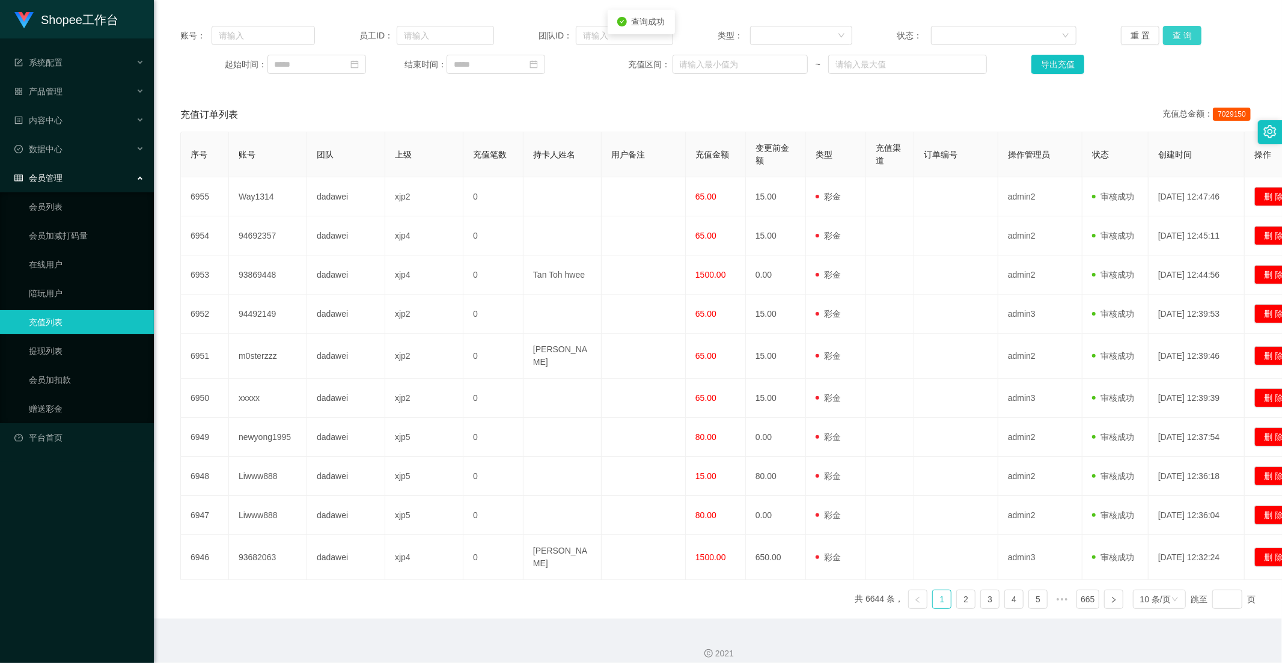
scroll to position [0, 0]
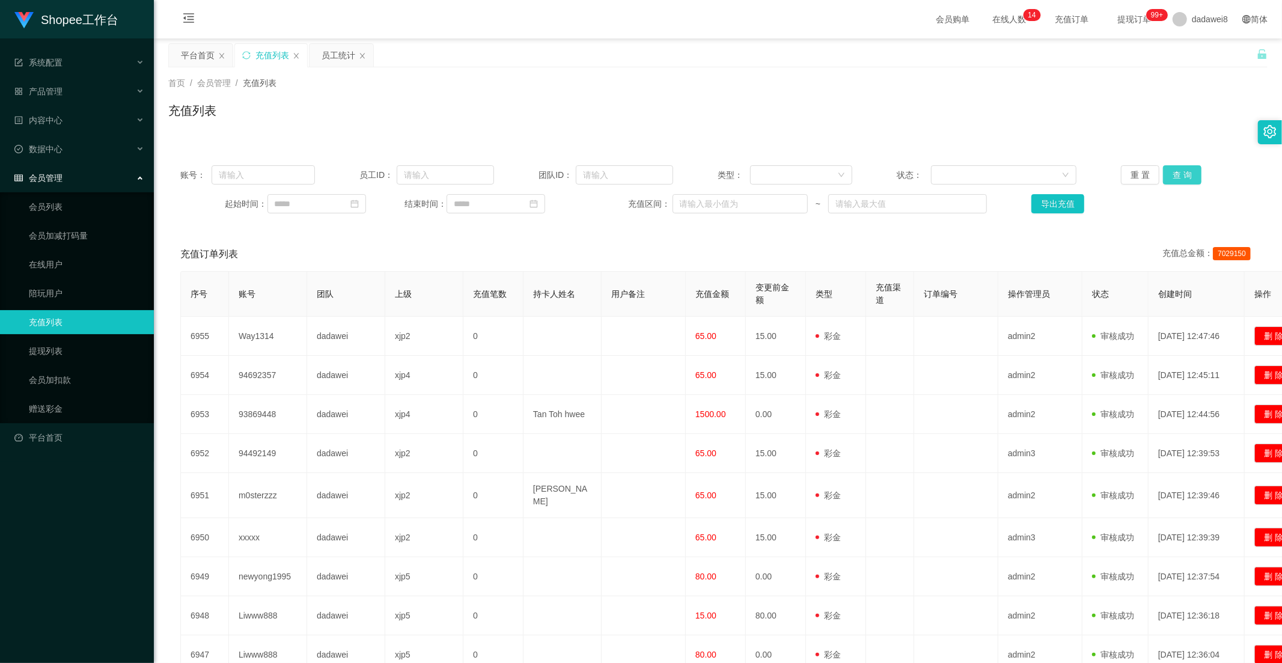
click at [1167, 173] on button "查 询" at bounding box center [1182, 174] width 38 height 19
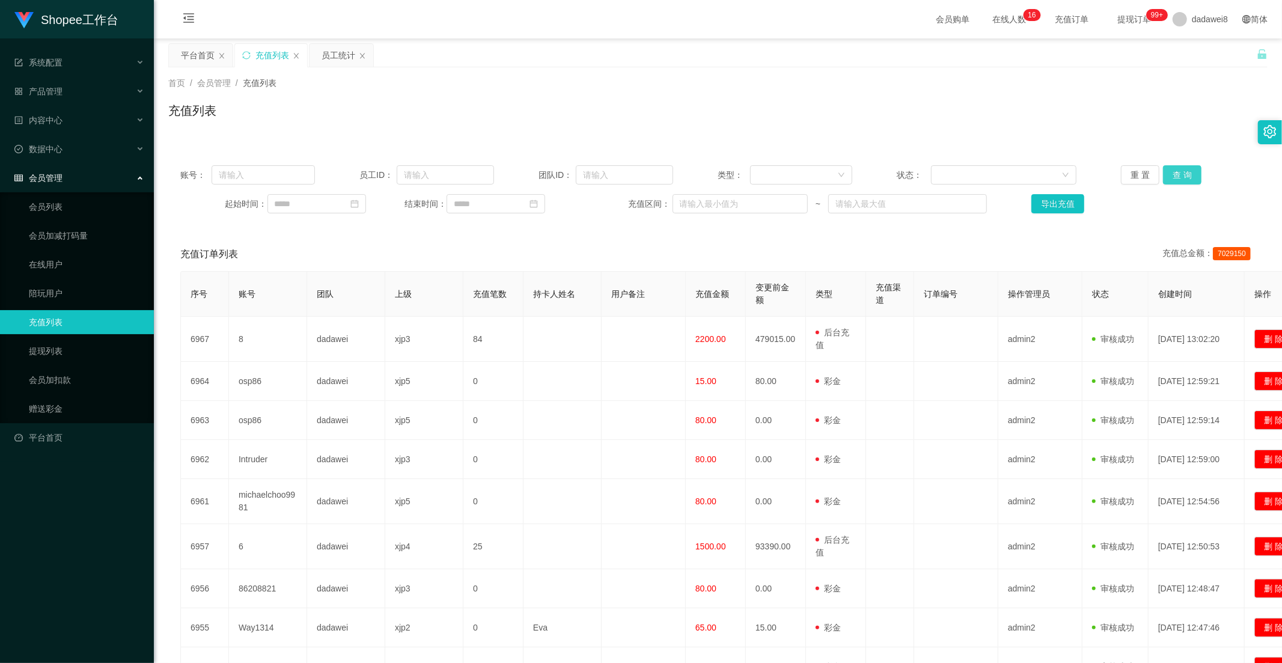
click at [1179, 176] on button "查 询" at bounding box center [1182, 174] width 38 height 19
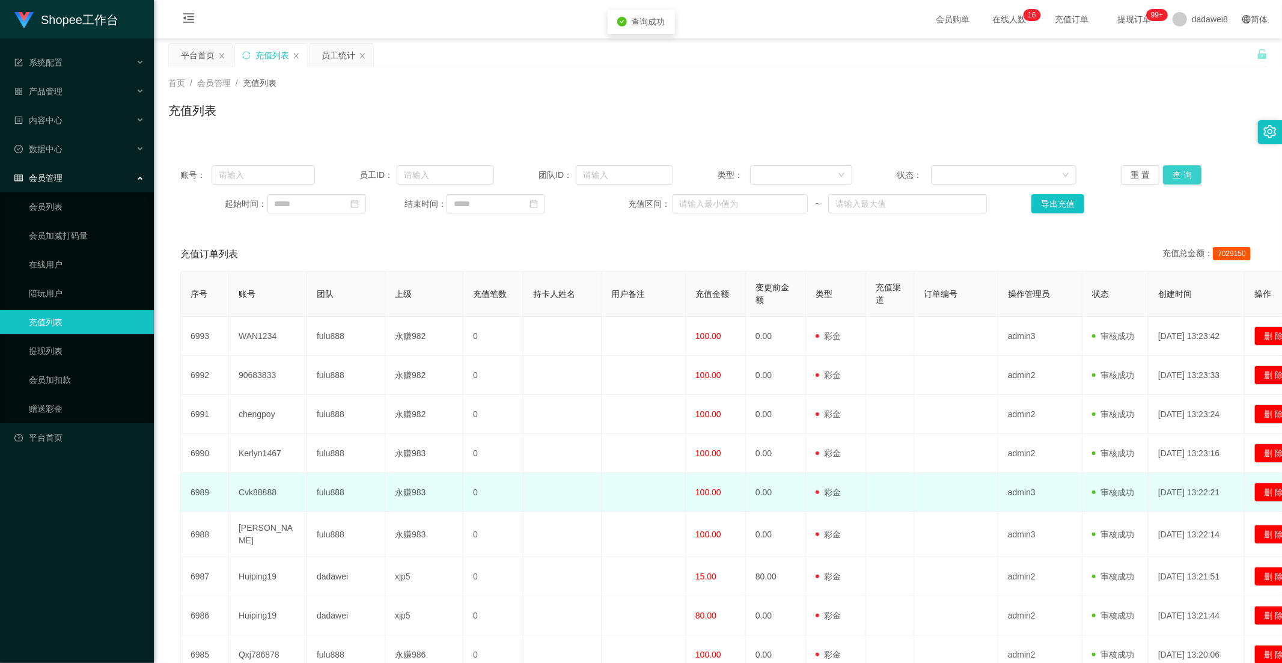
scroll to position [139, 0]
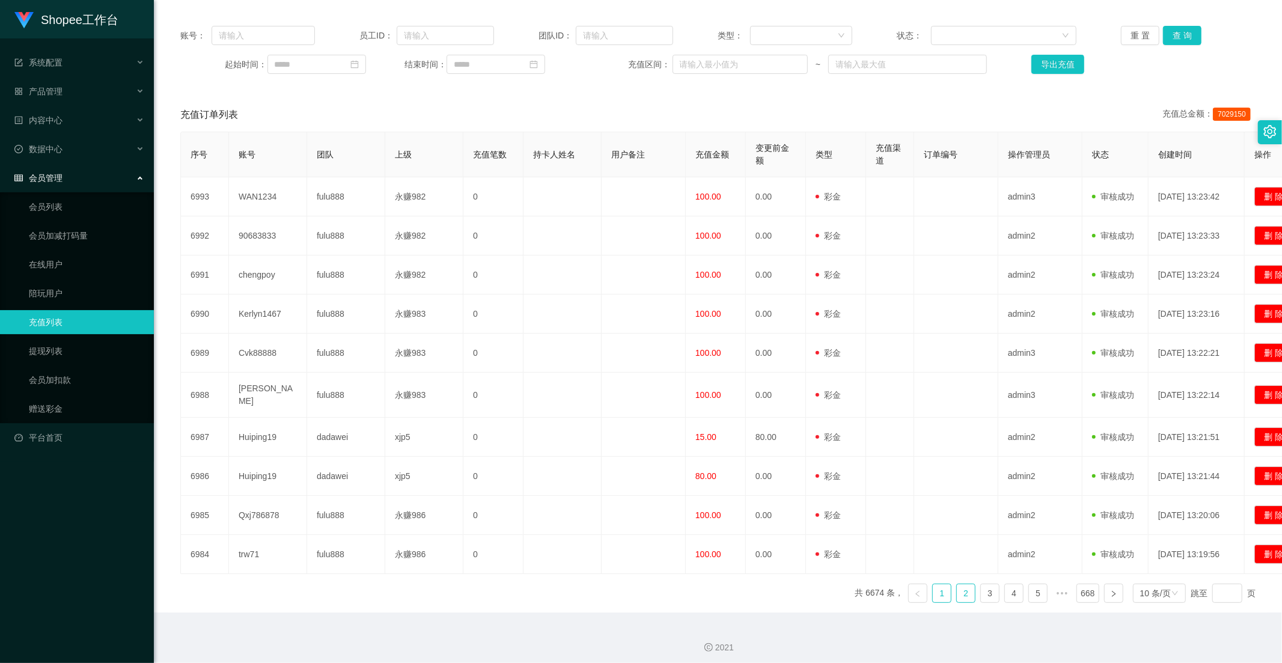
click at [964, 594] on link "2" at bounding box center [966, 593] width 18 height 18
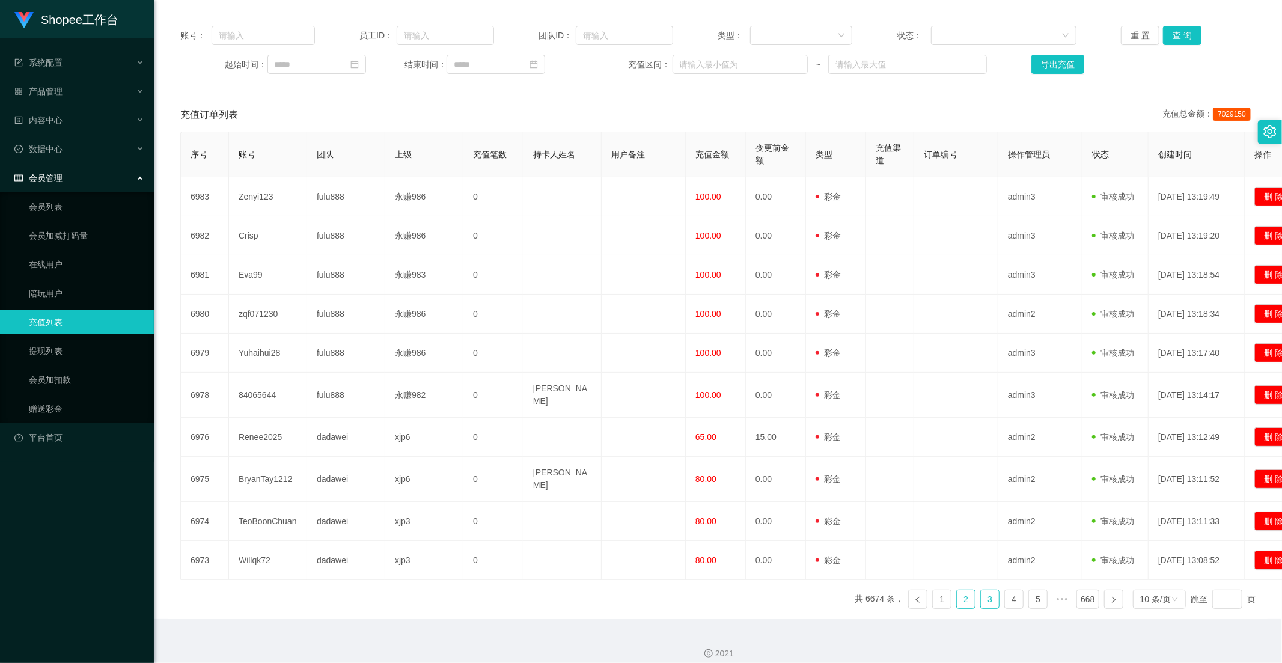
click at [981, 590] on link "3" at bounding box center [990, 599] width 18 height 18
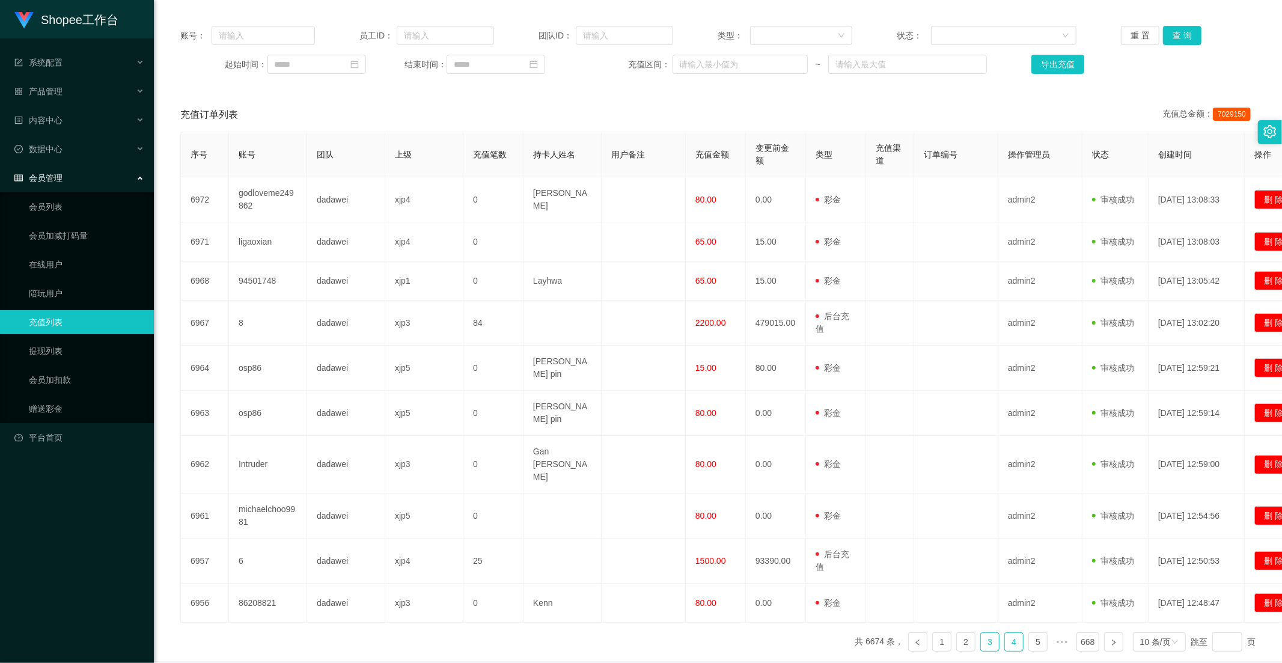
click at [1005, 633] on link "4" at bounding box center [1014, 642] width 18 height 18
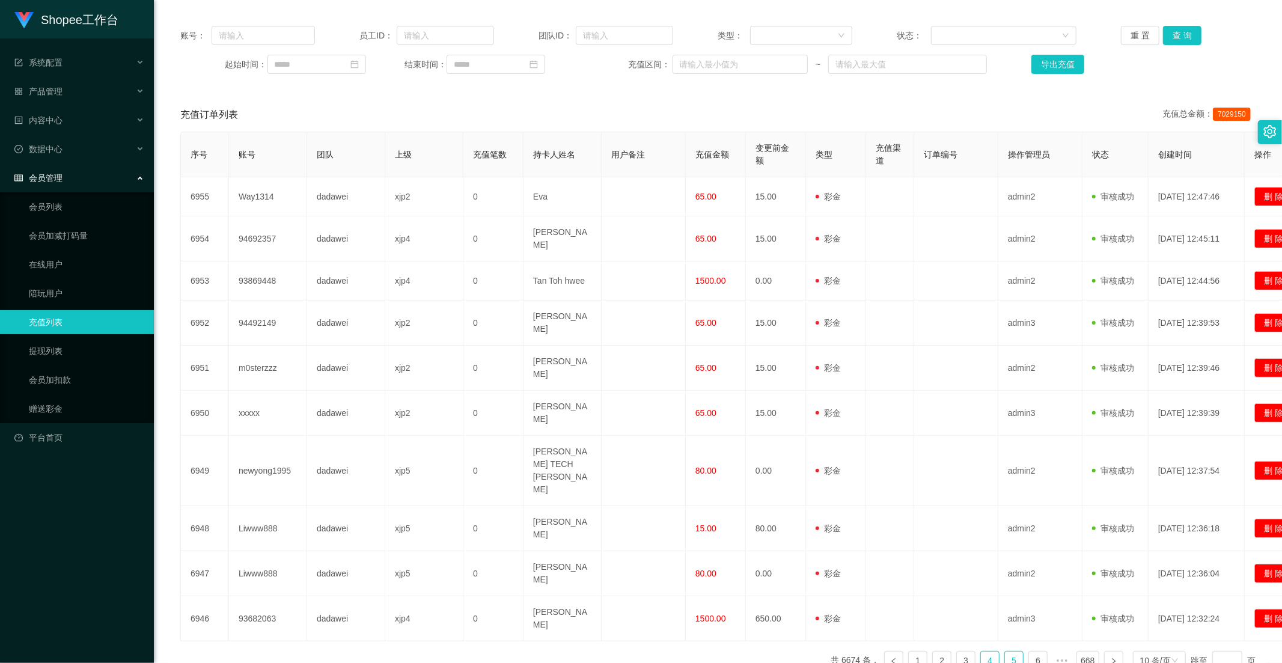
click at [1005, 652] on link "5" at bounding box center [1014, 661] width 18 height 18
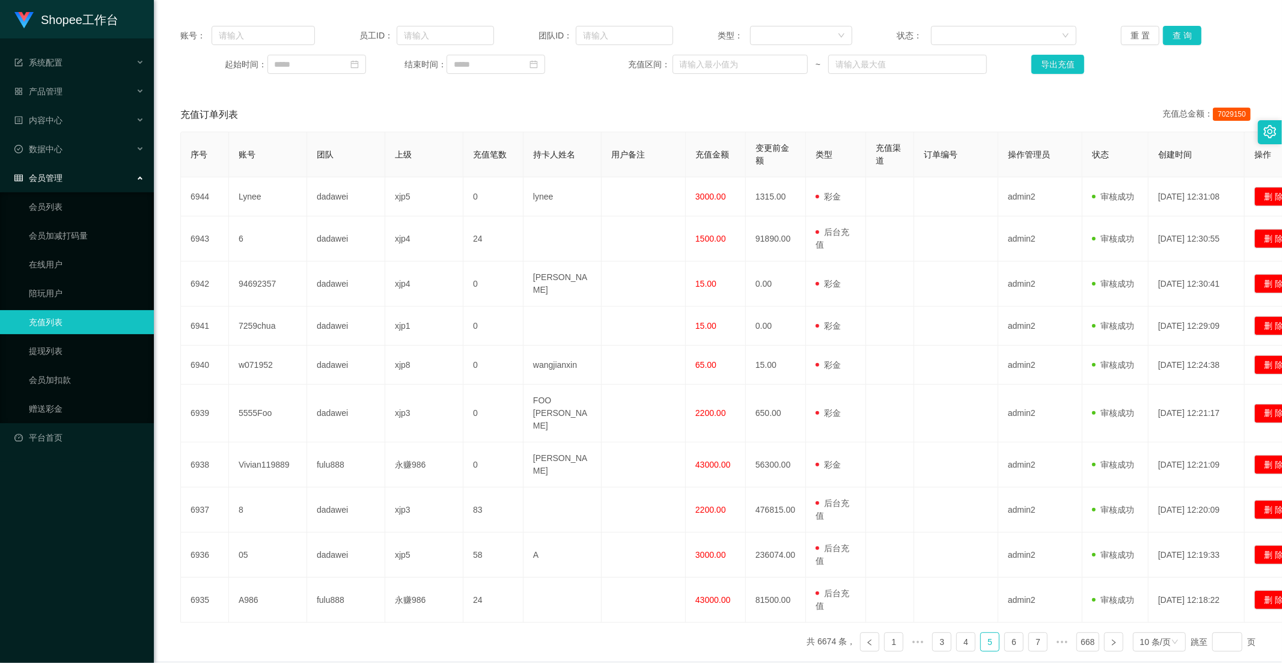
click at [1187, 45] on div "账号： 员工ID： 团队ID： 类型： 状态： 重 置 查 询 起始时间： 结束时间： 充值区间： ~ 导出充值" at bounding box center [718, 50] width 1100 height 72
click at [1187, 37] on button "查 询" at bounding box center [1182, 35] width 38 height 19
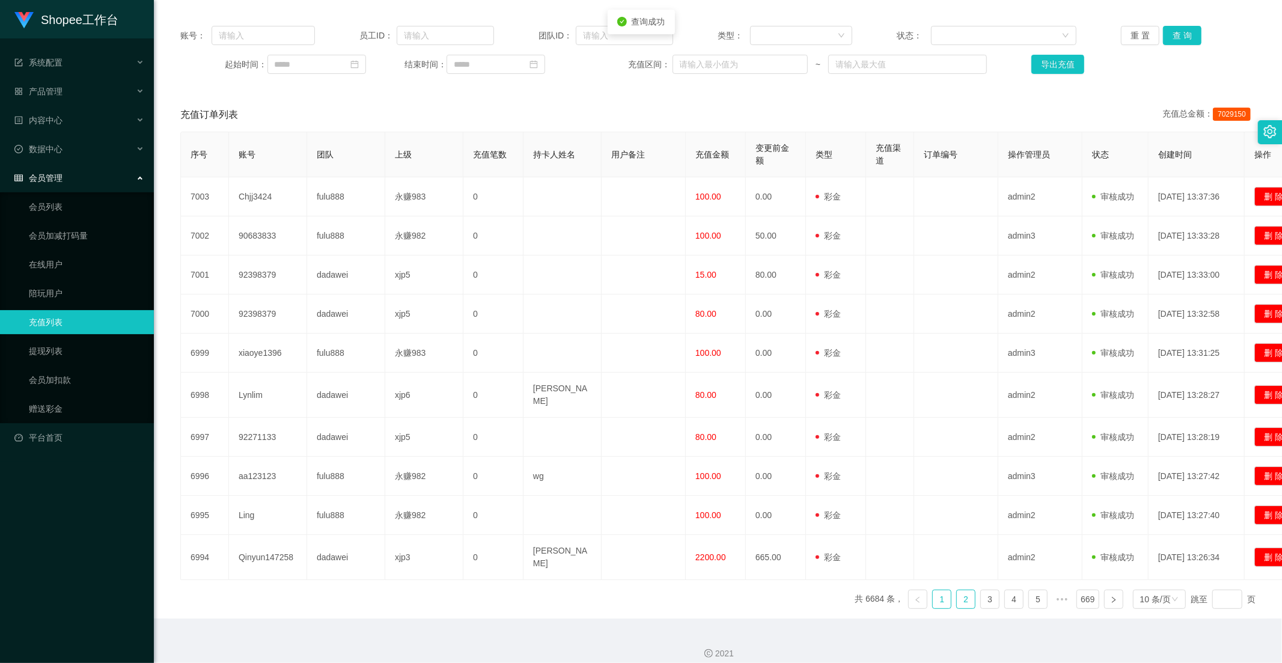
click at [957, 590] on link "2" at bounding box center [966, 599] width 18 height 18
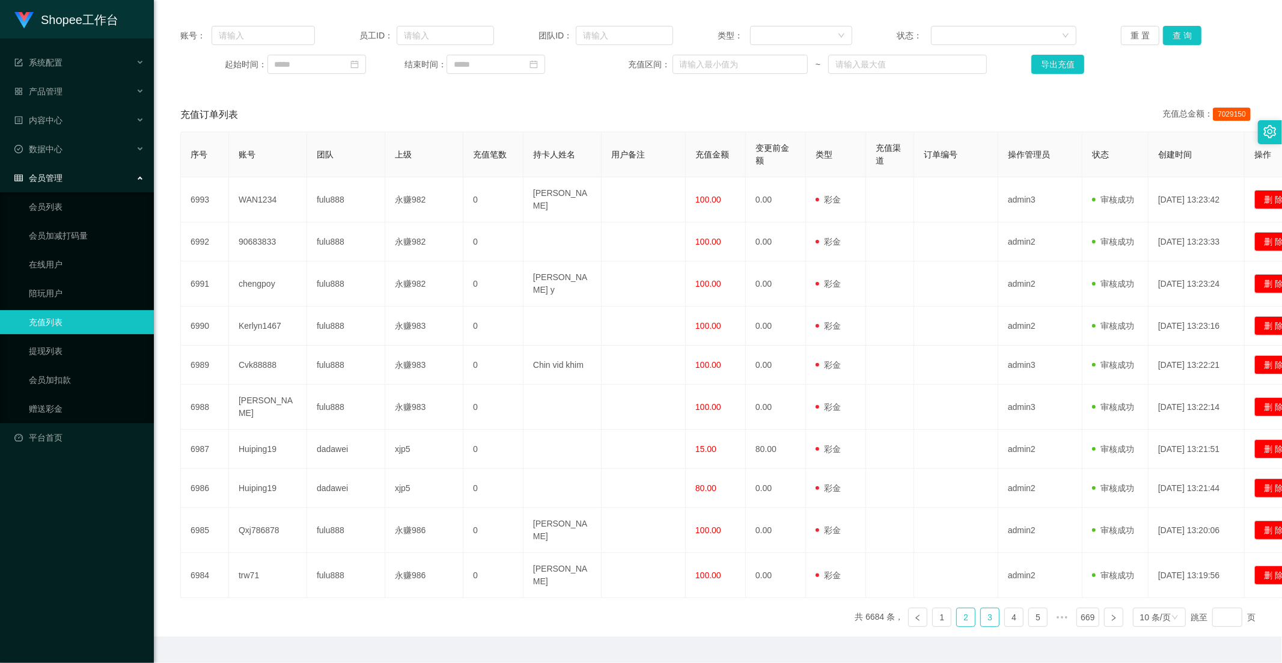
click at [989, 608] on link "3" at bounding box center [990, 617] width 18 height 18
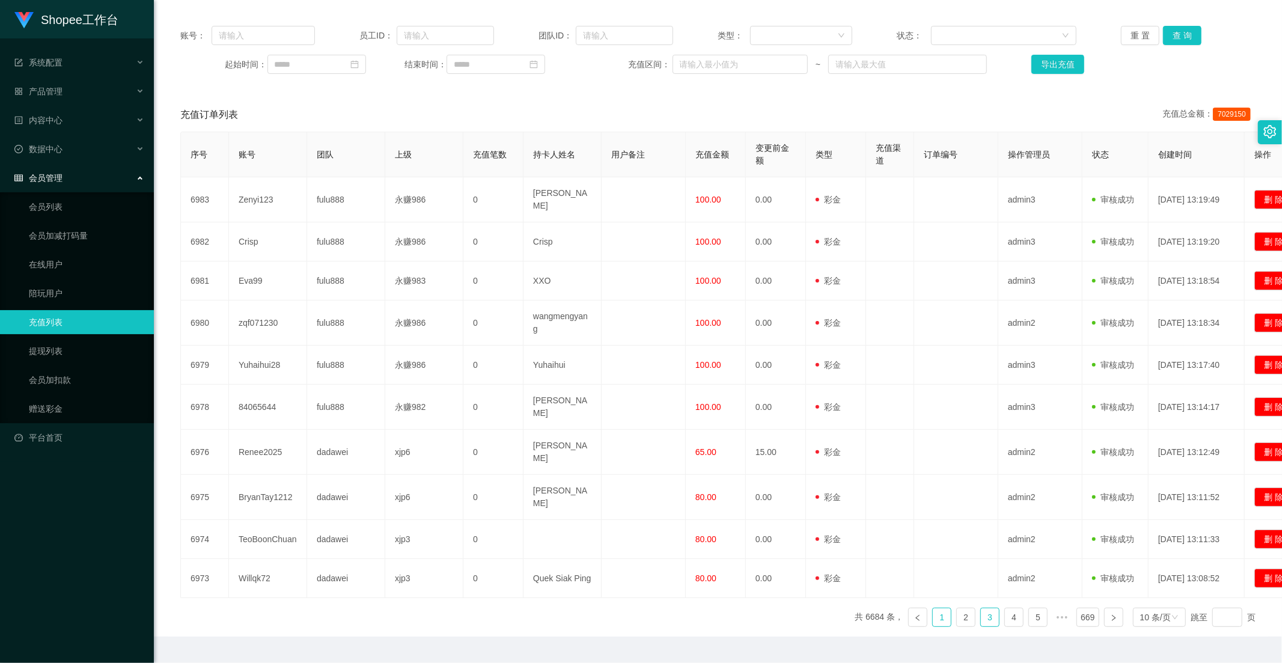
click at [935, 608] on link "1" at bounding box center [942, 617] width 18 height 18
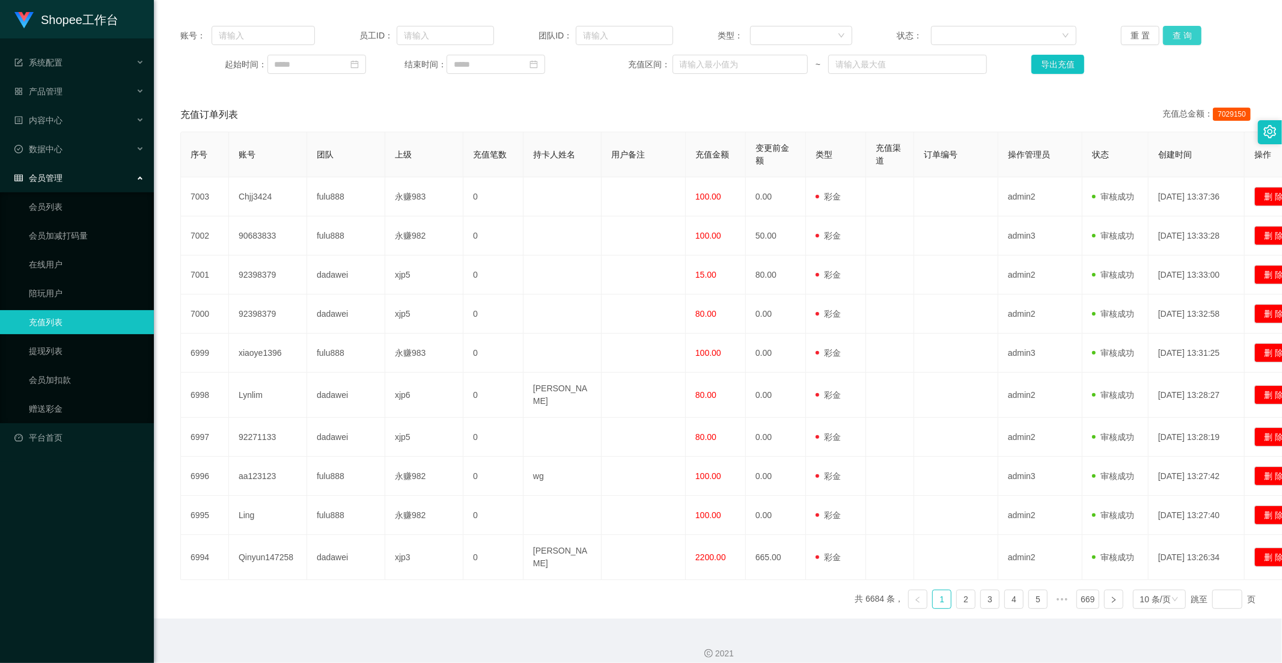
click at [1180, 40] on button "查 询" at bounding box center [1182, 35] width 38 height 19
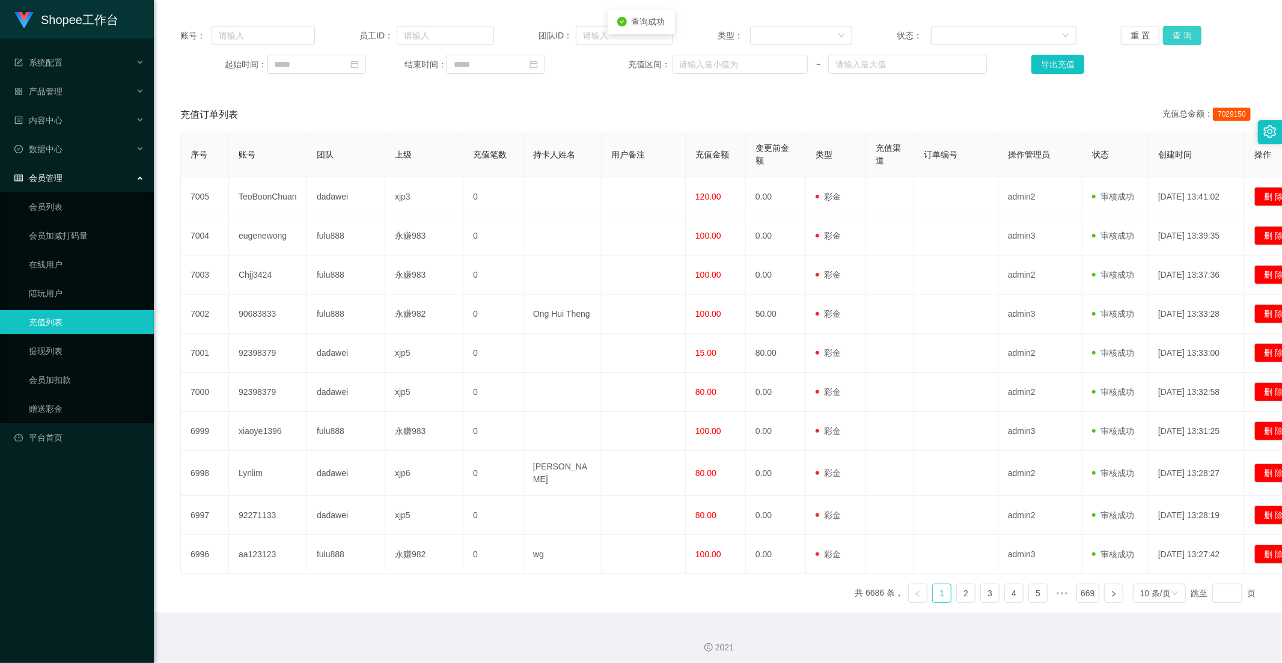
click at [1180, 40] on button "查 询" at bounding box center [1182, 35] width 38 height 19
drag, startPoint x: 1173, startPoint y: 36, endPoint x: 1079, endPoint y: 206, distance: 194.6
click at [1174, 36] on button "查 询" at bounding box center [1182, 35] width 38 height 19
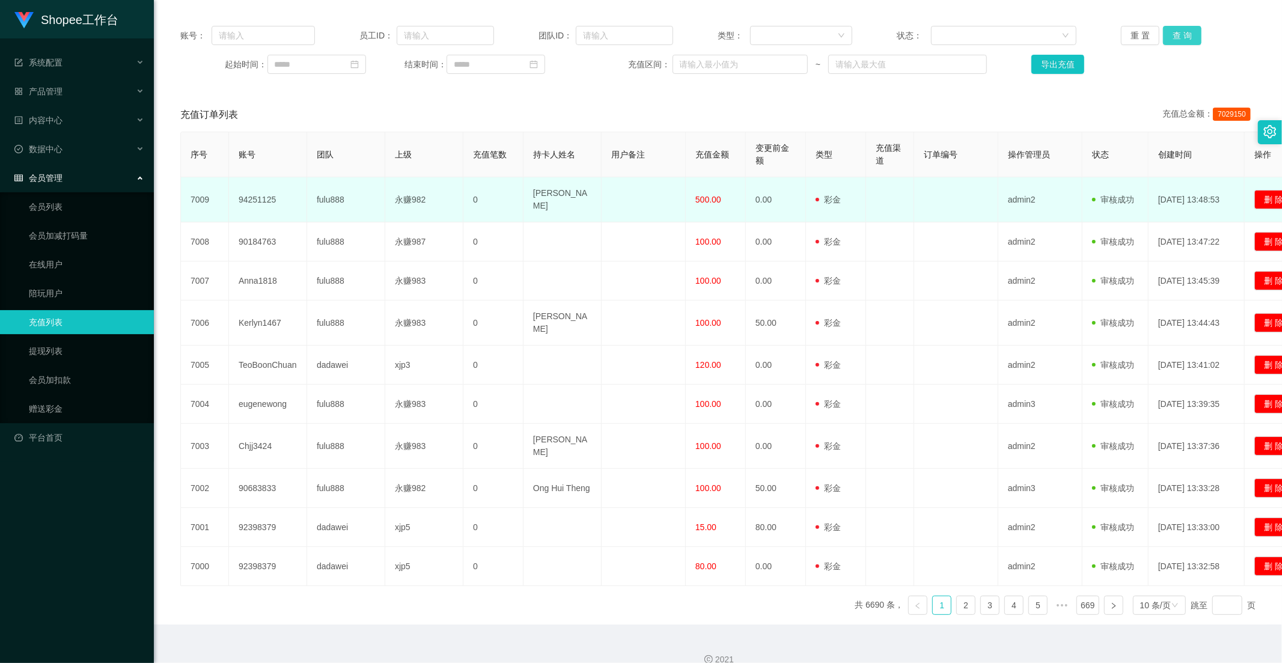
scroll to position [0, 0]
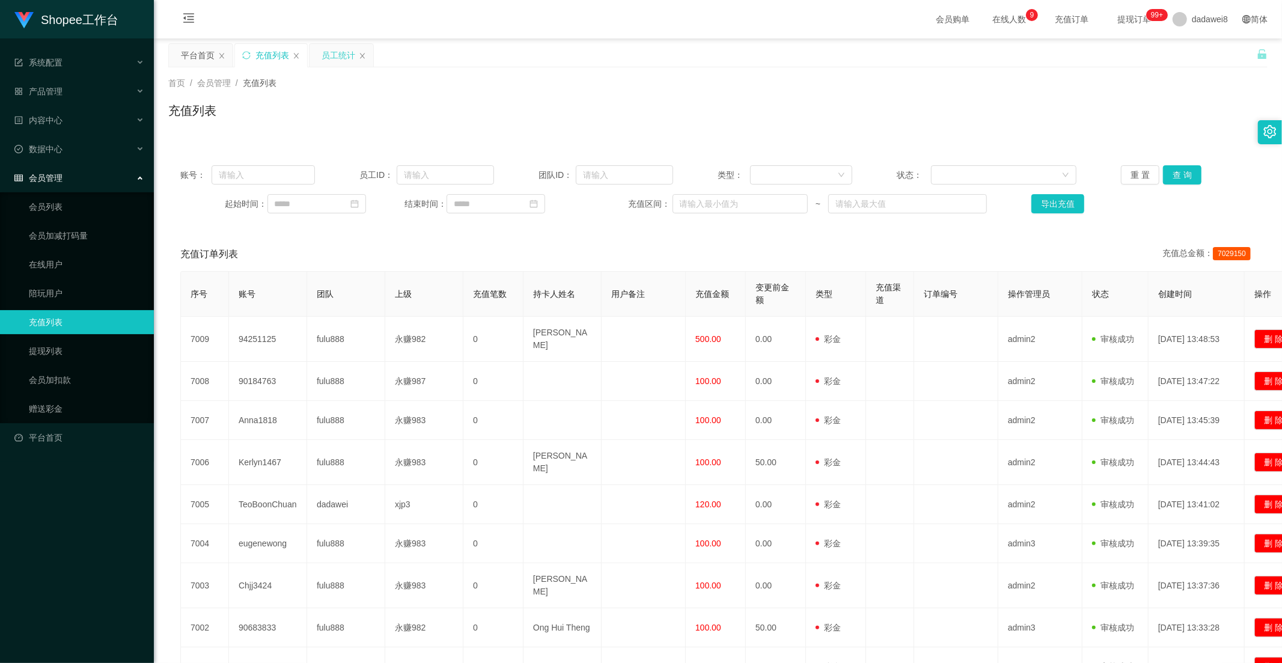
drag, startPoint x: 328, startPoint y: 52, endPoint x: 333, endPoint y: 63, distance: 11.8
click at [328, 52] on div "员工统计" at bounding box center [339, 55] width 34 height 23
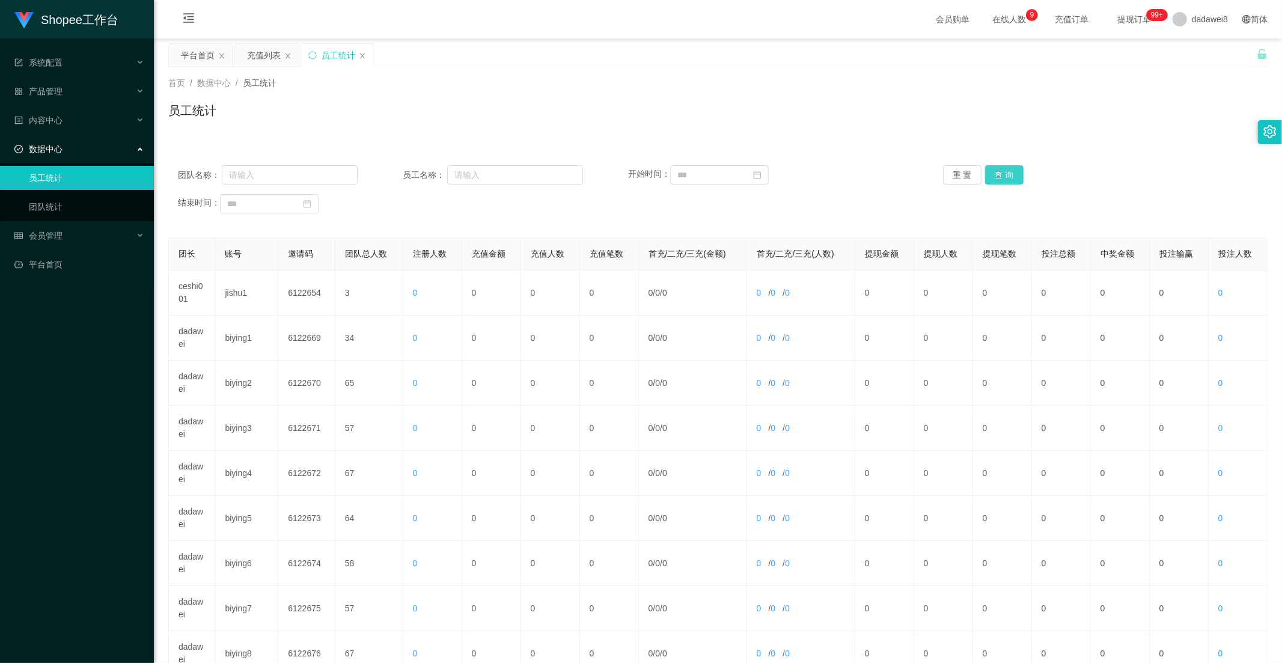
click at [998, 163] on div "团队名称： 员工名称： 开始时间： 重 置 查 询 结束时间：" at bounding box center [718, 189] width 1100 height 72
click at [998, 167] on button "查 询" at bounding box center [1004, 174] width 38 height 19
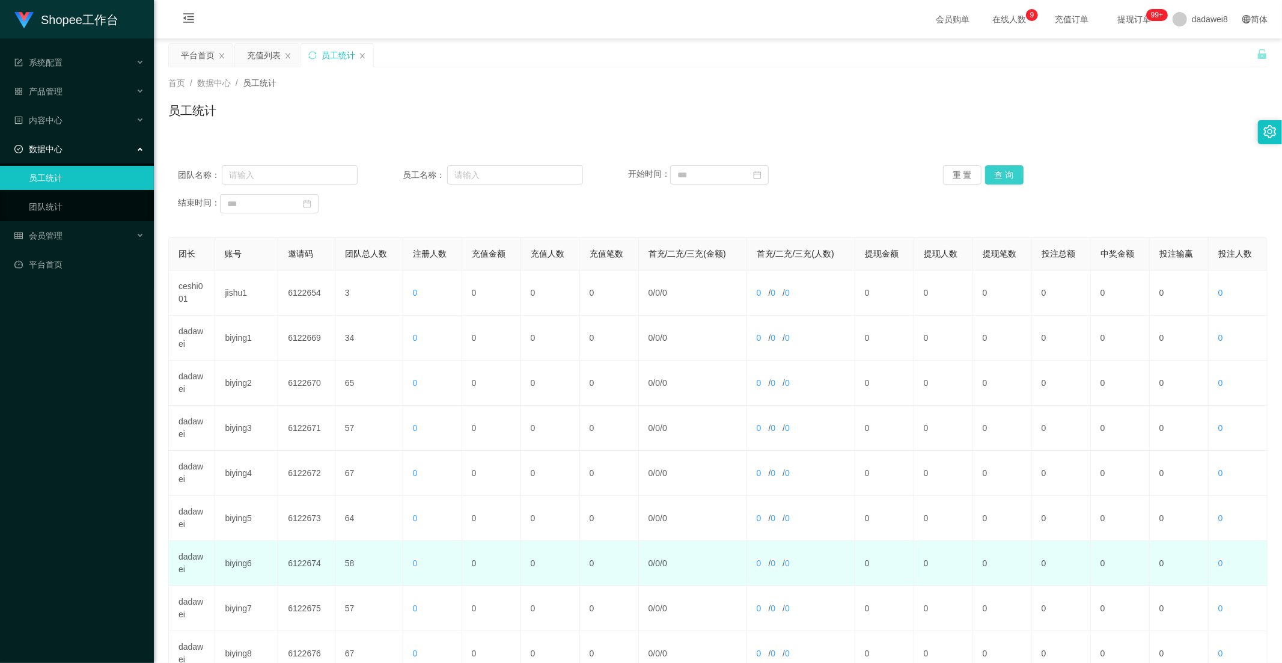
scroll to position [168, 0]
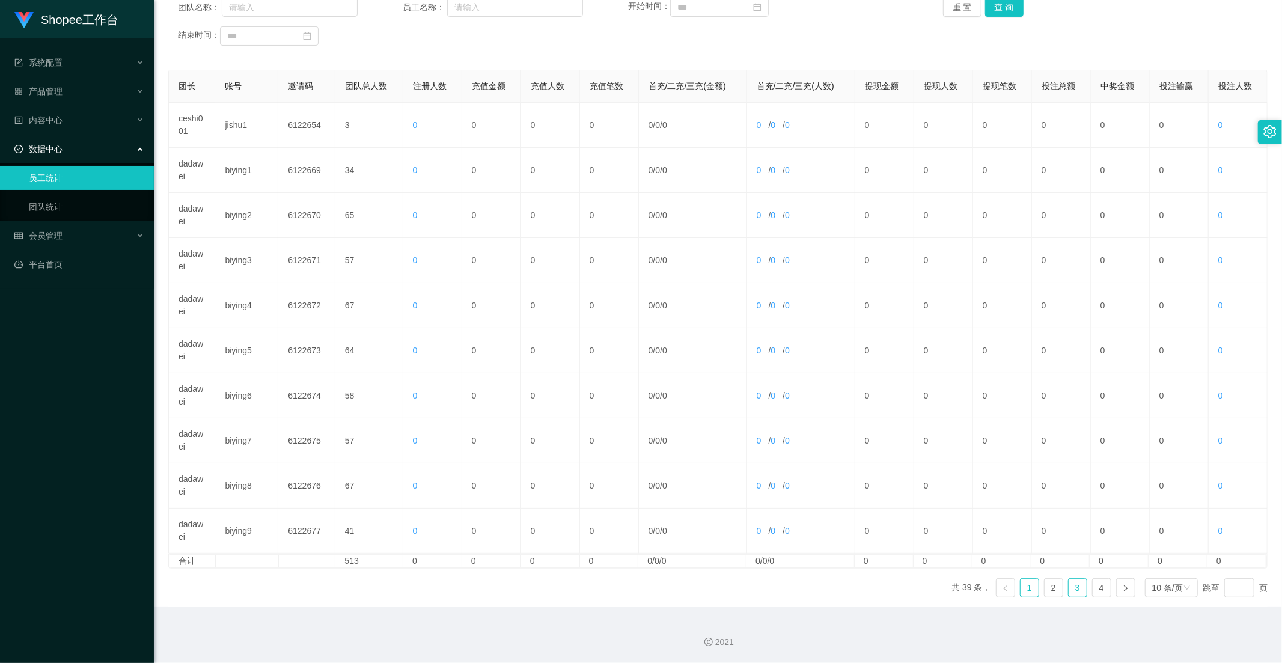
click at [1069, 589] on link "3" at bounding box center [1078, 588] width 18 height 18
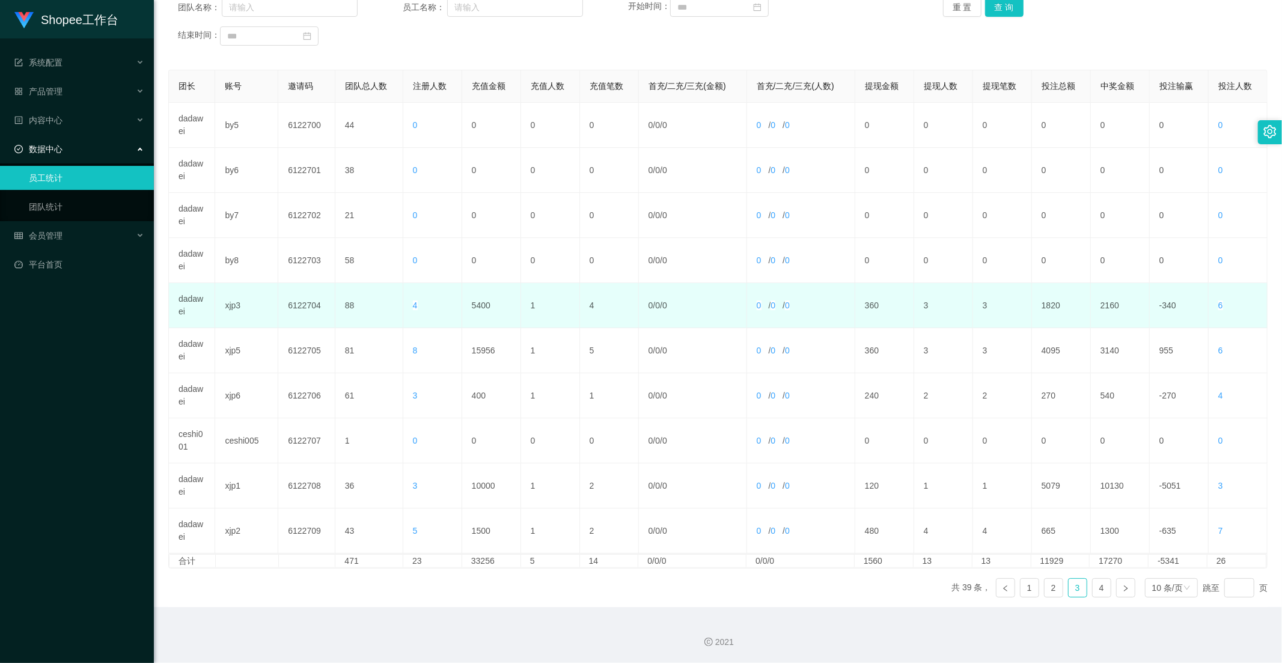
click at [470, 304] on td "5400" at bounding box center [491, 305] width 59 height 45
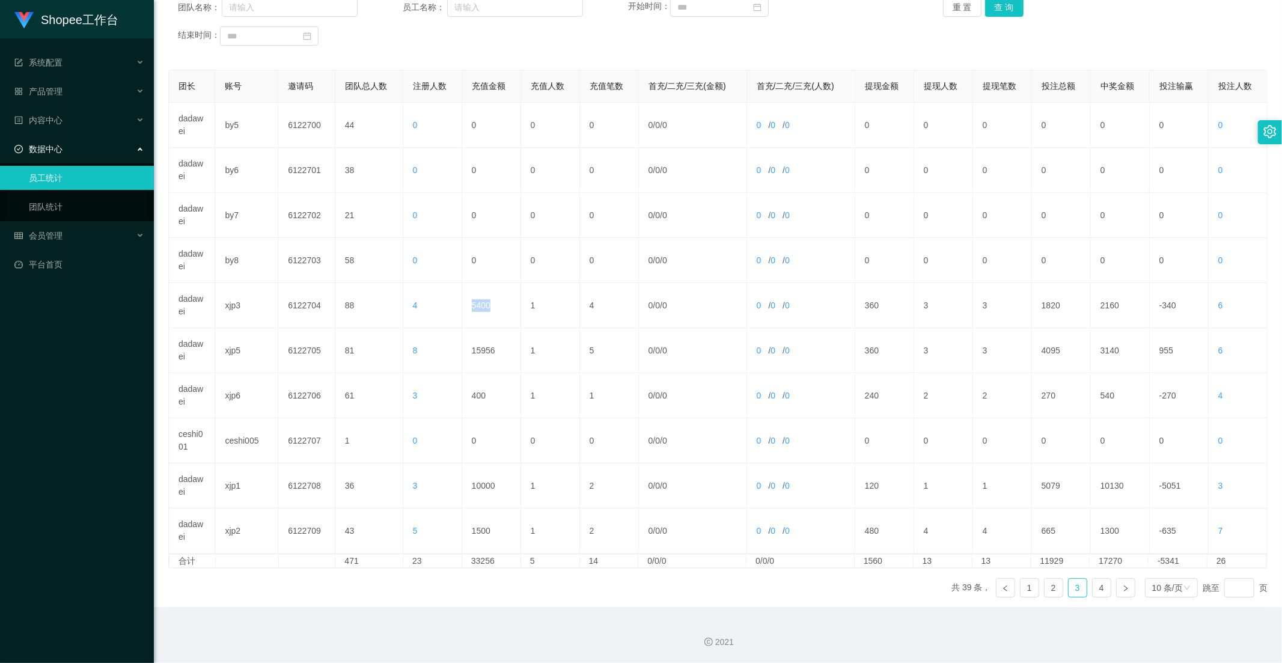
copy td "5400"
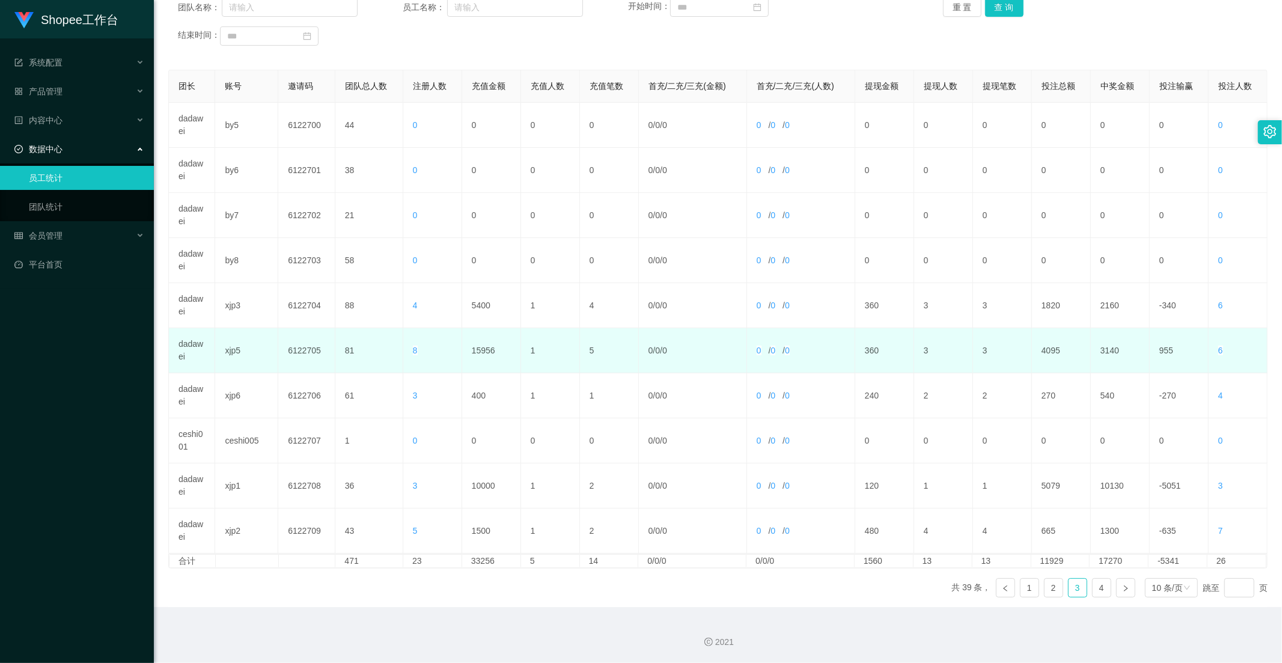
click at [472, 349] on td "15956" at bounding box center [491, 350] width 59 height 45
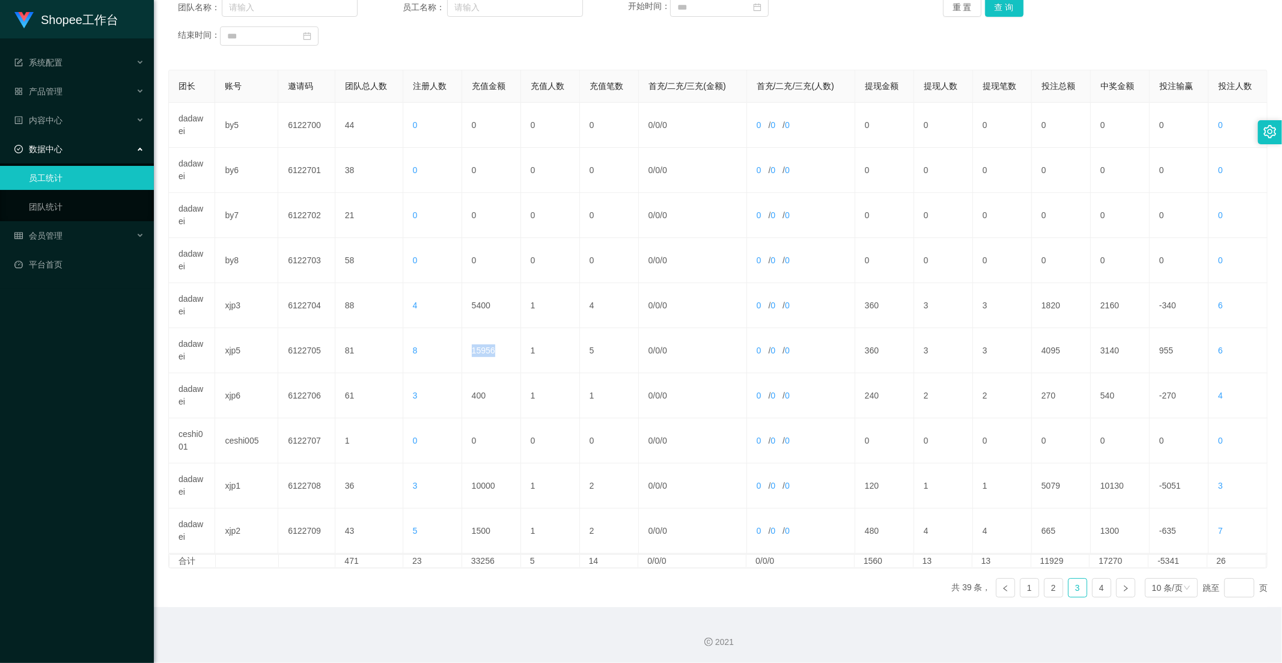
copy td "15956"
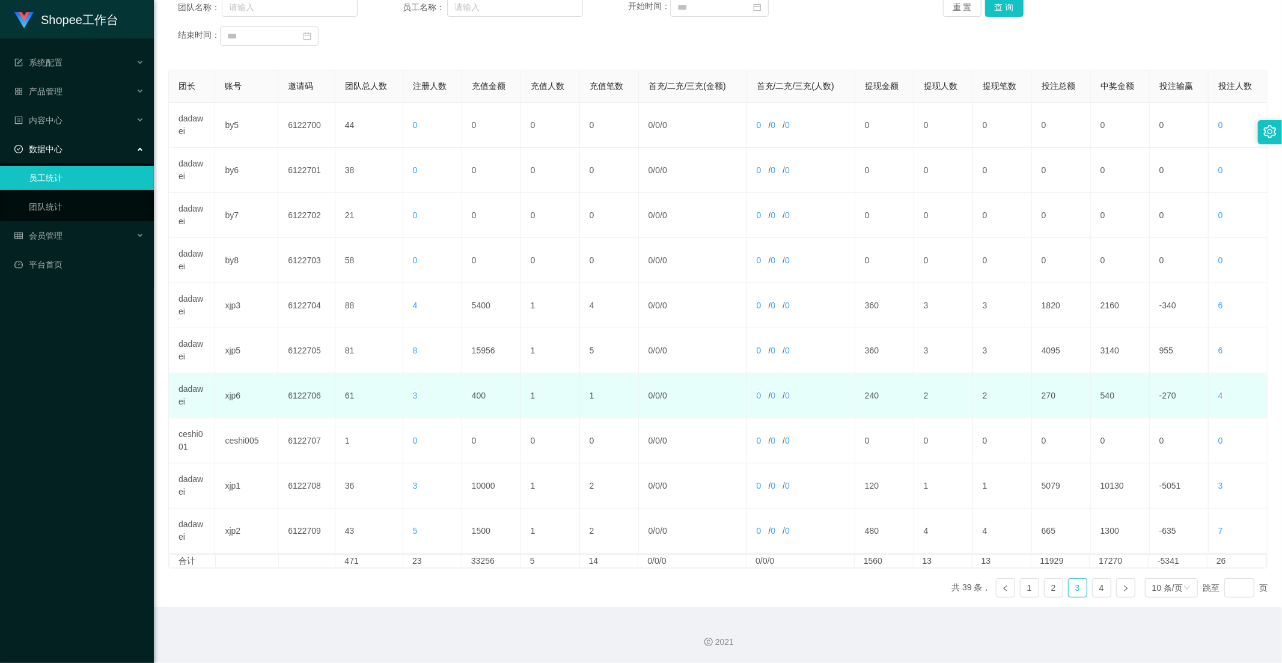
click at [476, 396] on td "400" at bounding box center [491, 395] width 59 height 45
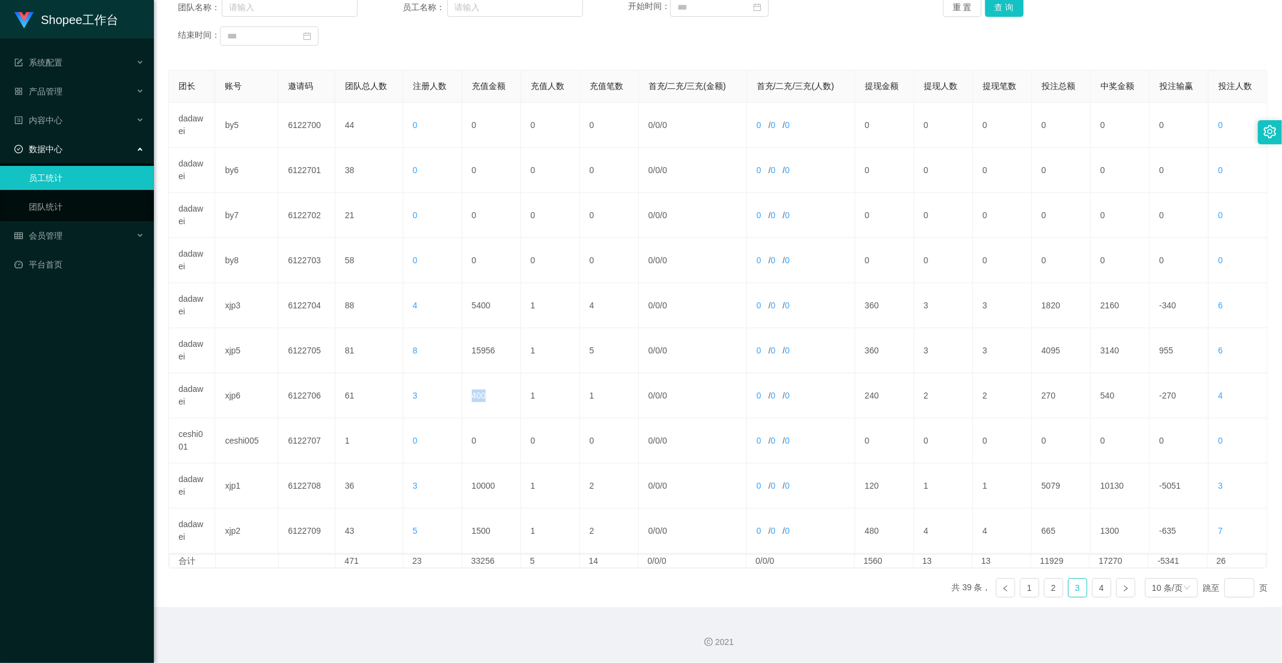
copy td "400"
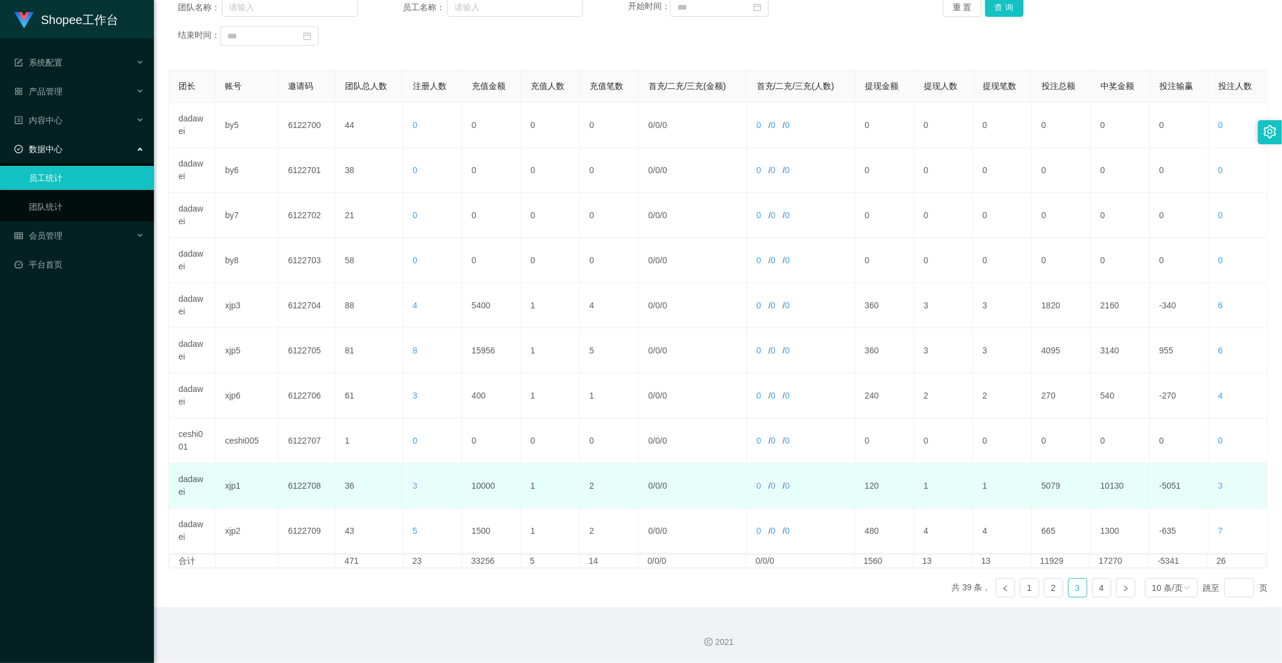
click at [489, 494] on td "10000" at bounding box center [491, 485] width 59 height 45
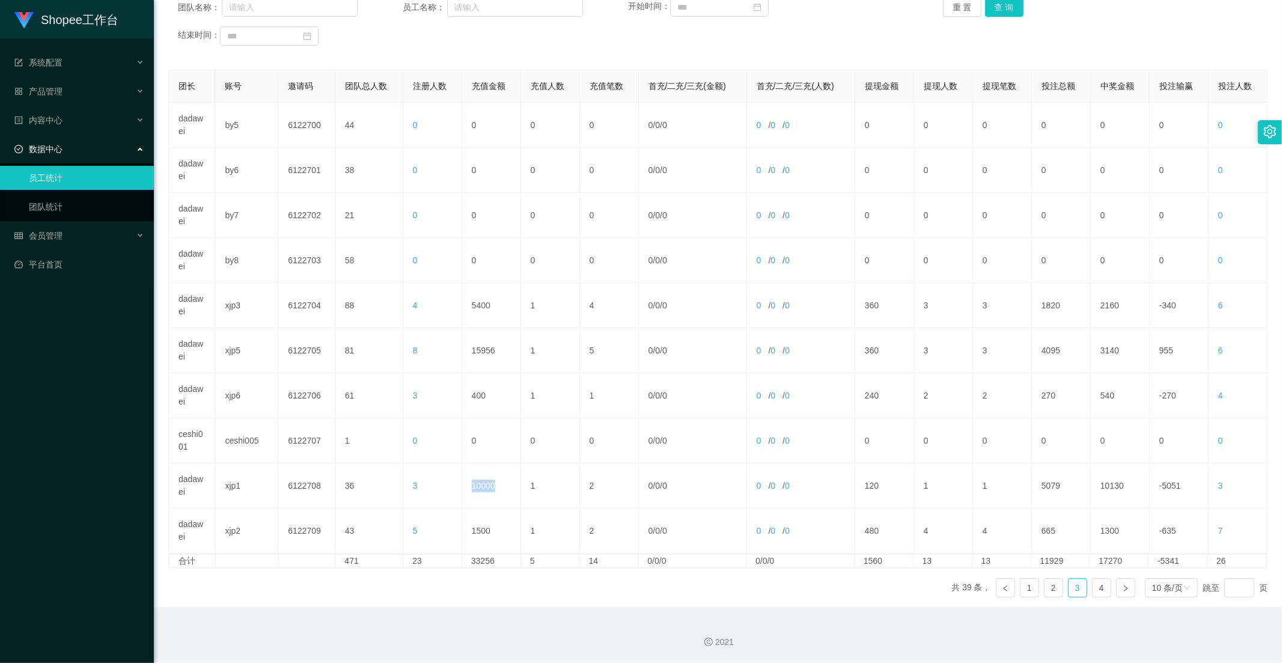
copy td "10000"
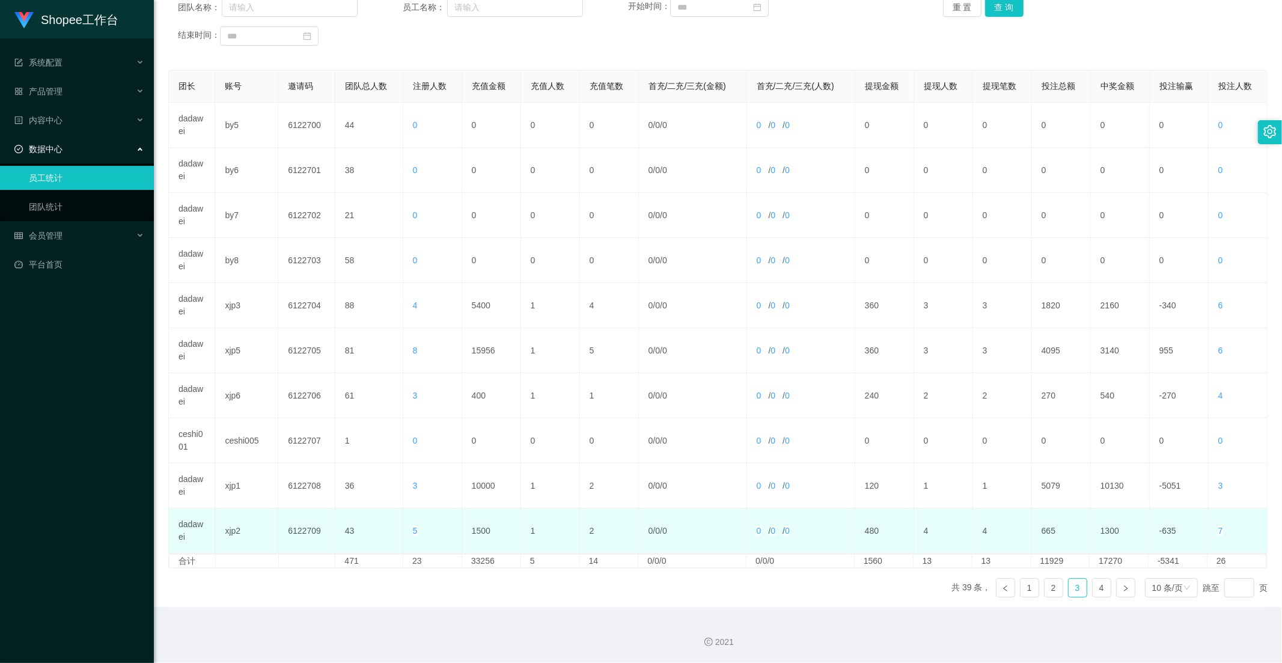
click at [476, 531] on td "1500" at bounding box center [491, 531] width 59 height 45
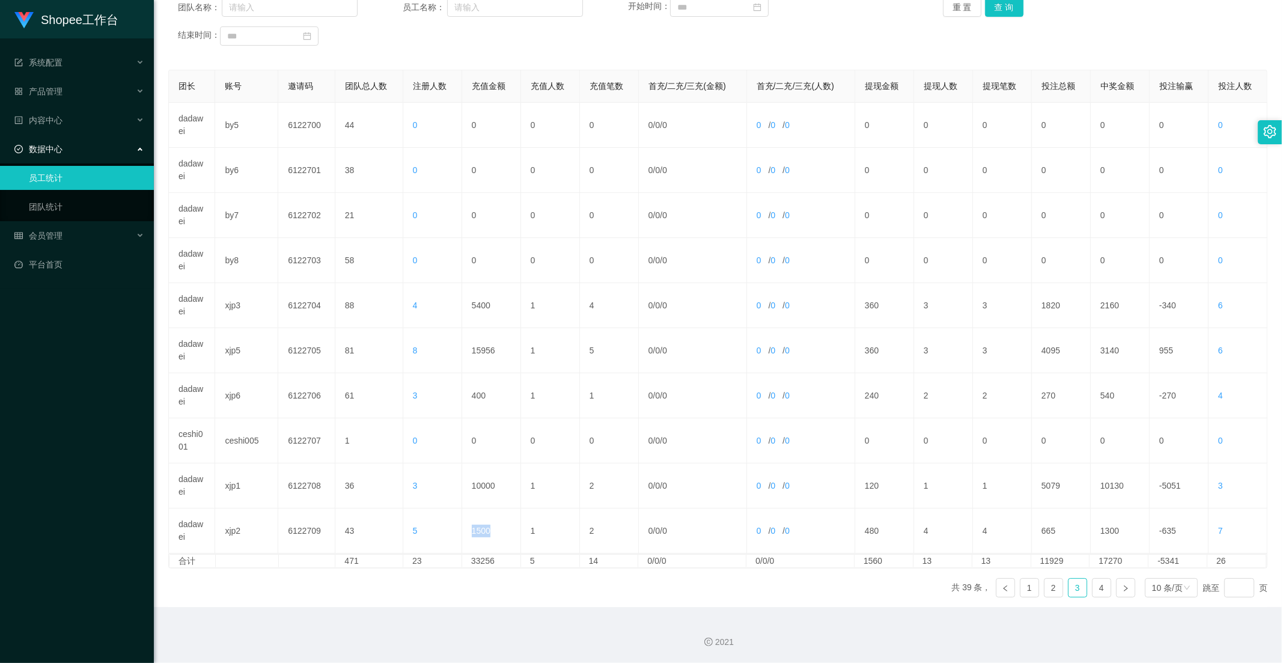
drag, startPoint x: 476, startPoint y: 531, endPoint x: 159, endPoint y: 494, distance: 318.4
click at [476, 531] on td "1500" at bounding box center [491, 531] width 59 height 45
copy td "1500"
click at [1093, 586] on link "4" at bounding box center [1102, 588] width 18 height 18
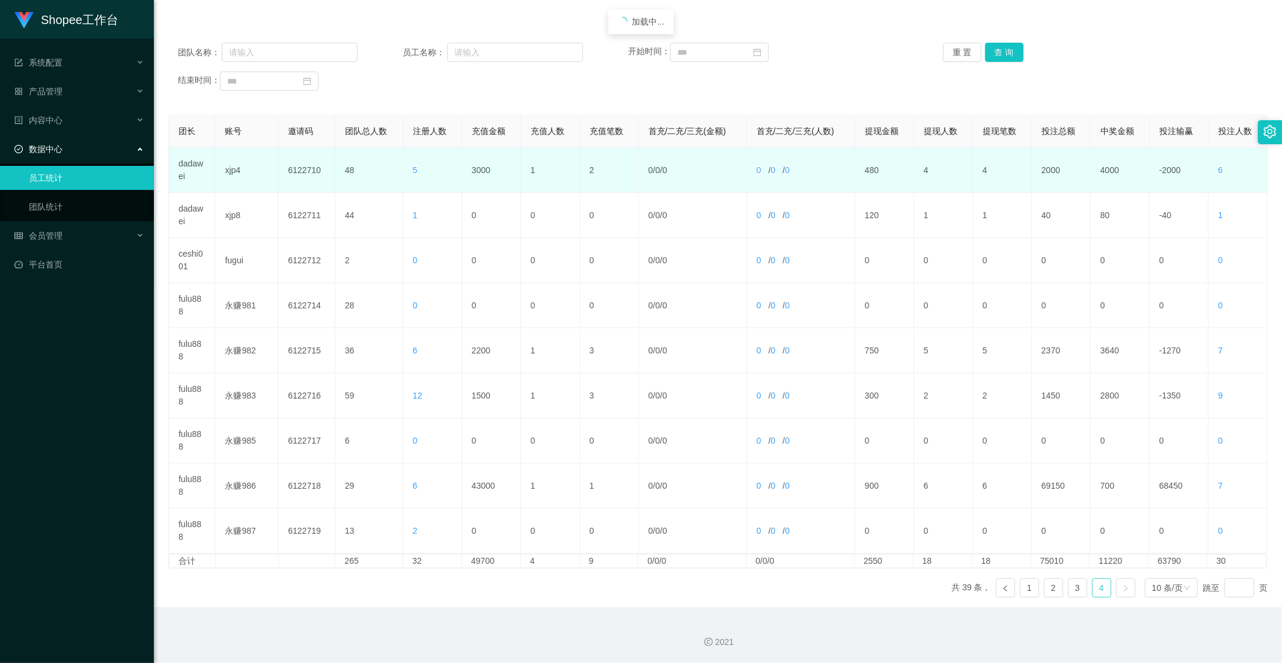
scroll to position [123, 0]
click at [477, 171] on td "3000" at bounding box center [491, 170] width 59 height 45
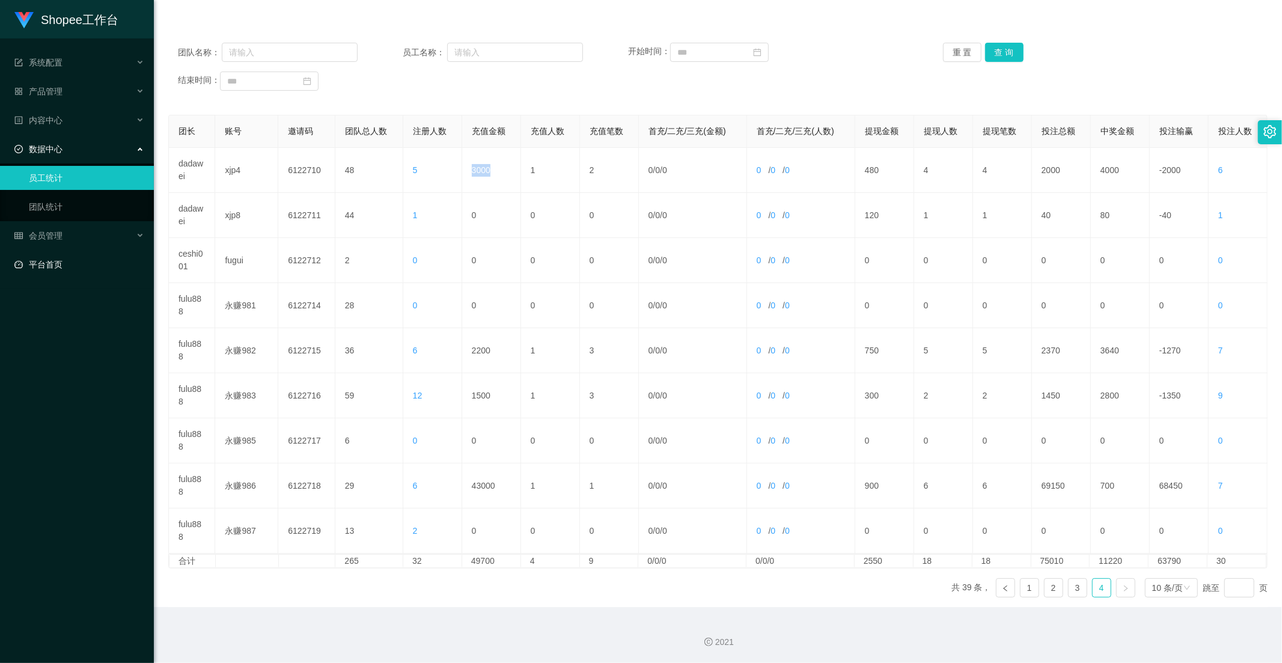
copy td "3000"
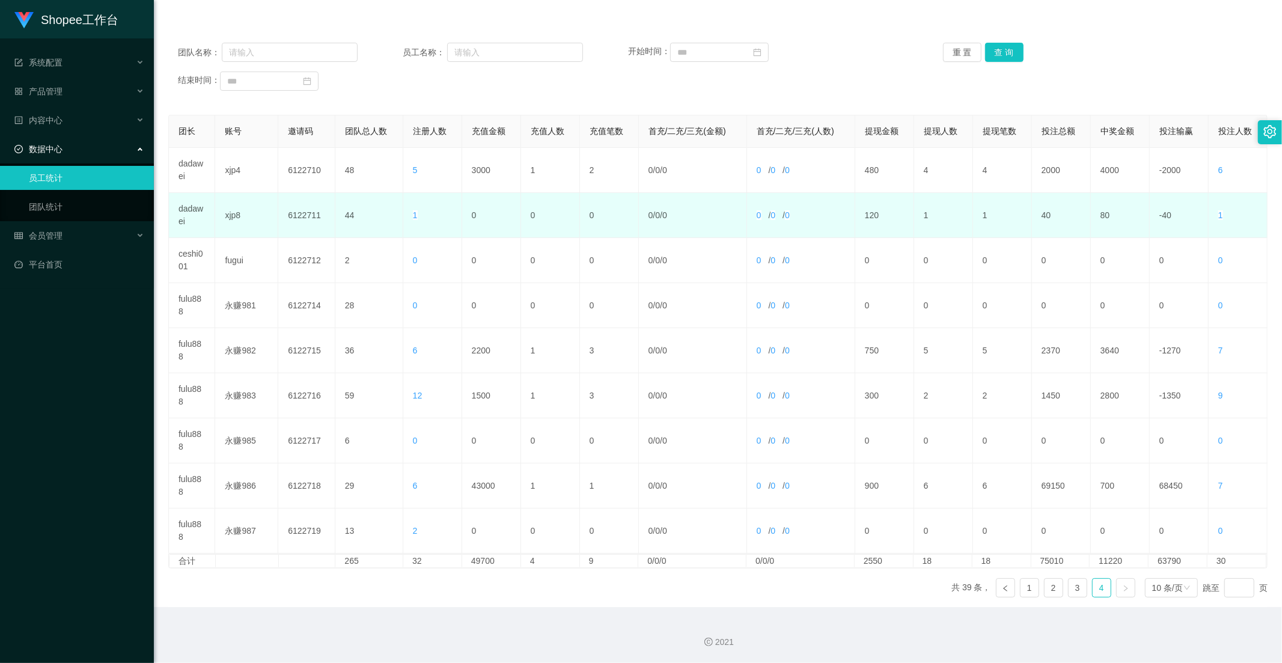
click at [812, 213] on td "0 / 0 / 0" at bounding box center [801, 215] width 108 height 45
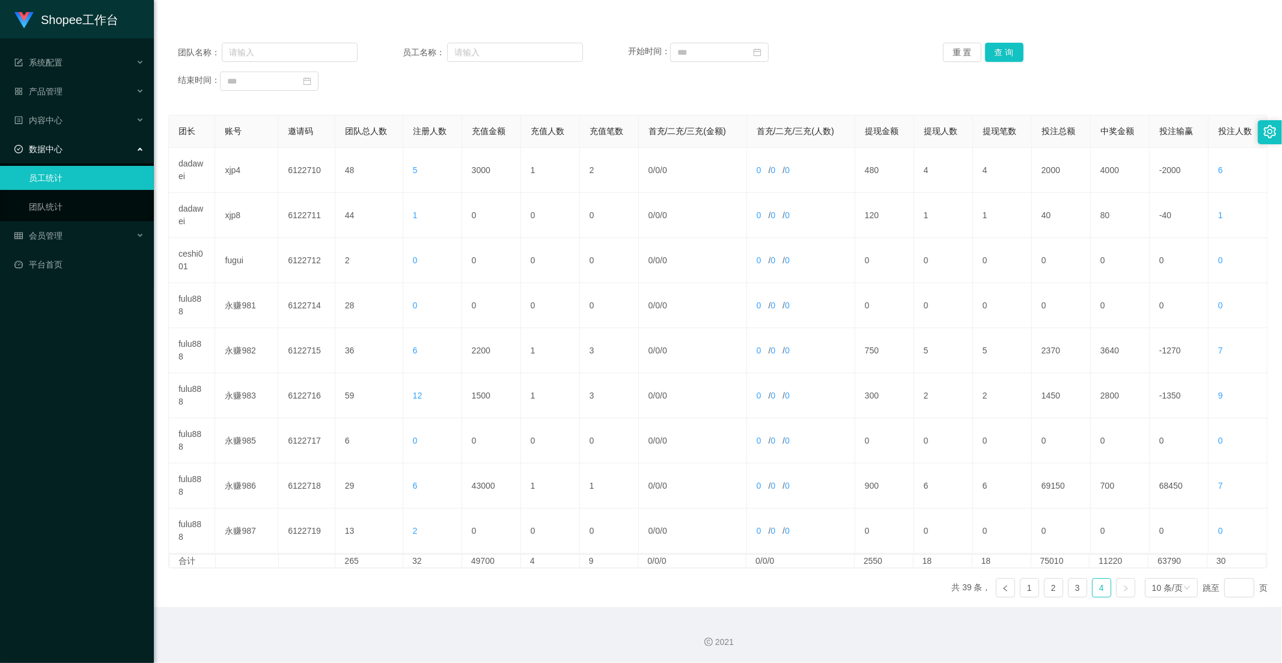
scroll to position [0, 0]
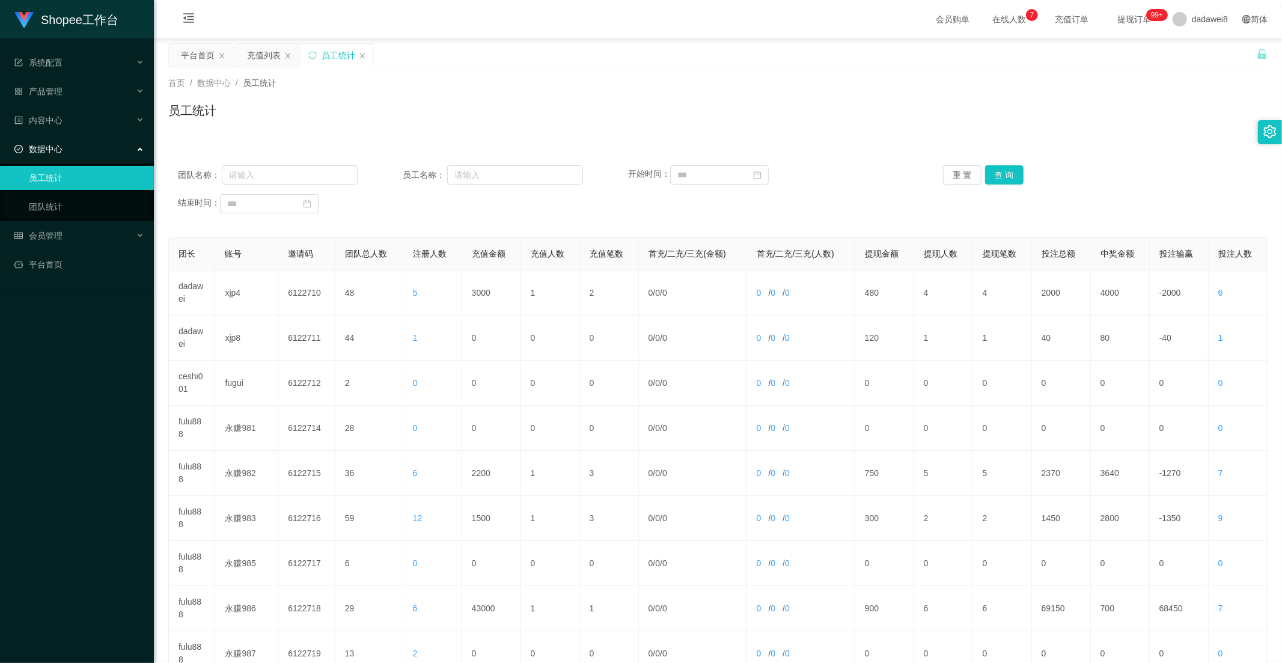
drag, startPoint x: 267, startPoint y: 57, endPoint x: 352, endPoint y: 85, distance: 89.2
click at [267, 57] on div "充值列表" at bounding box center [264, 55] width 34 height 23
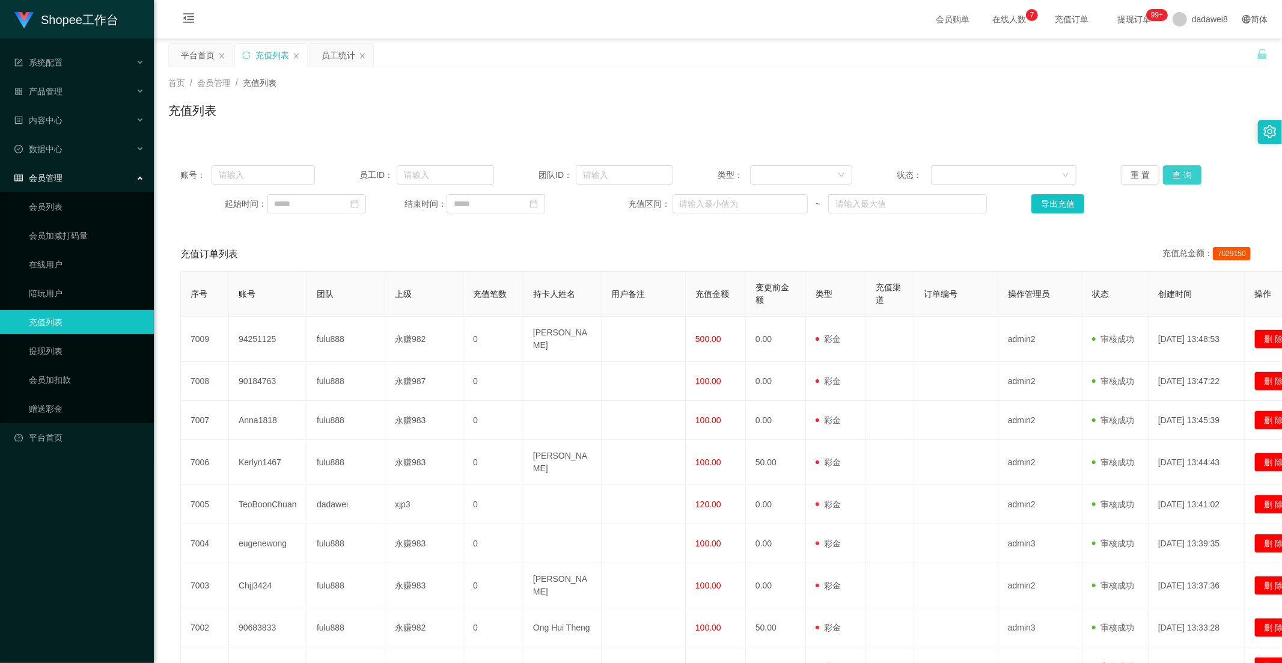
click at [1183, 178] on button "查 询" at bounding box center [1182, 174] width 38 height 19
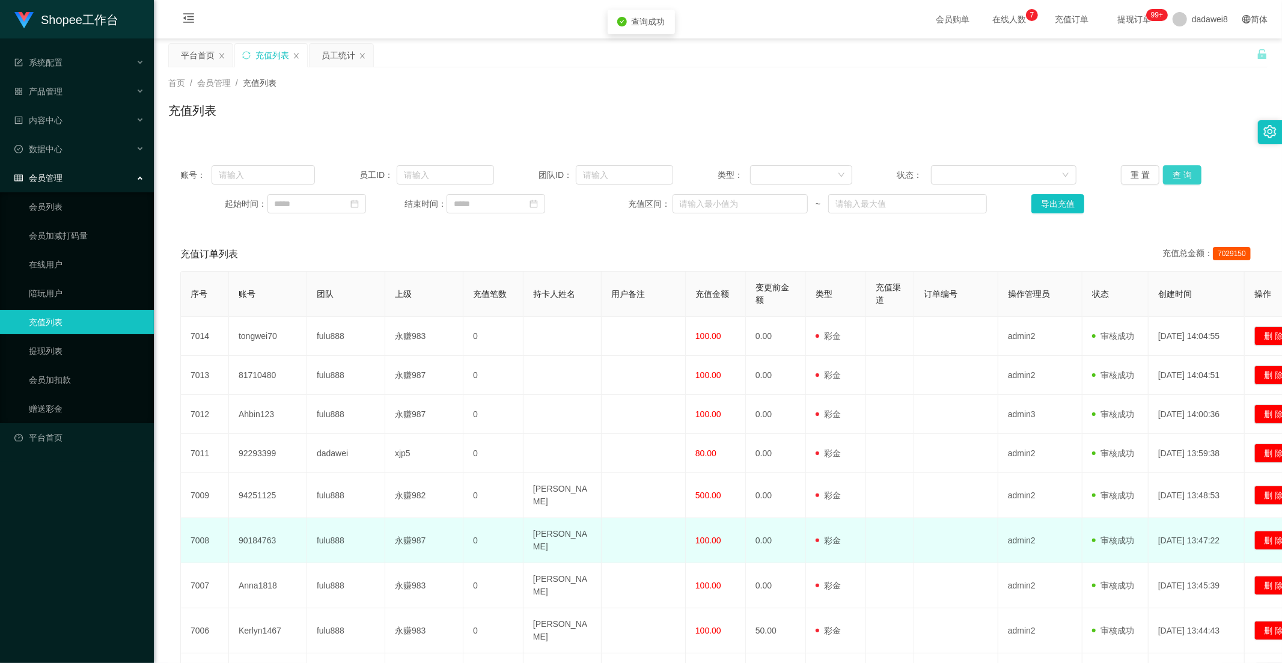
scroll to position [145, 0]
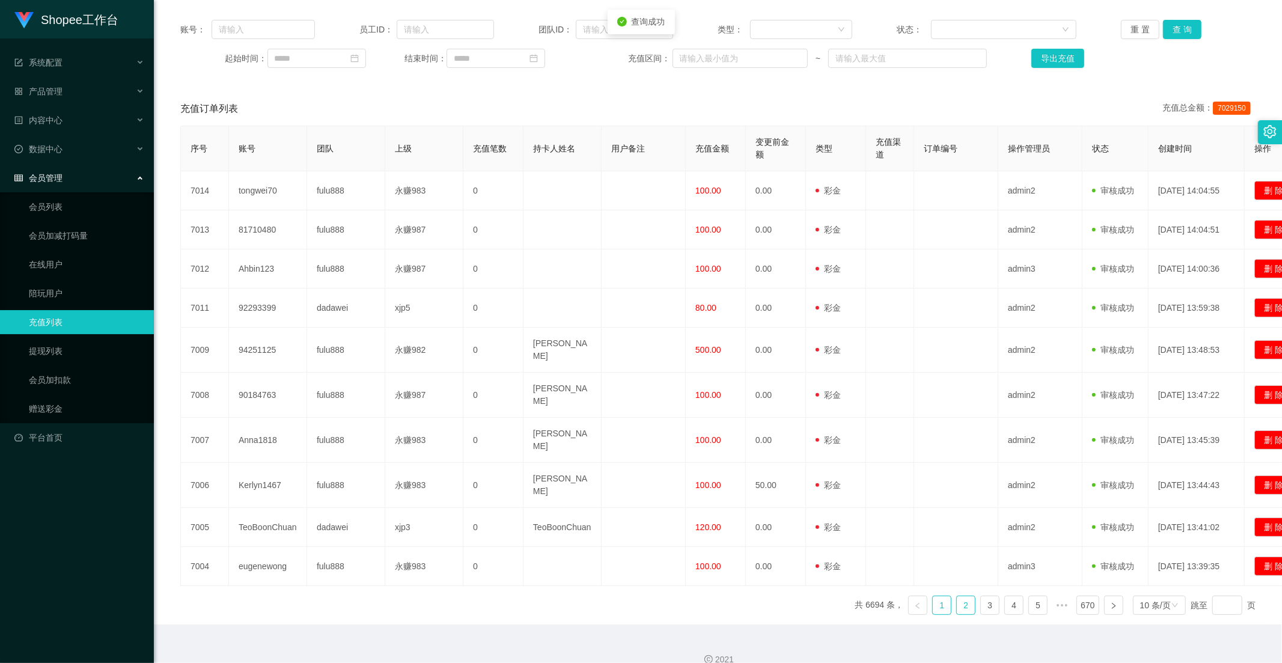
click at [960, 596] on link "2" at bounding box center [966, 605] width 18 height 18
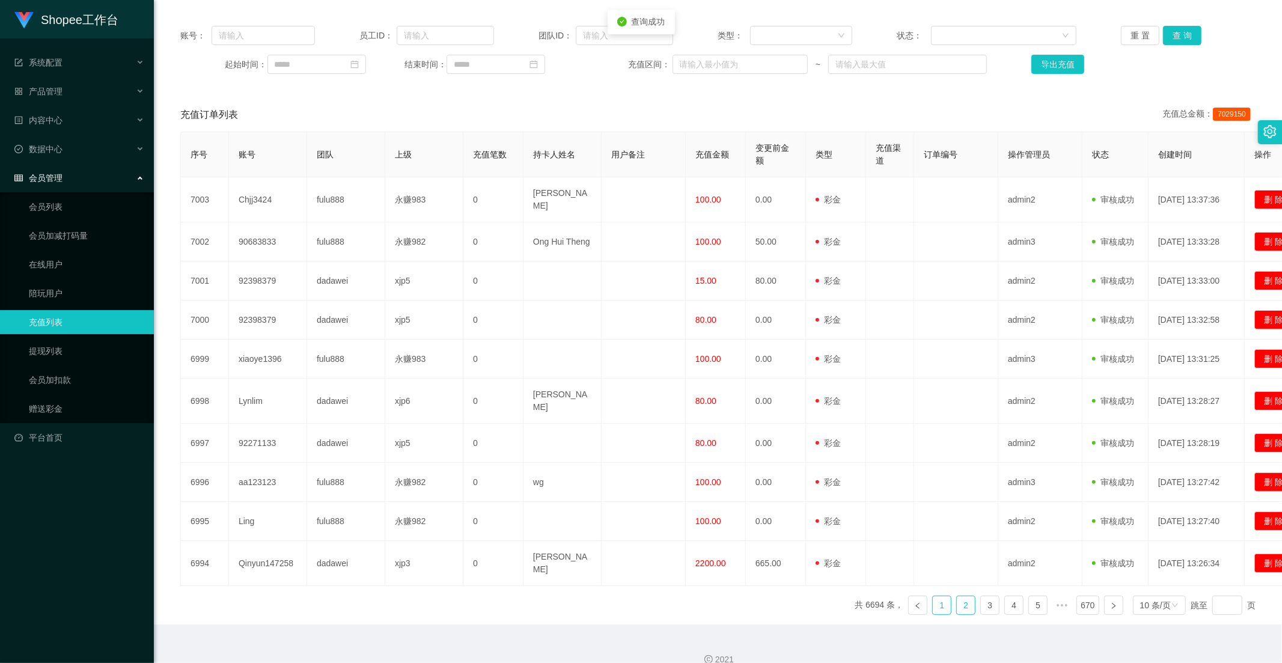
click at [934, 596] on link "1" at bounding box center [942, 605] width 18 height 18
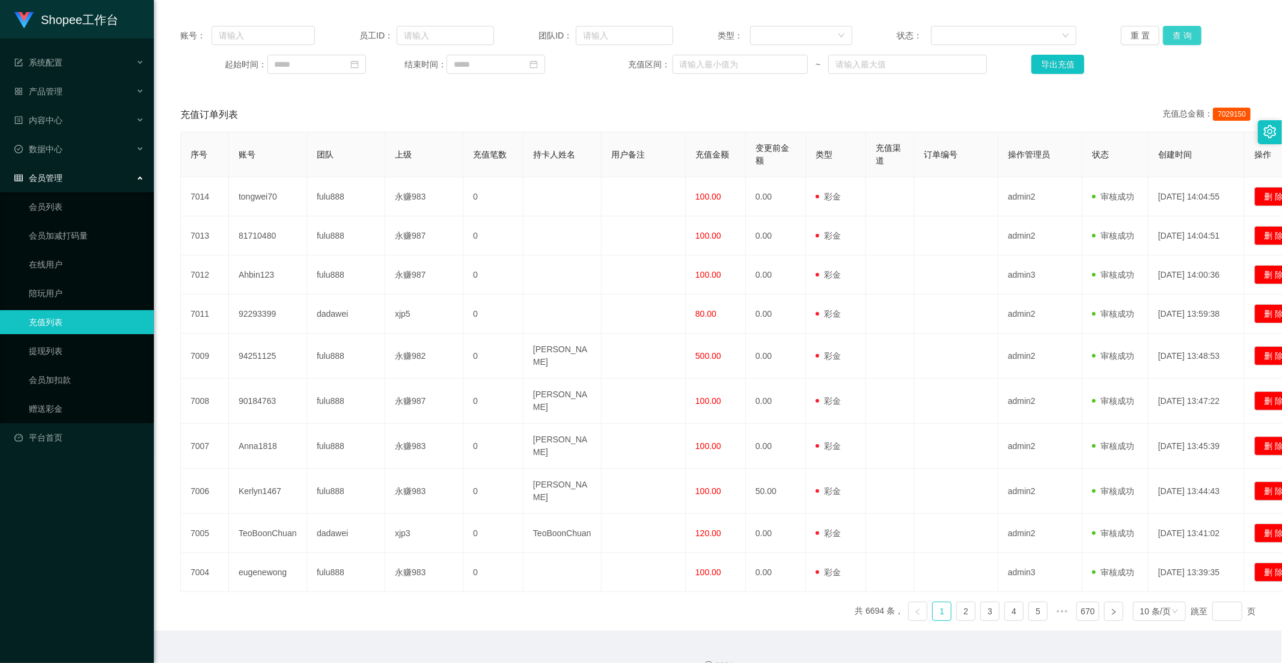
click at [1187, 28] on button "查 询" at bounding box center [1182, 35] width 38 height 19
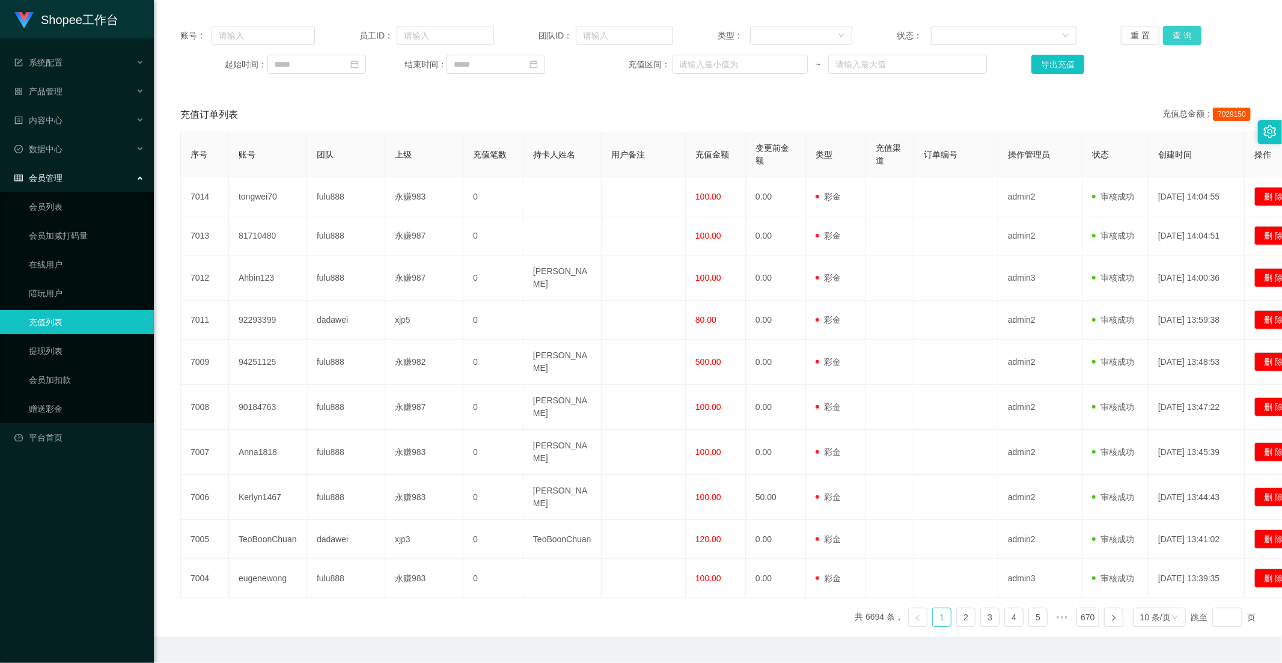
drag, startPoint x: 1164, startPoint y: 39, endPoint x: 1127, endPoint y: 69, distance: 47.9
click at [1164, 39] on button "查 询" at bounding box center [1182, 35] width 38 height 19
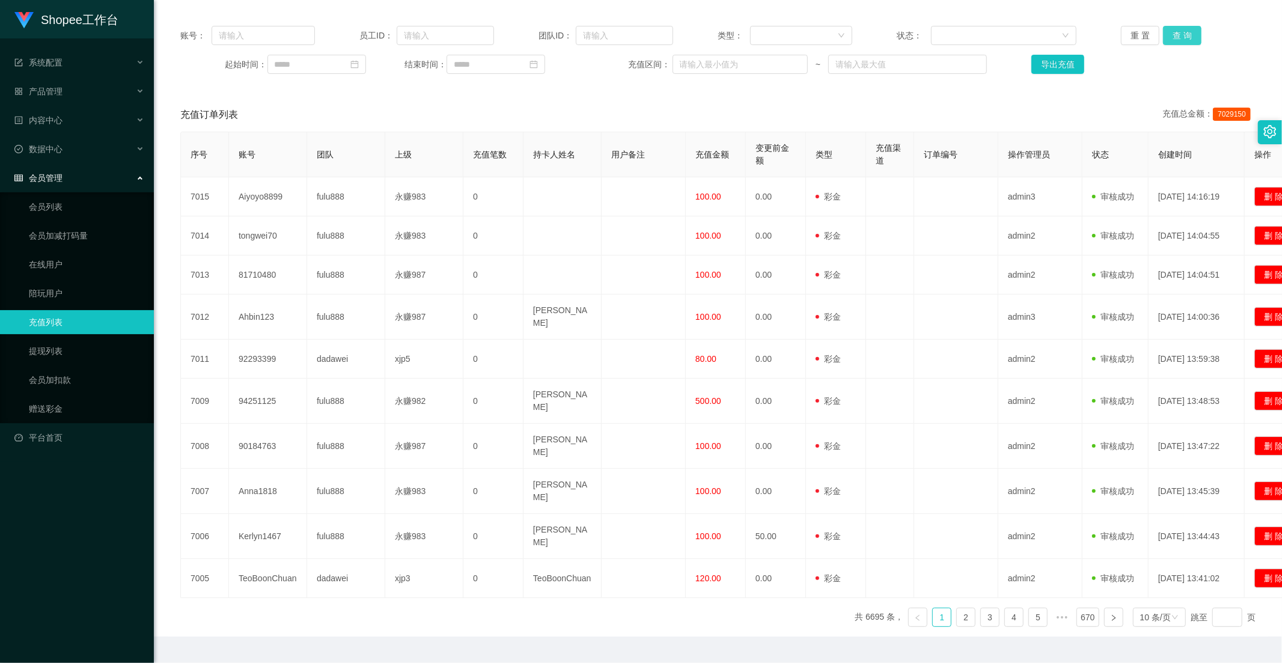
scroll to position [6, 0]
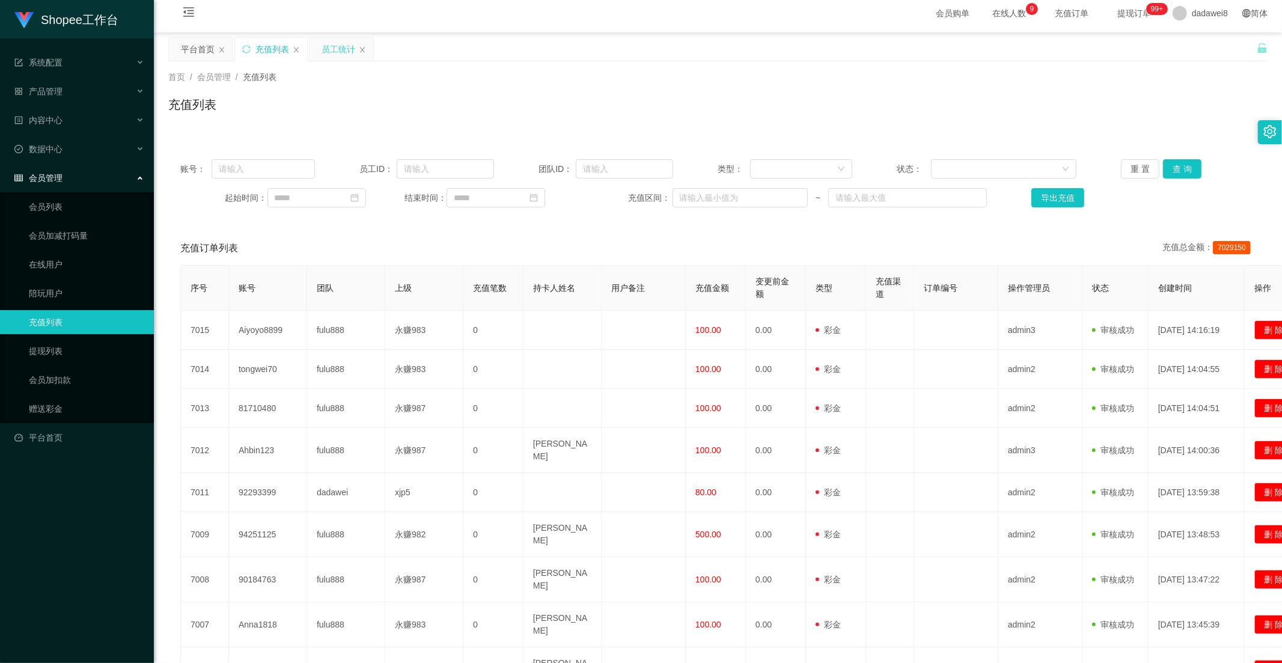
click at [320, 52] on div "员工统计" at bounding box center [342, 49] width 64 height 23
click at [345, 55] on div "员工统计" at bounding box center [339, 49] width 34 height 23
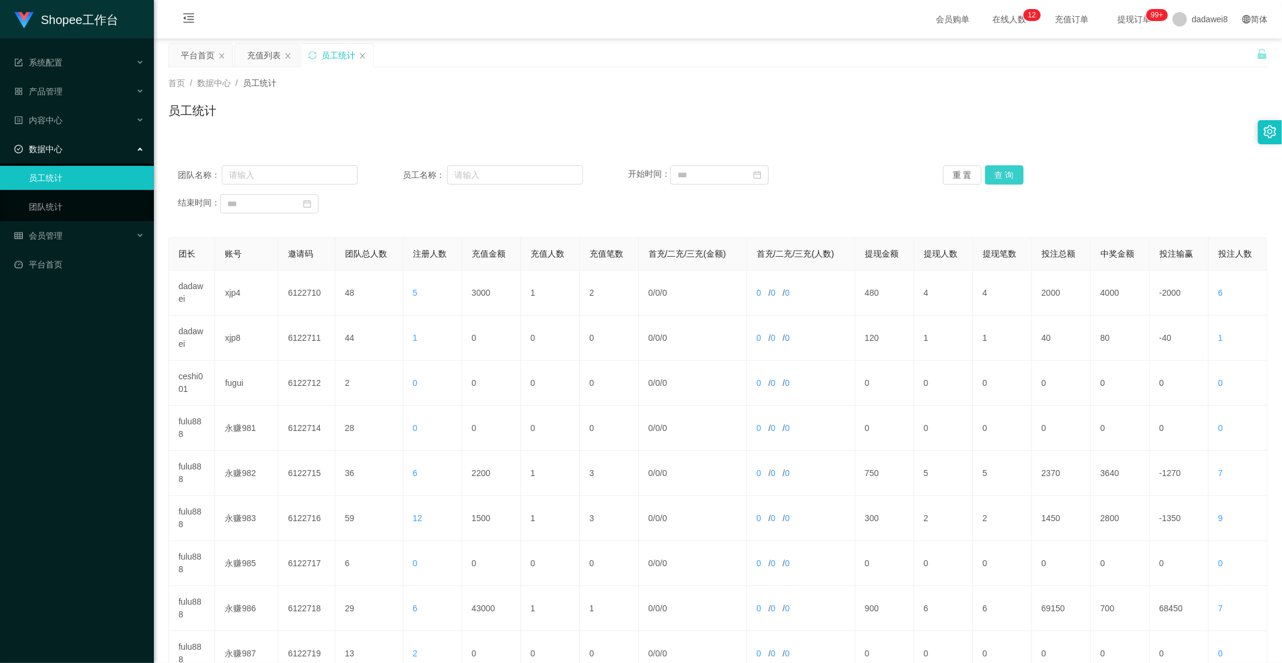
click at [1005, 165] on button "查 询" at bounding box center [1004, 174] width 38 height 19
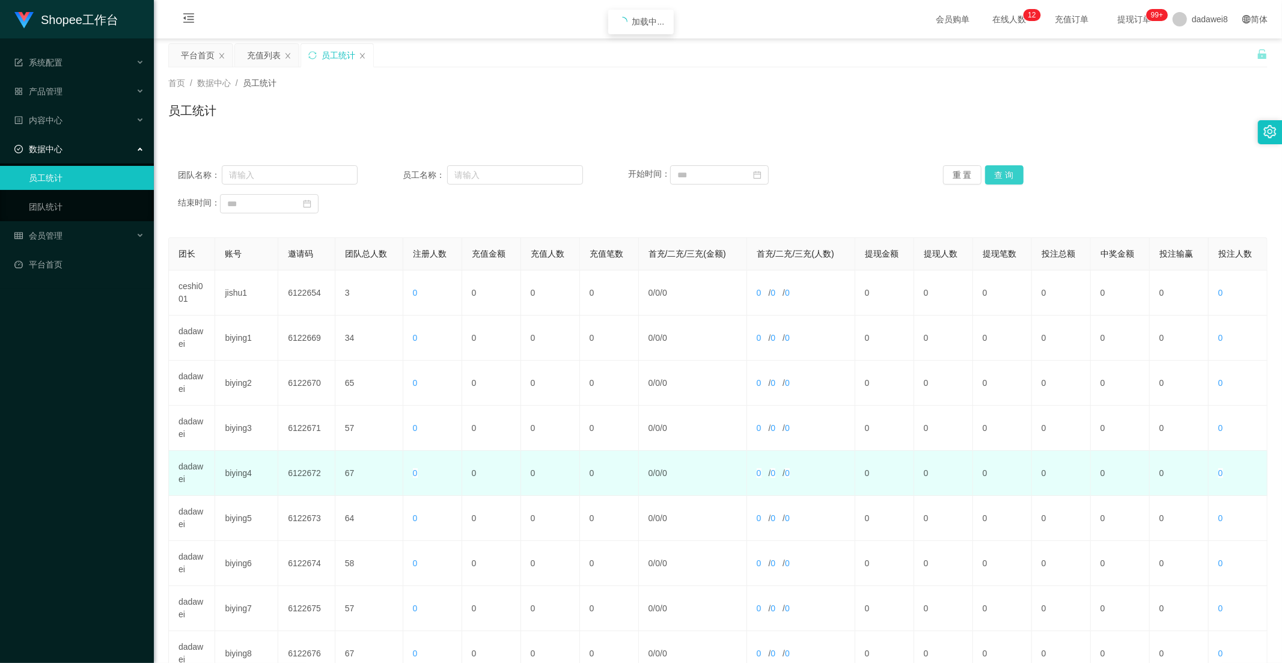
scroll to position [168, 0]
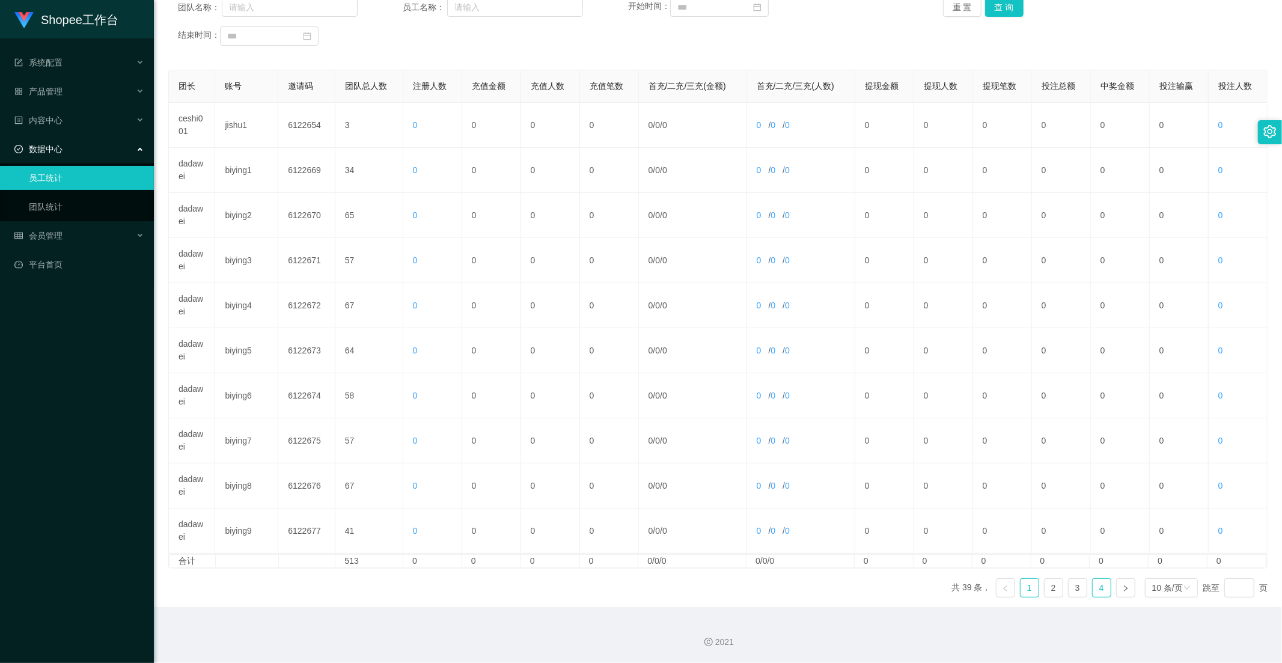
click at [1093, 584] on link "4" at bounding box center [1102, 588] width 18 height 18
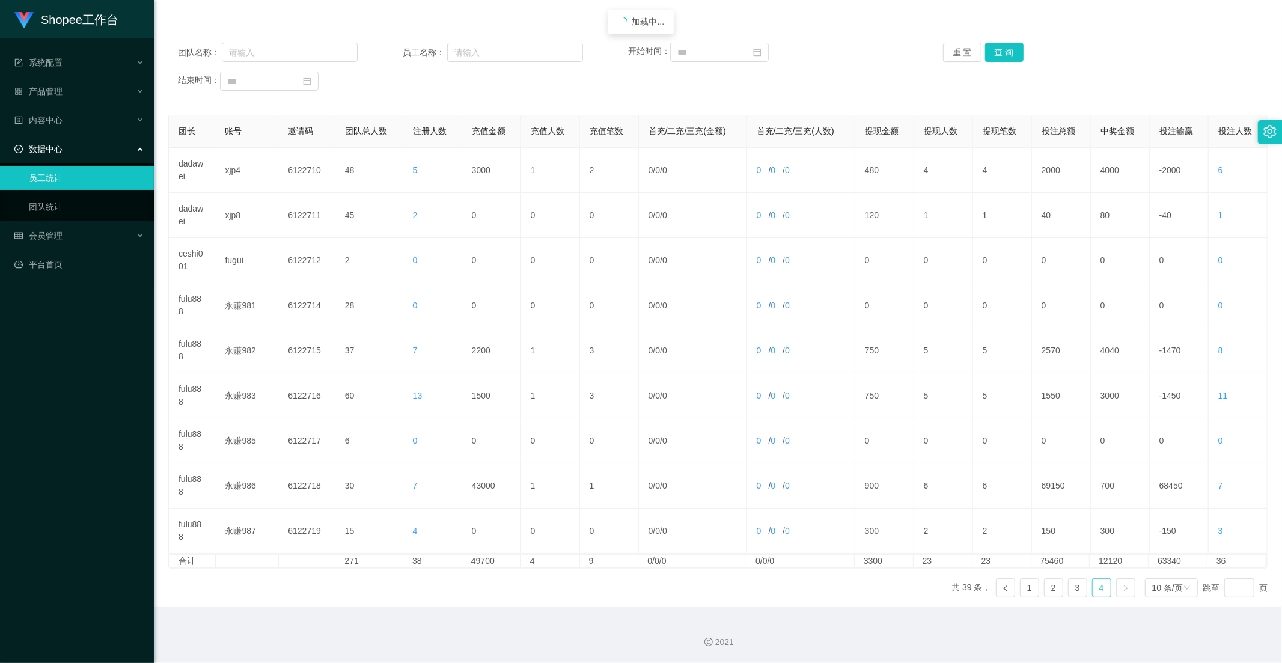
scroll to position [123, 0]
click at [1077, 589] on link "3" at bounding box center [1078, 588] width 18 height 18
